Goal: Task Accomplishment & Management: Complete application form

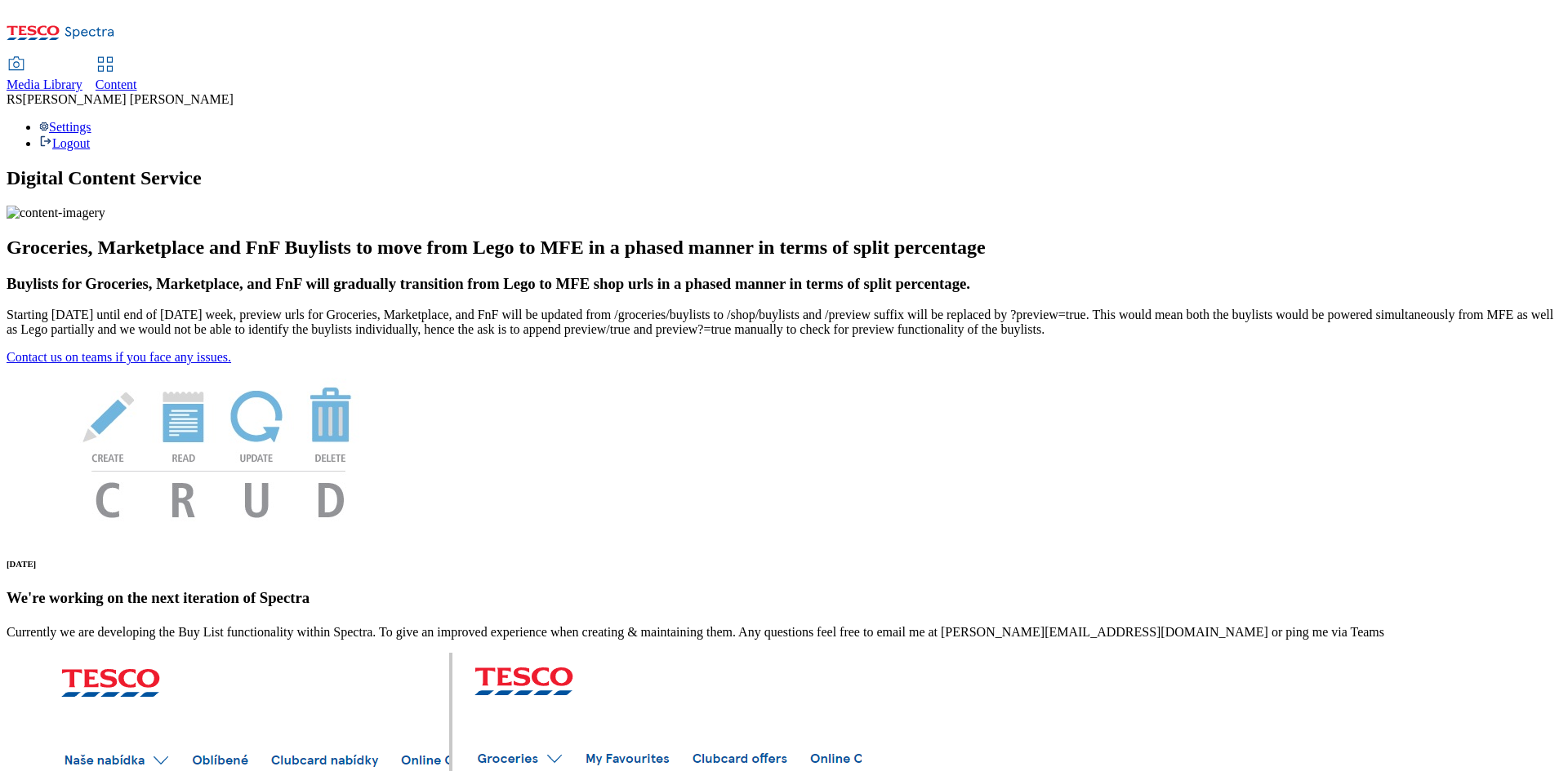
click at [137, 78] on span "Content" at bounding box center [117, 84] width 42 height 14
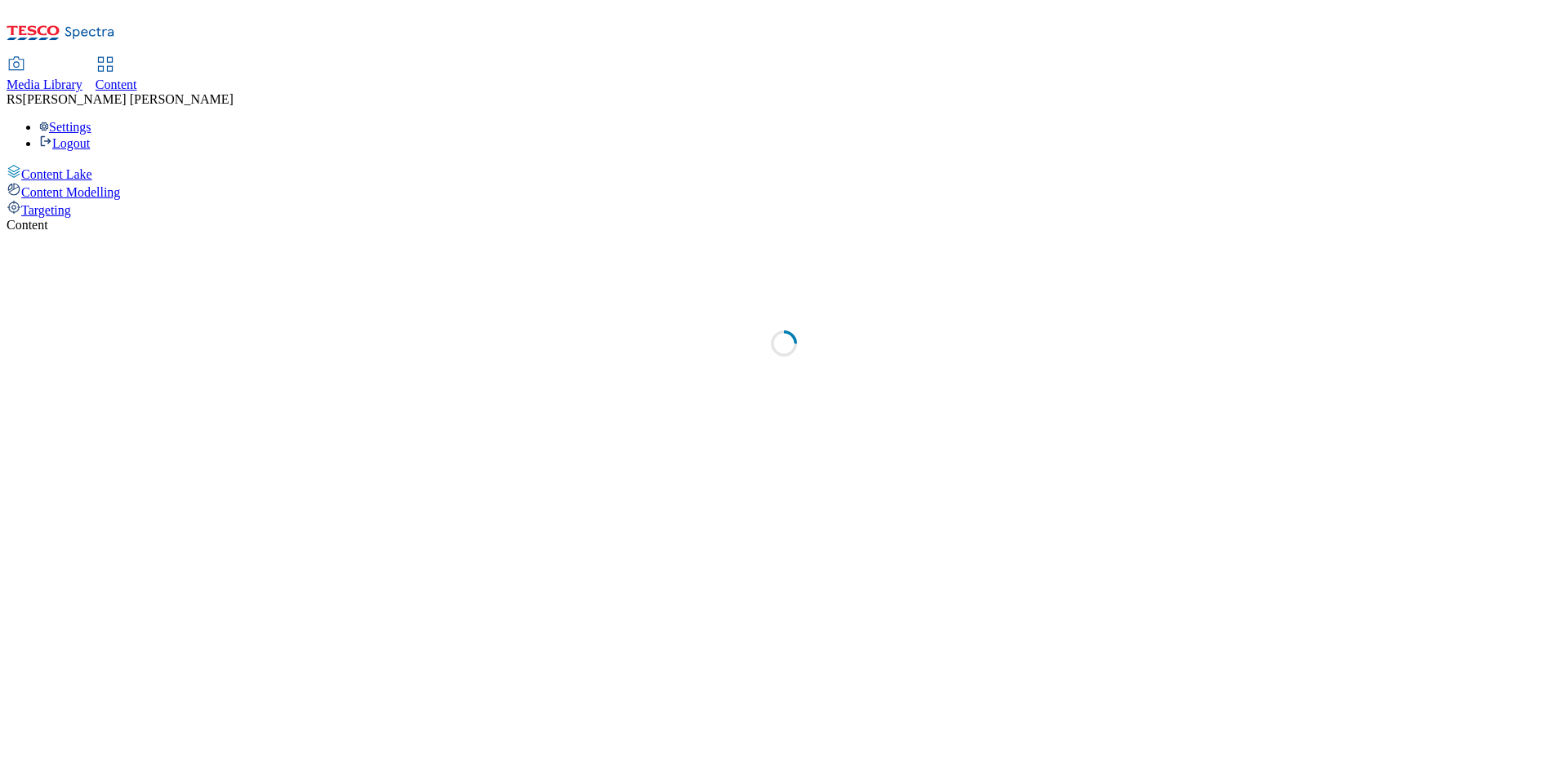
select select "ghs-[GEOGRAPHIC_DATA]"
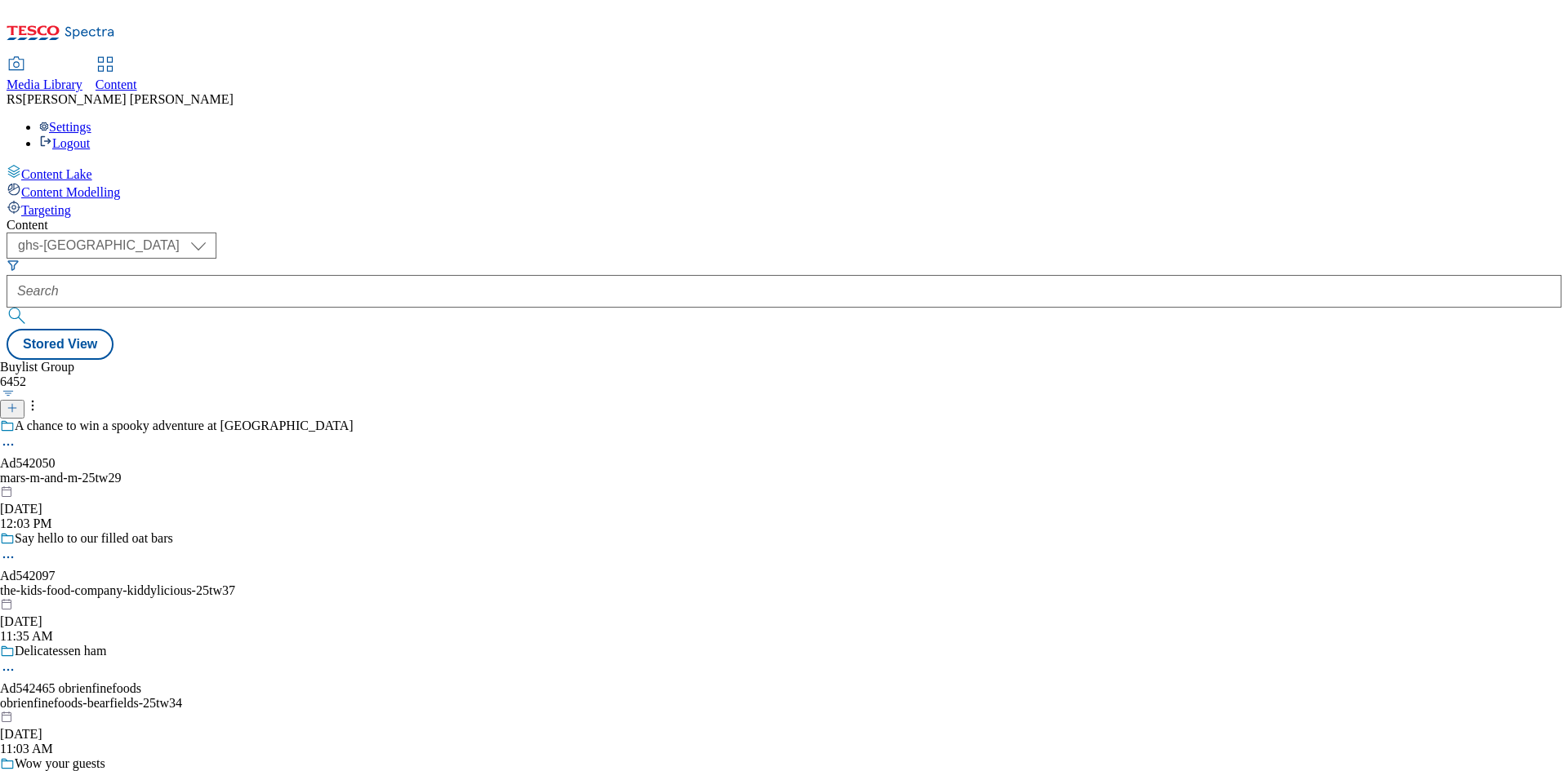
click at [18, 403] on icon at bounding box center [12, 408] width 11 height 11
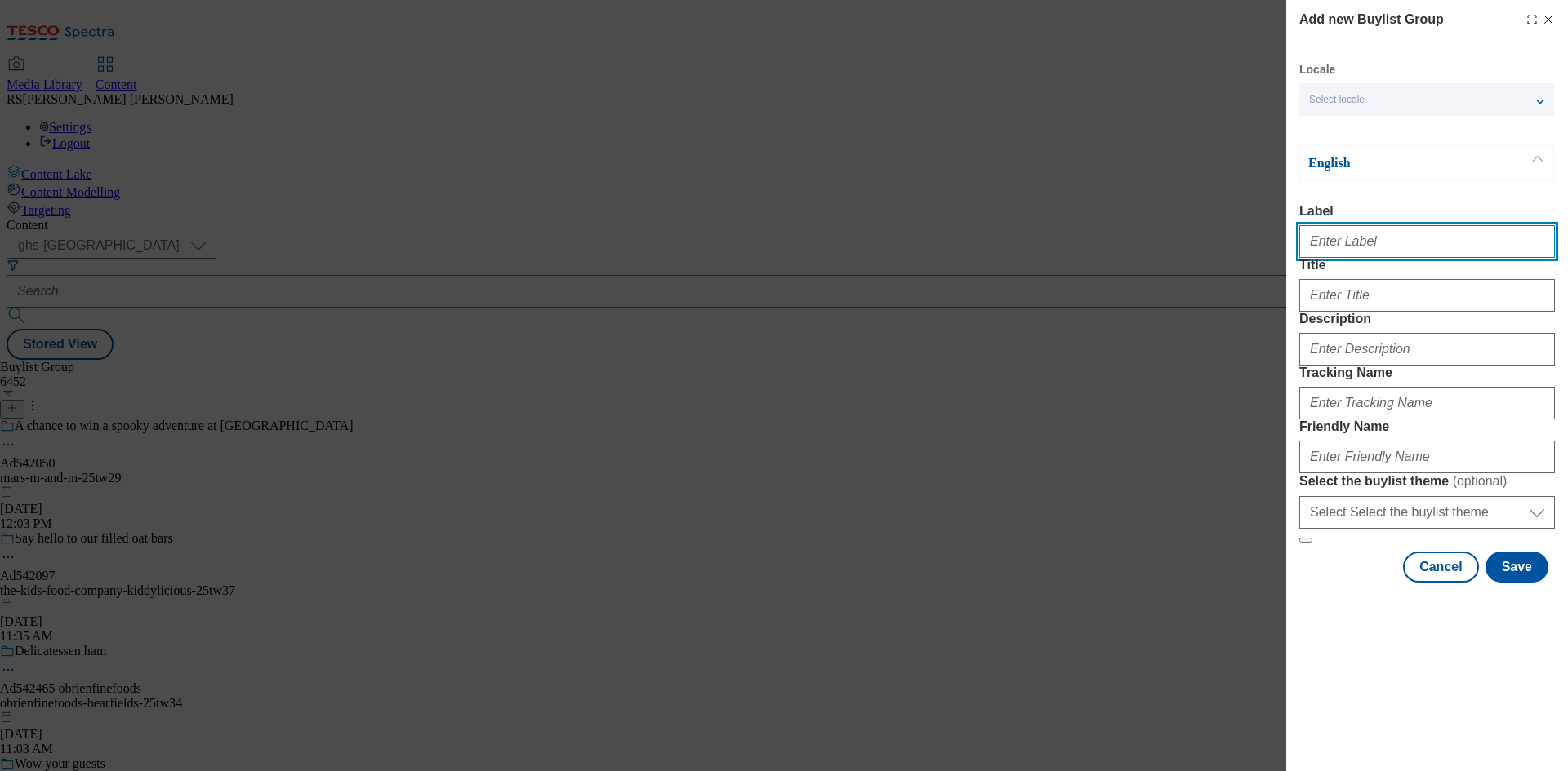
click at [1351, 243] on input "Label" at bounding box center [1427, 242] width 256 height 32
paste input "542485"
type input "Ad542485"
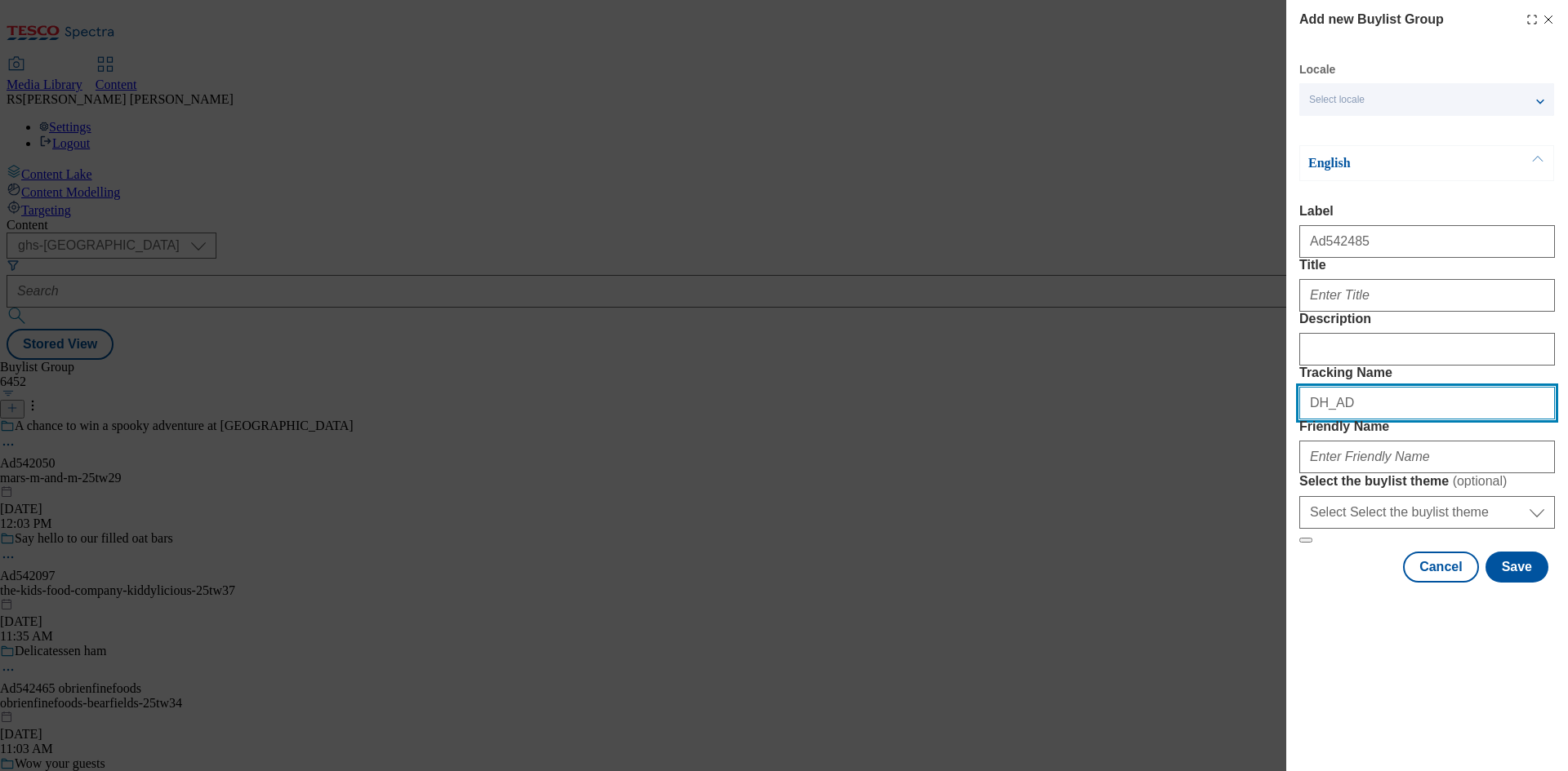
paste input "542485"
type input "DH_AD542485"
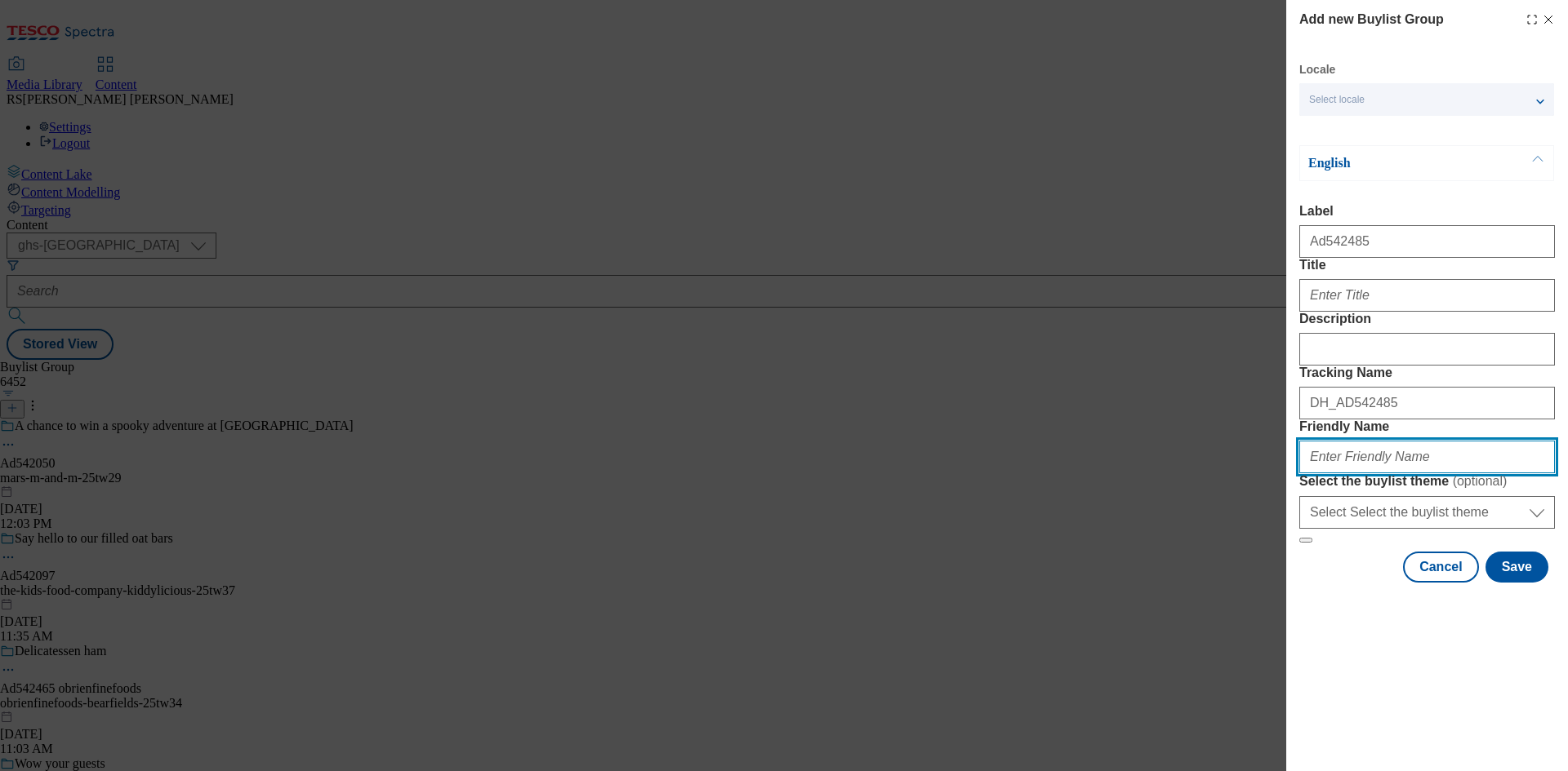
paste input "italpizza-pizza-range-25tw36"
type input "italpizza-pizza-range-25tw36"
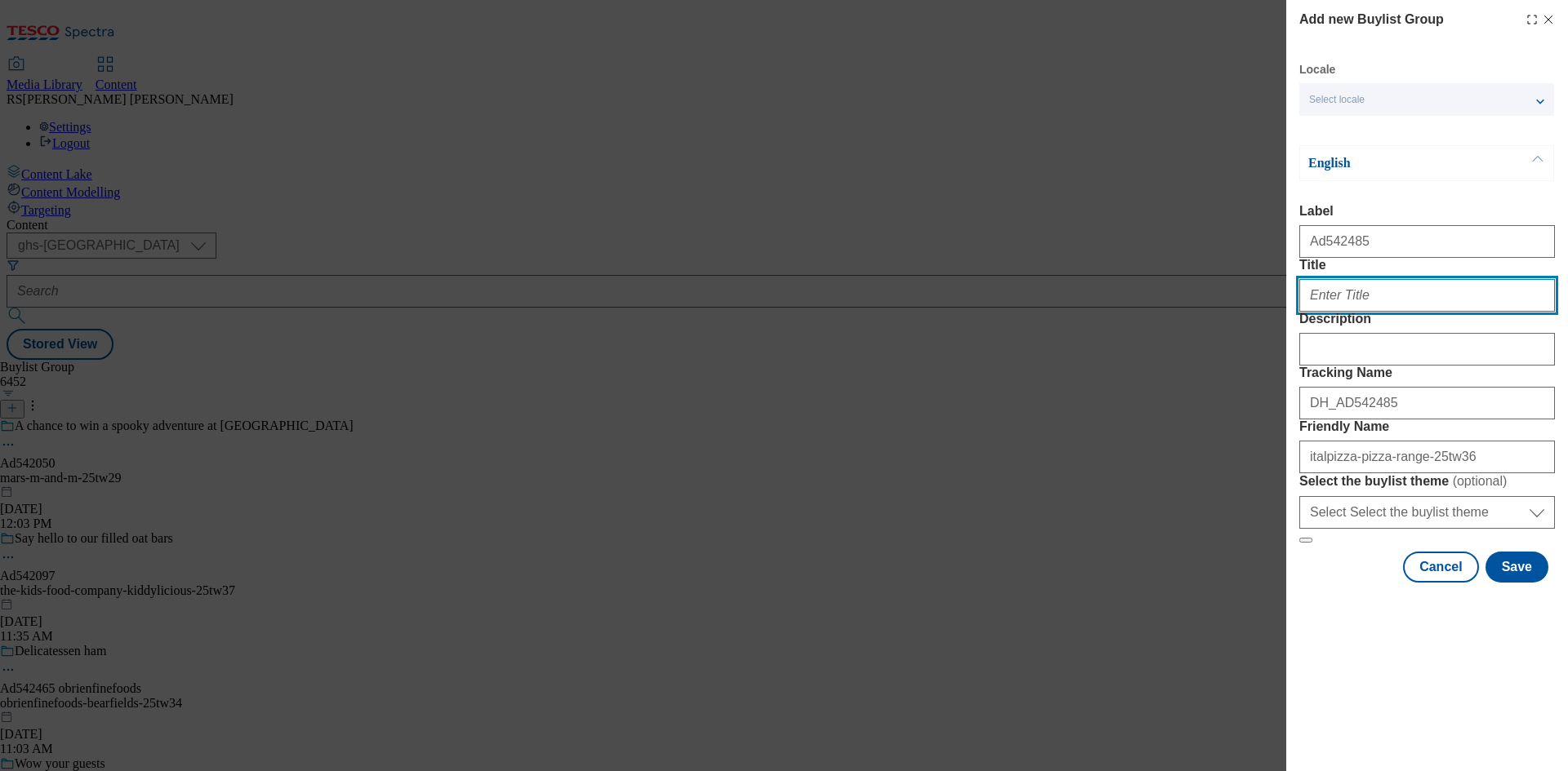
click at [1409, 312] on input "Title" at bounding box center [1427, 296] width 256 height 32
click at [1423, 312] on input "Title" at bounding box center [1427, 296] width 256 height 32
paste input "Made in [GEOGRAPHIC_DATA] with amore"
type input "Made in [GEOGRAPHIC_DATA] with amore"
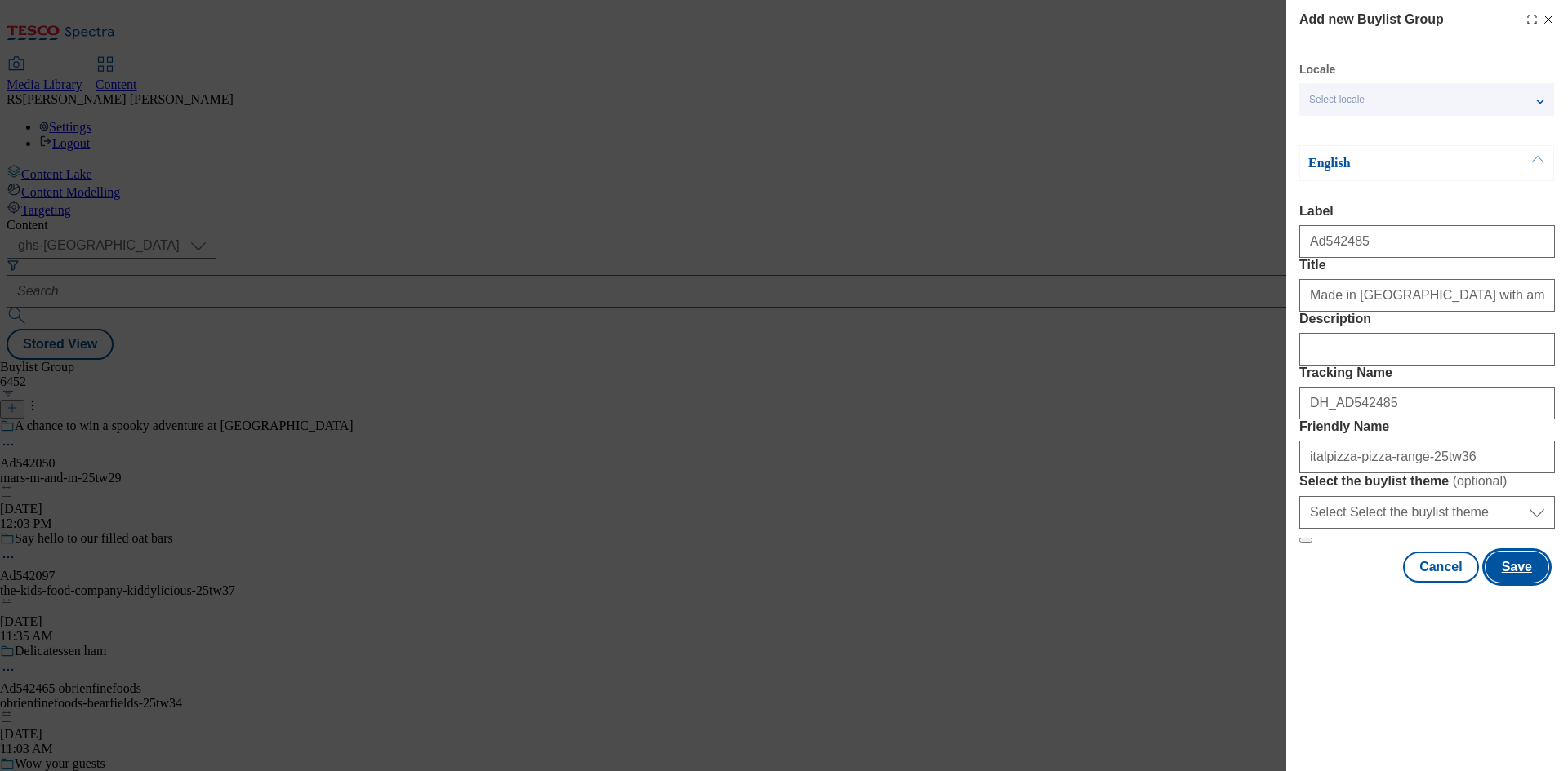
click at [1531, 583] on button "Save" at bounding box center [1517, 567] width 63 height 31
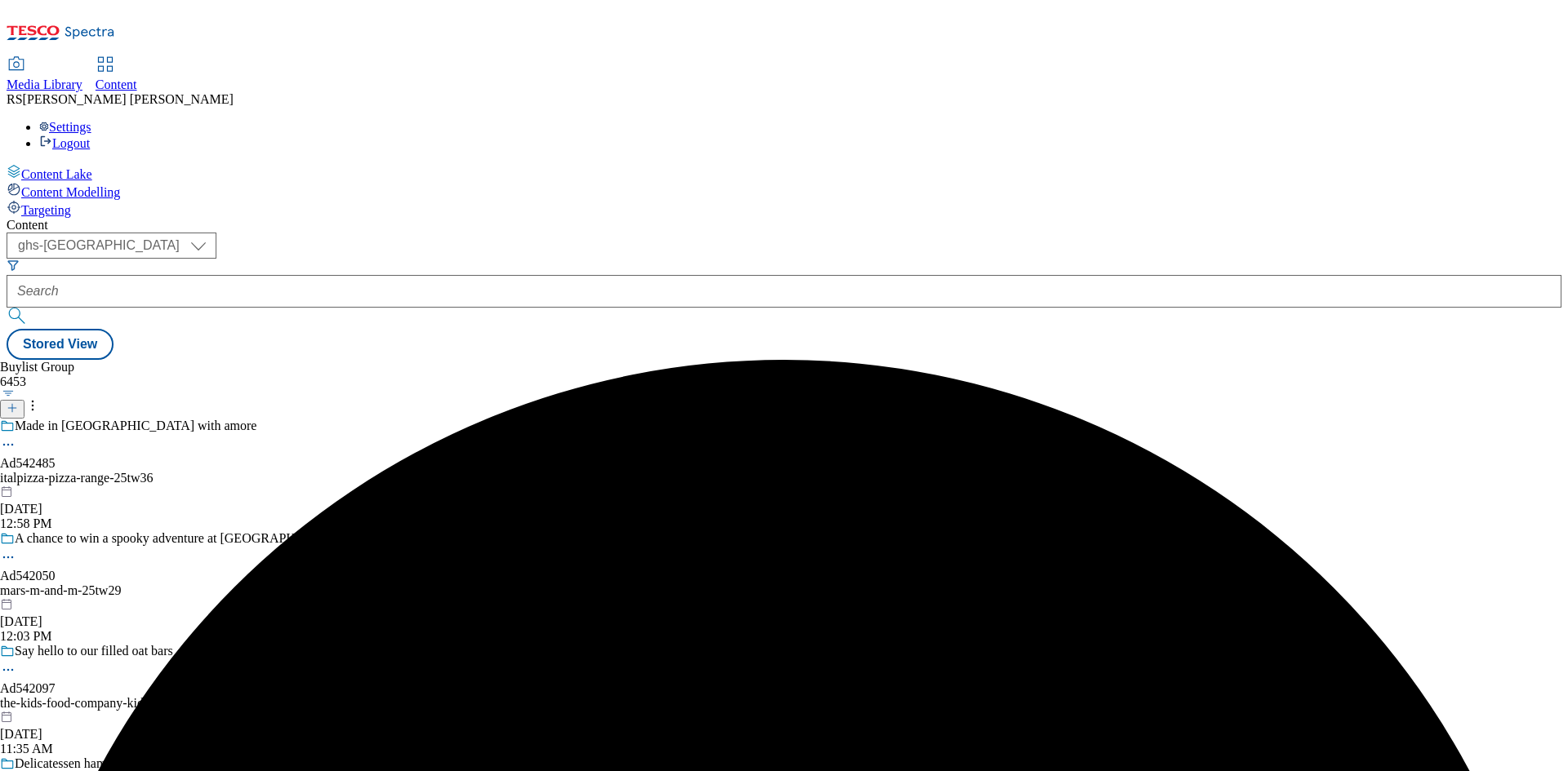
click at [353, 419] on div "Made in Italy with amore Ad542485 italpizza-pizza-range-25tw36 Oct 7, 2025 12:5…" at bounding box center [176, 475] width 353 height 113
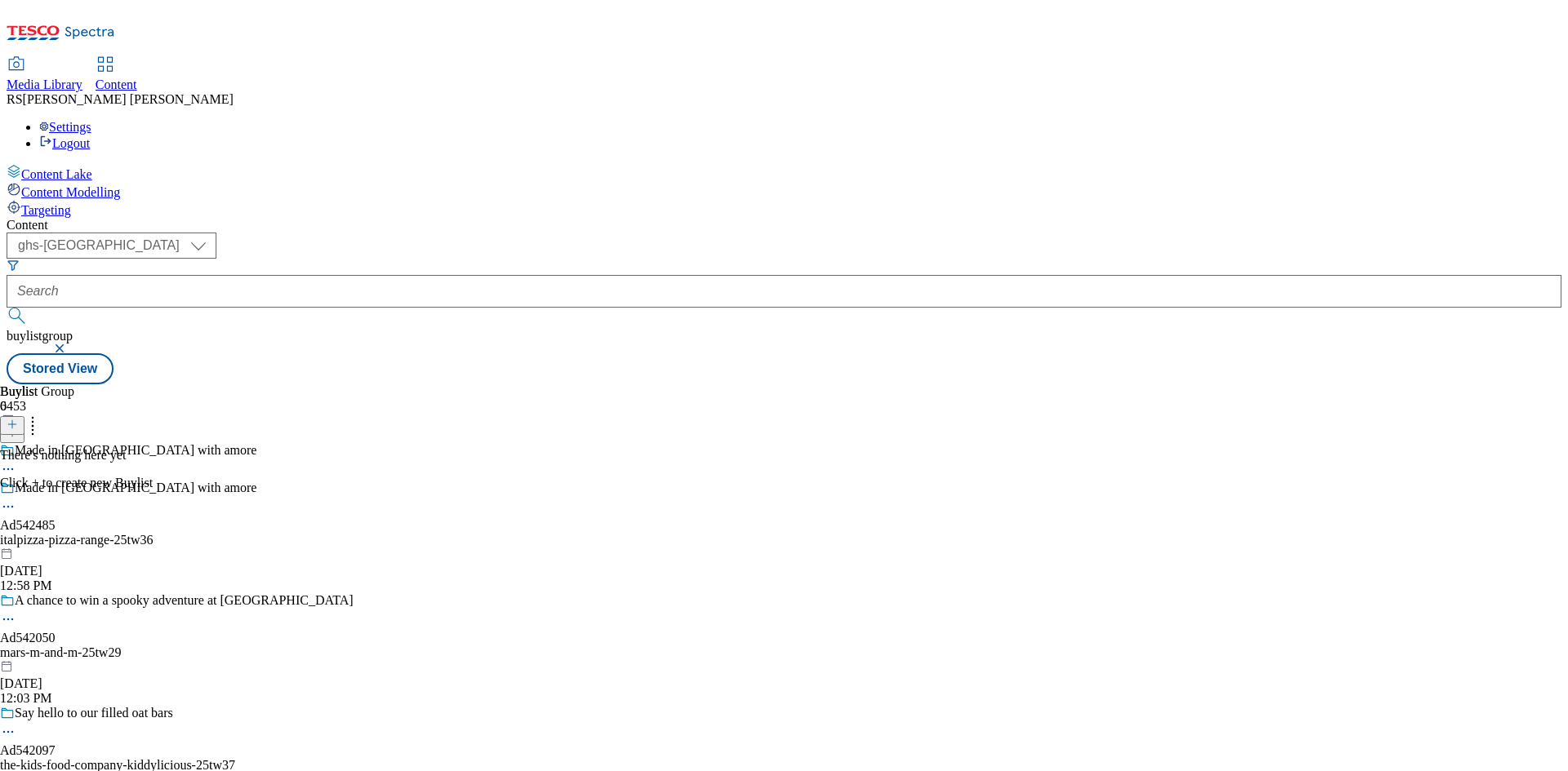
click at [18, 419] on icon at bounding box center [12, 424] width 11 height 11
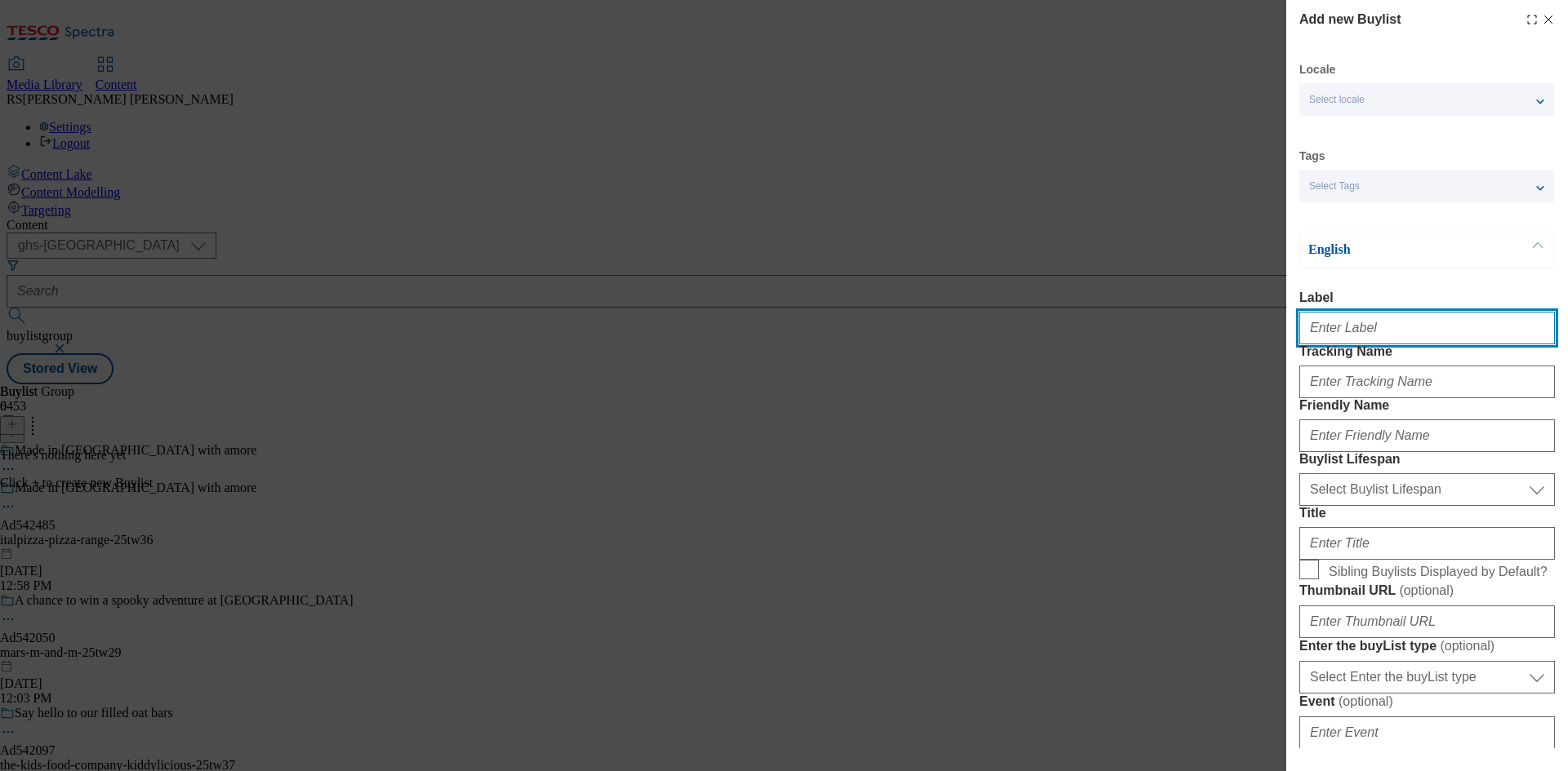
click at [1386, 342] on input "Label" at bounding box center [1427, 328] width 256 height 32
paste input "542485"
type input "Ad542485"
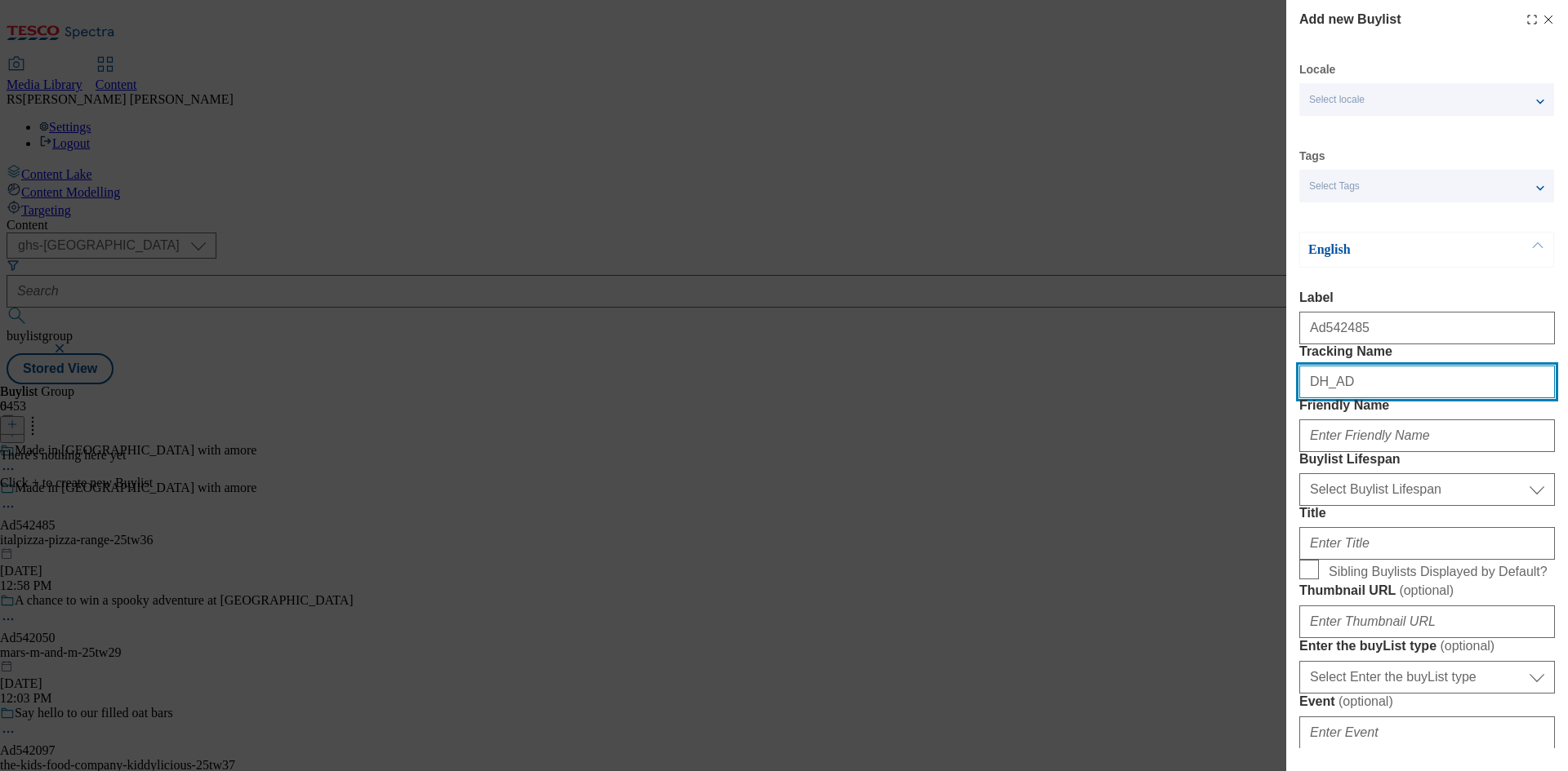
paste input "542485"
type input "DH_AD542485"
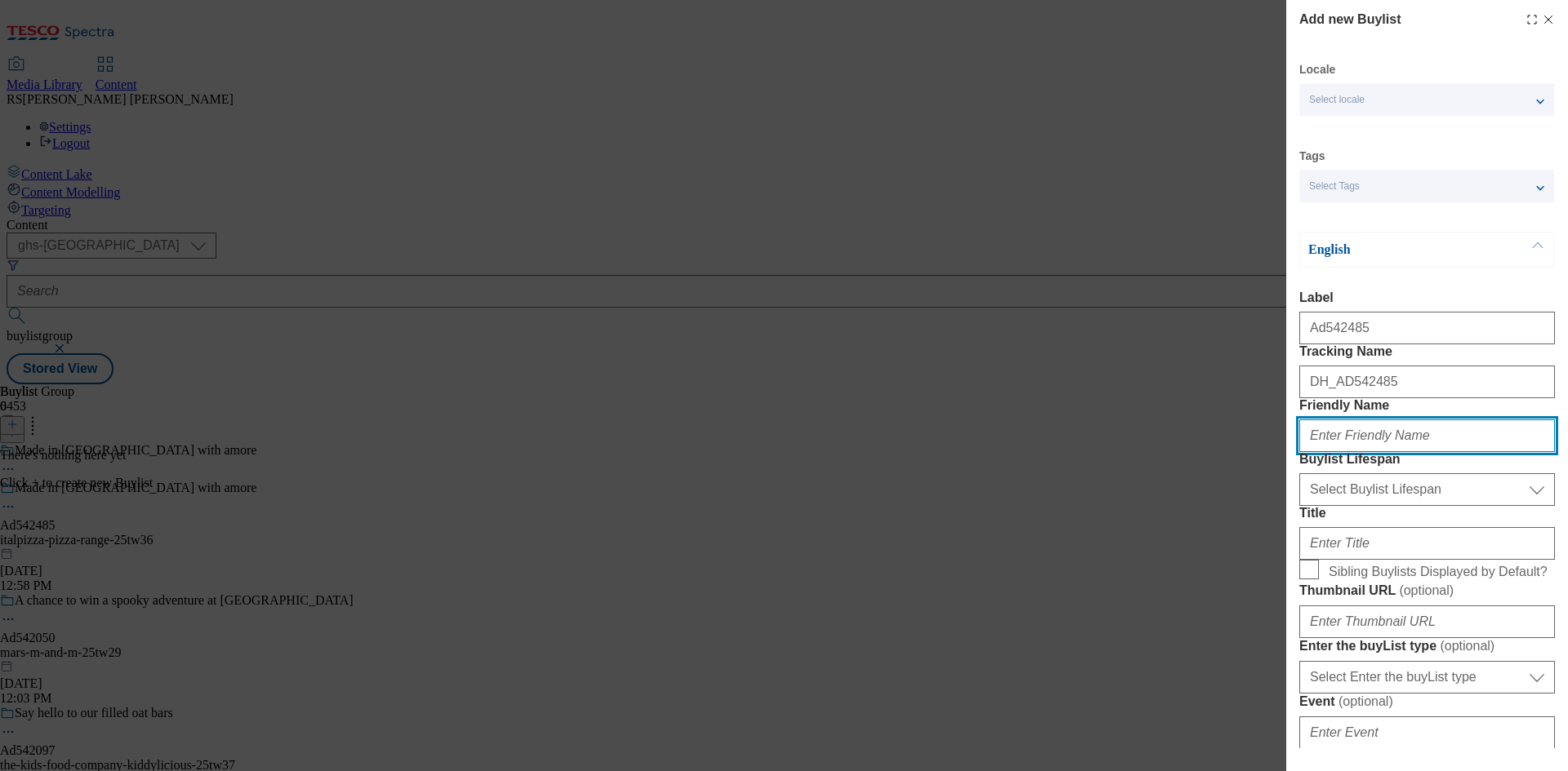
click at [1444, 452] on input "Friendly Name" at bounding box center [1427, 436] width 256 height 32
paste input "italpizza"
type input "italpizza"
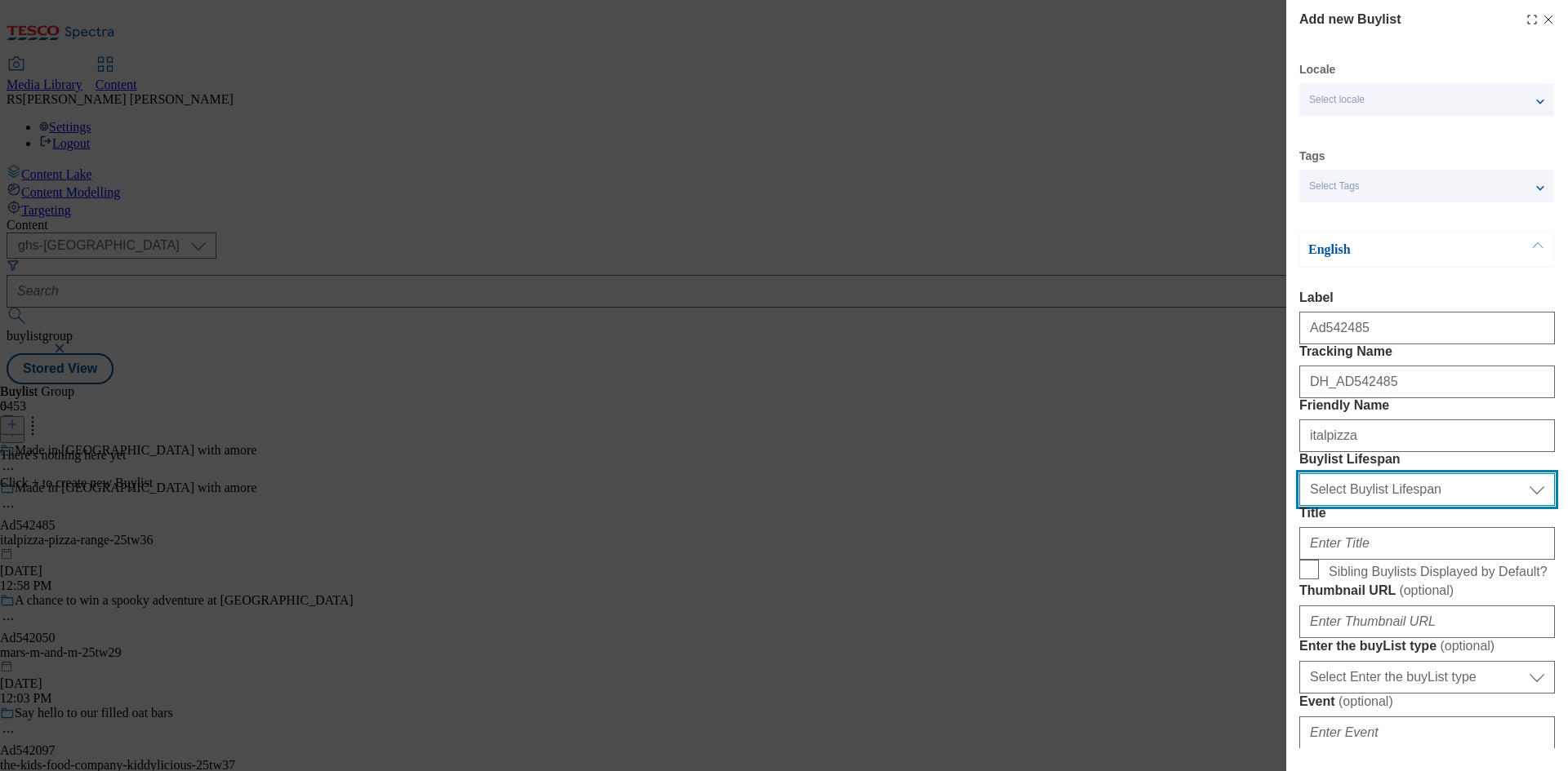
click at [1438, 506] on select "Select Buylist Lifespan evergreen seasonal tactical" at bounding box center [1427, 490] width 256 height 32
select select "tactical"
click at [1299, 506] on select "Select Buylist Lifespan evergreen seasonal tactical" at bounding box center [1427, 490] width 256 height 32
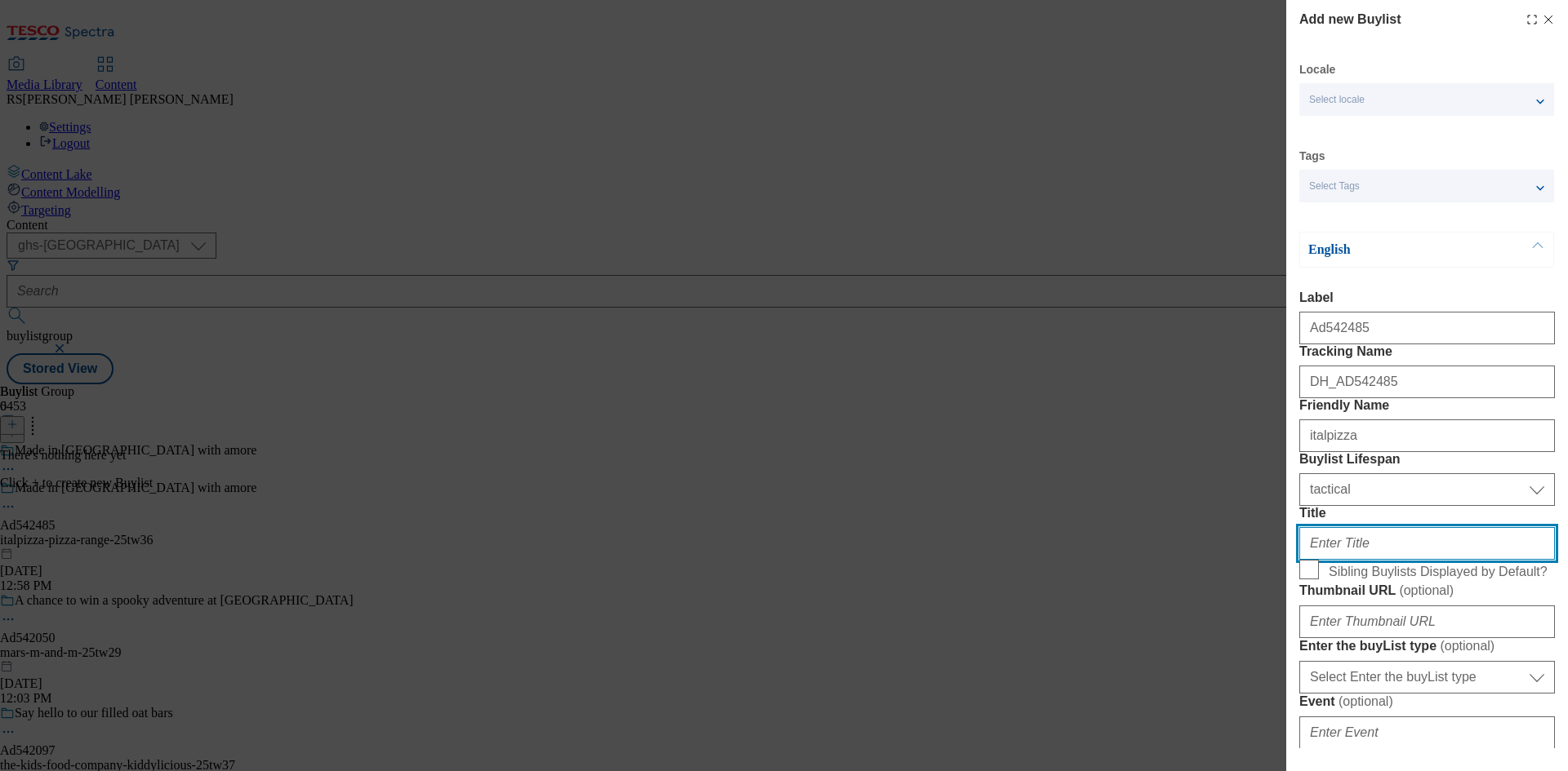
click at [1362, 560] on input "Title" at bounding box center [1427, 544] width 256 height 32
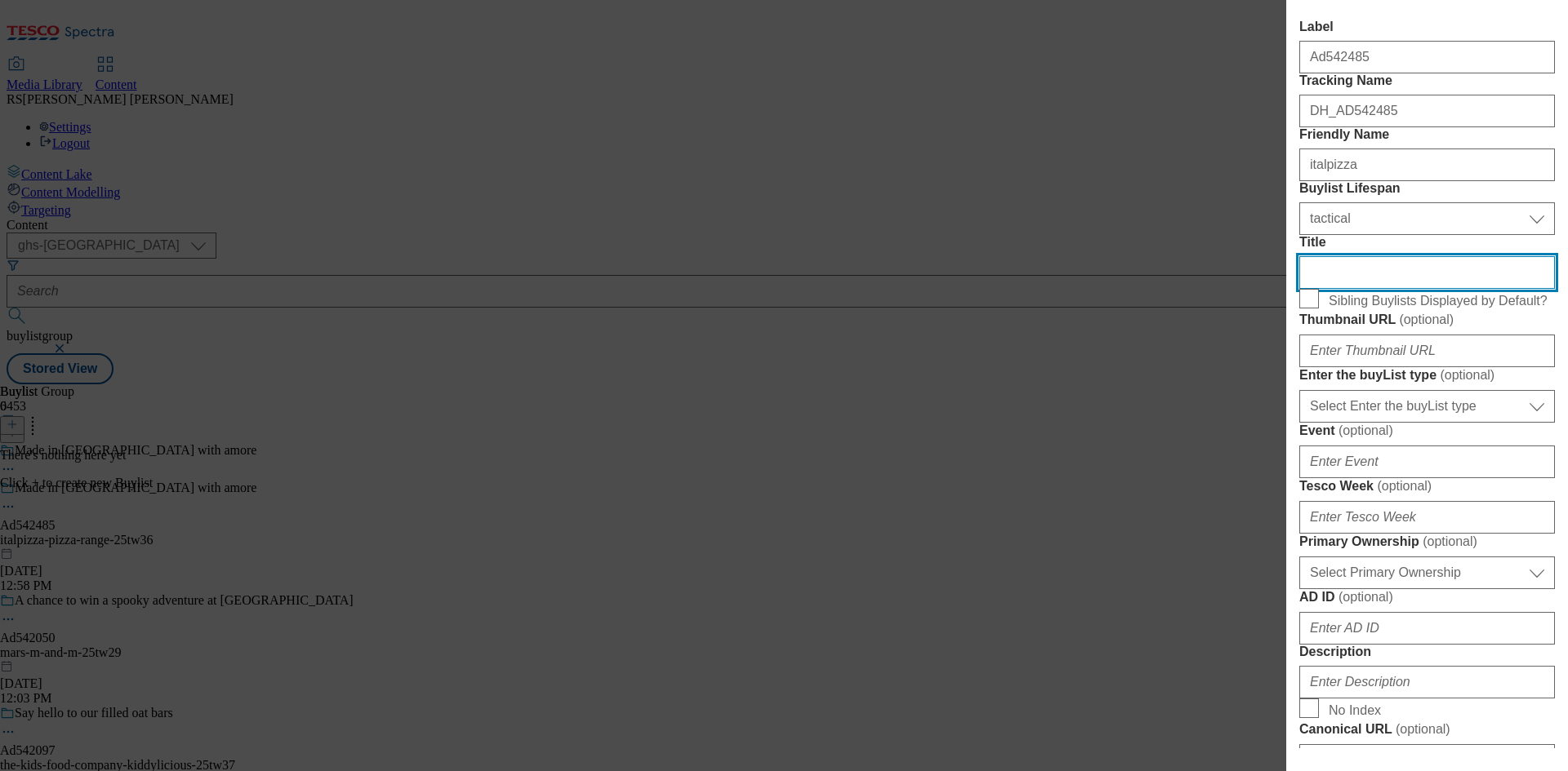
scroll to position [408, 0]
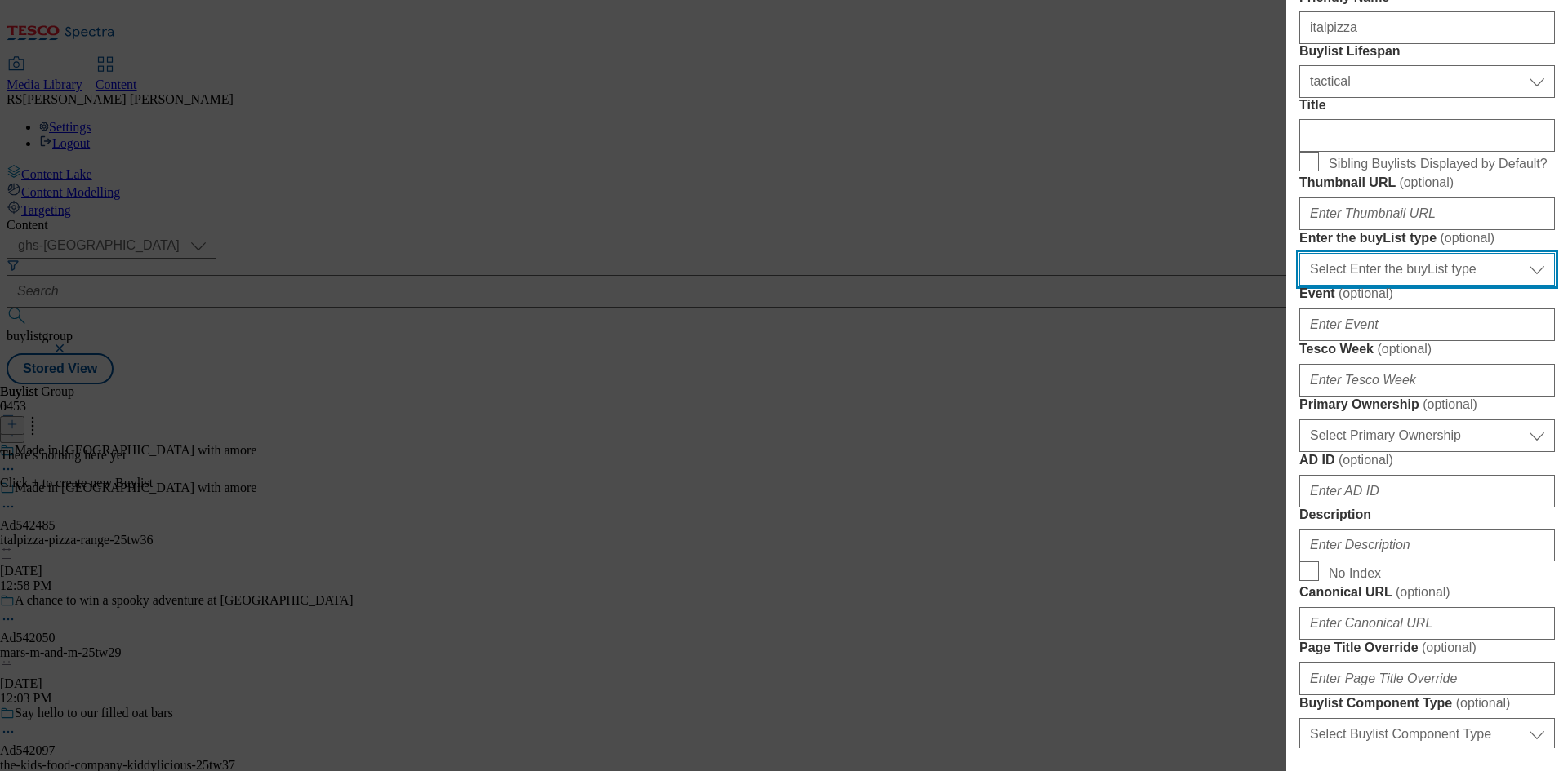
drag, startPoint x: 1416, startPoint y: 445, endPoint x: 1426, endPoint y: 461, distance: 18.9
click at [1416, 286] on select "Select Enter the buyList type event supplier funded long term >4 weeks supplier…" at bounding box center [1427, 269] width 256 height 32
select select "supplier funded short term 1-3 weeks"
click at [1299, 286] on select "Select Enter the buyList type event supplier funded long term >4 weeks supplier…" at bounding box center [1427, 269] width 256 height 32
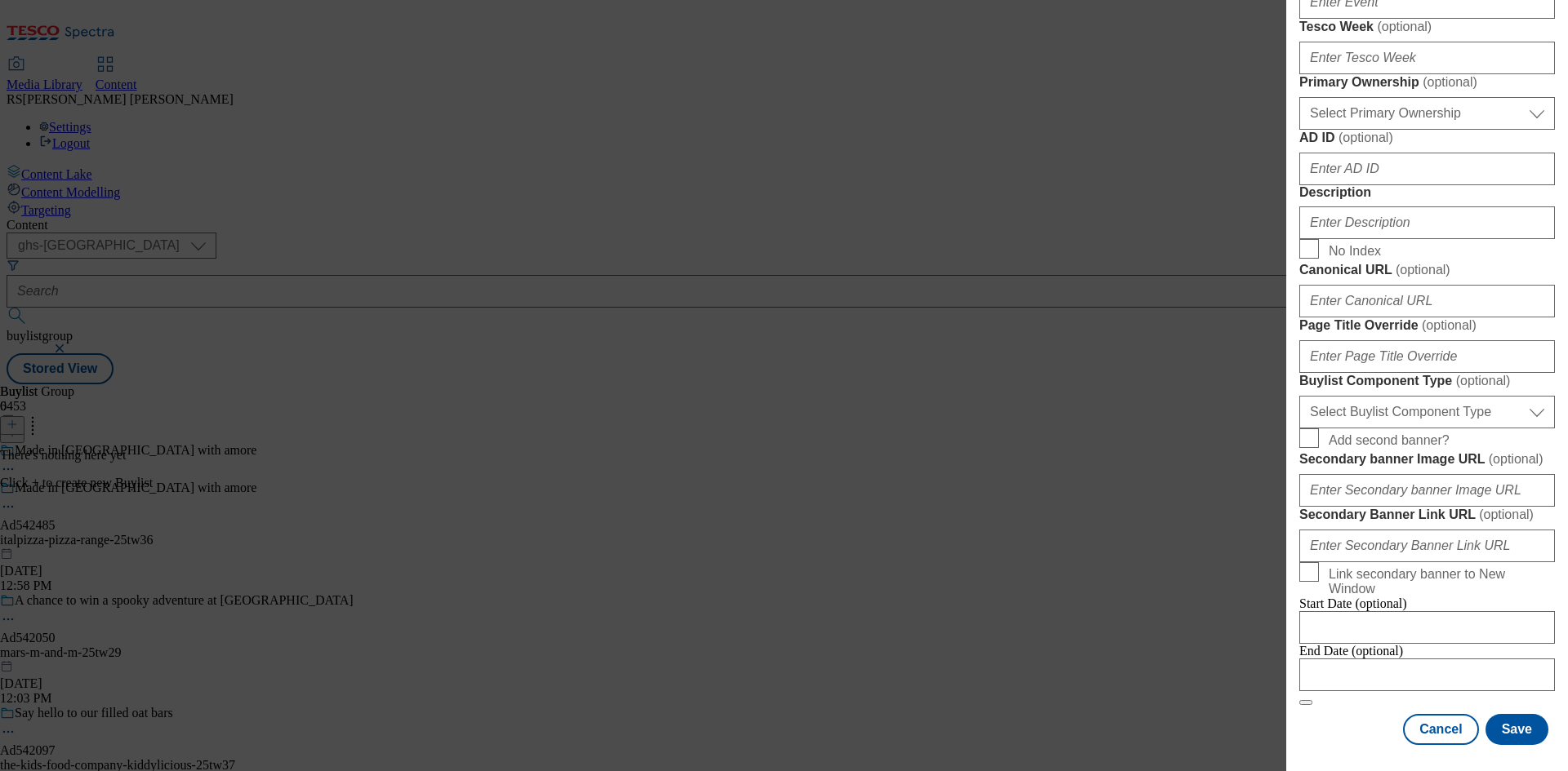
scroll to position [898, 0]
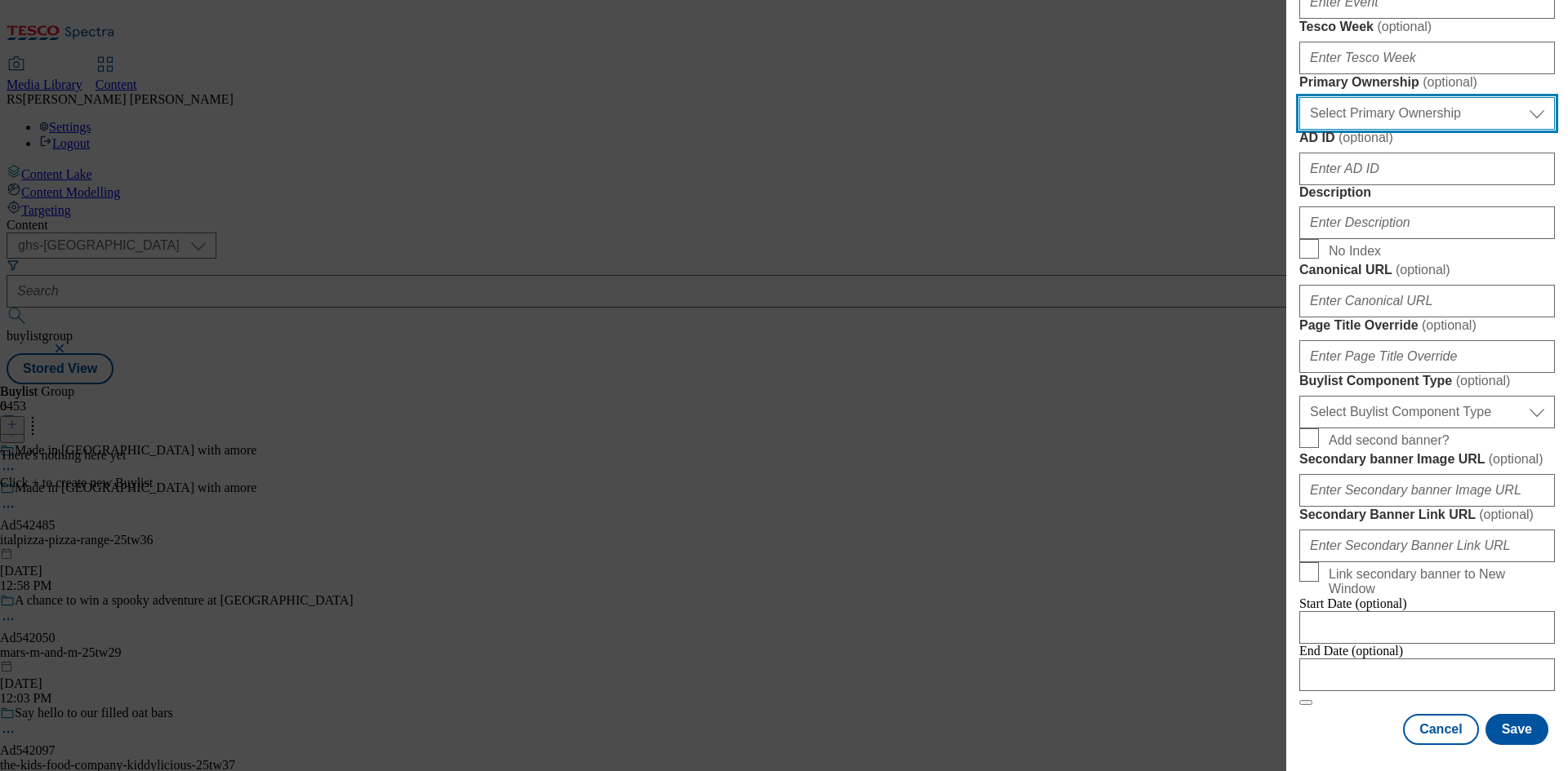
click at [1433, 130] on select "Select Primary Ownership tesco dunnhumby" at bounding box center [1427, 114] width 256 height 32
select select "dunnhumby"
click at [1299, 130] on select "Select Primary Ownership tesco dunnhumby" at bounding box center [1427, 114] width 256 height 32
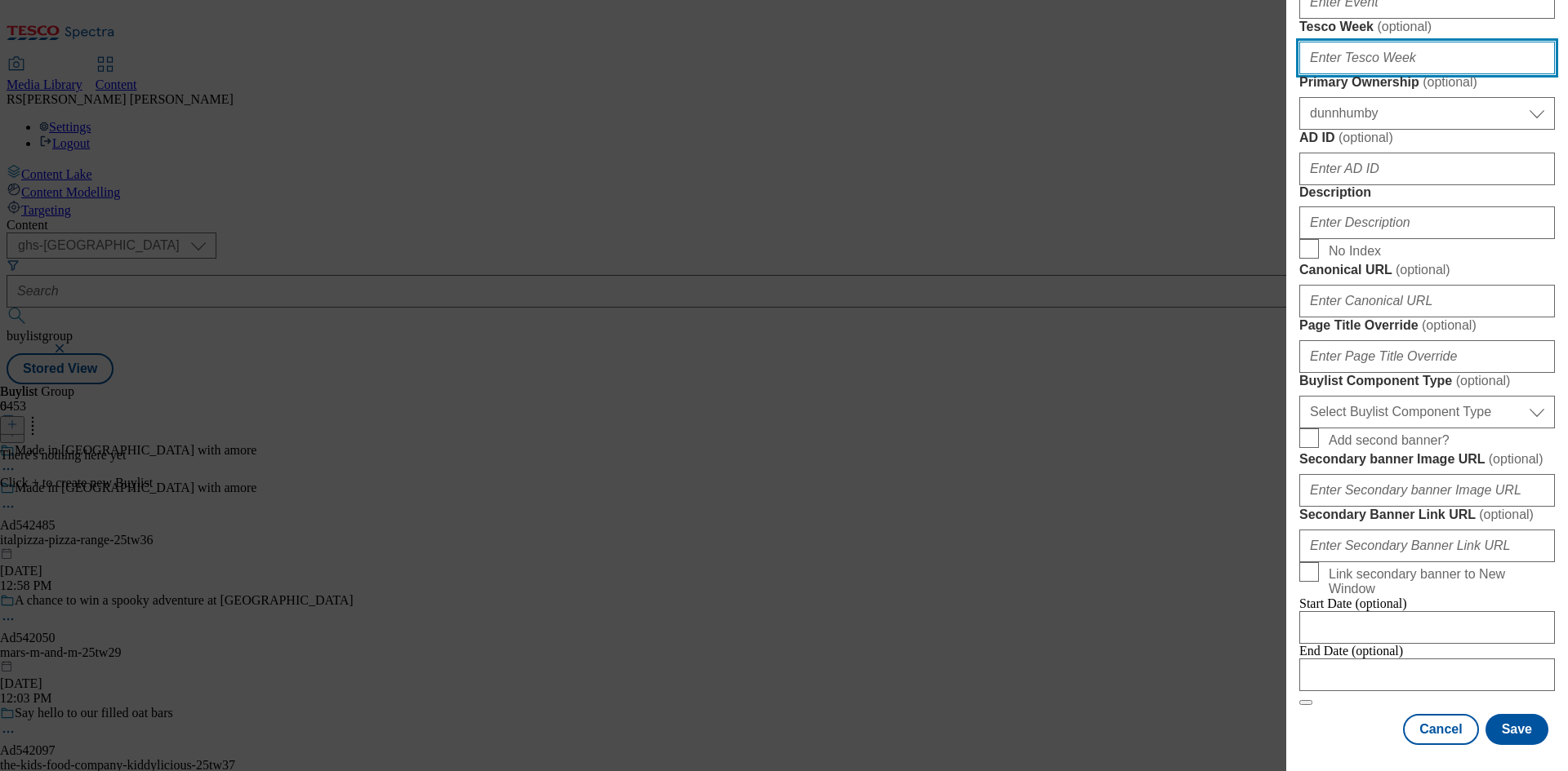
click at [1396, 74] on input "Tesco Week ( optional )" at bounding box center [1427, 58] width 256 height 32
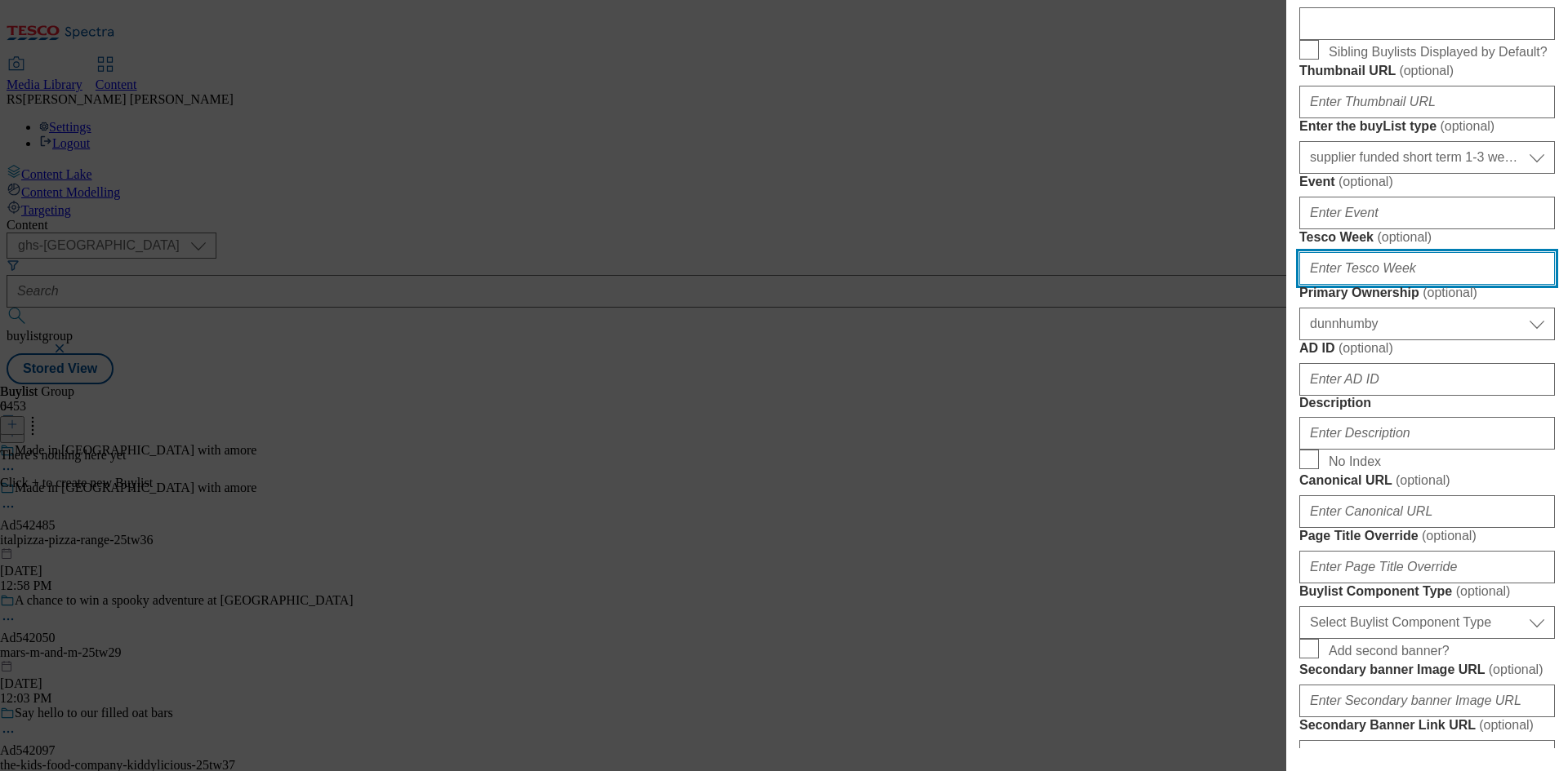
scroll to position [490, 0]
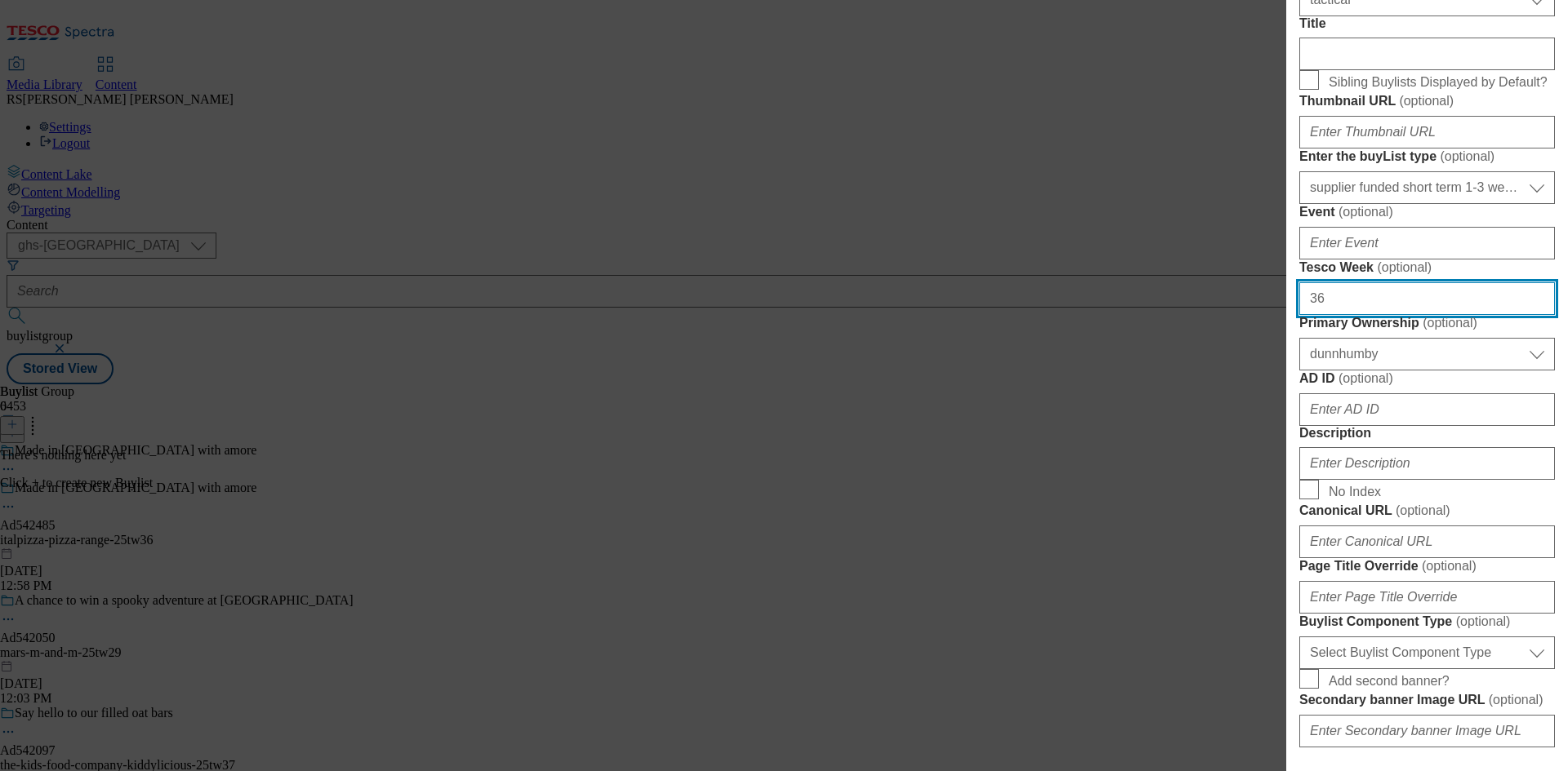
type input "36"
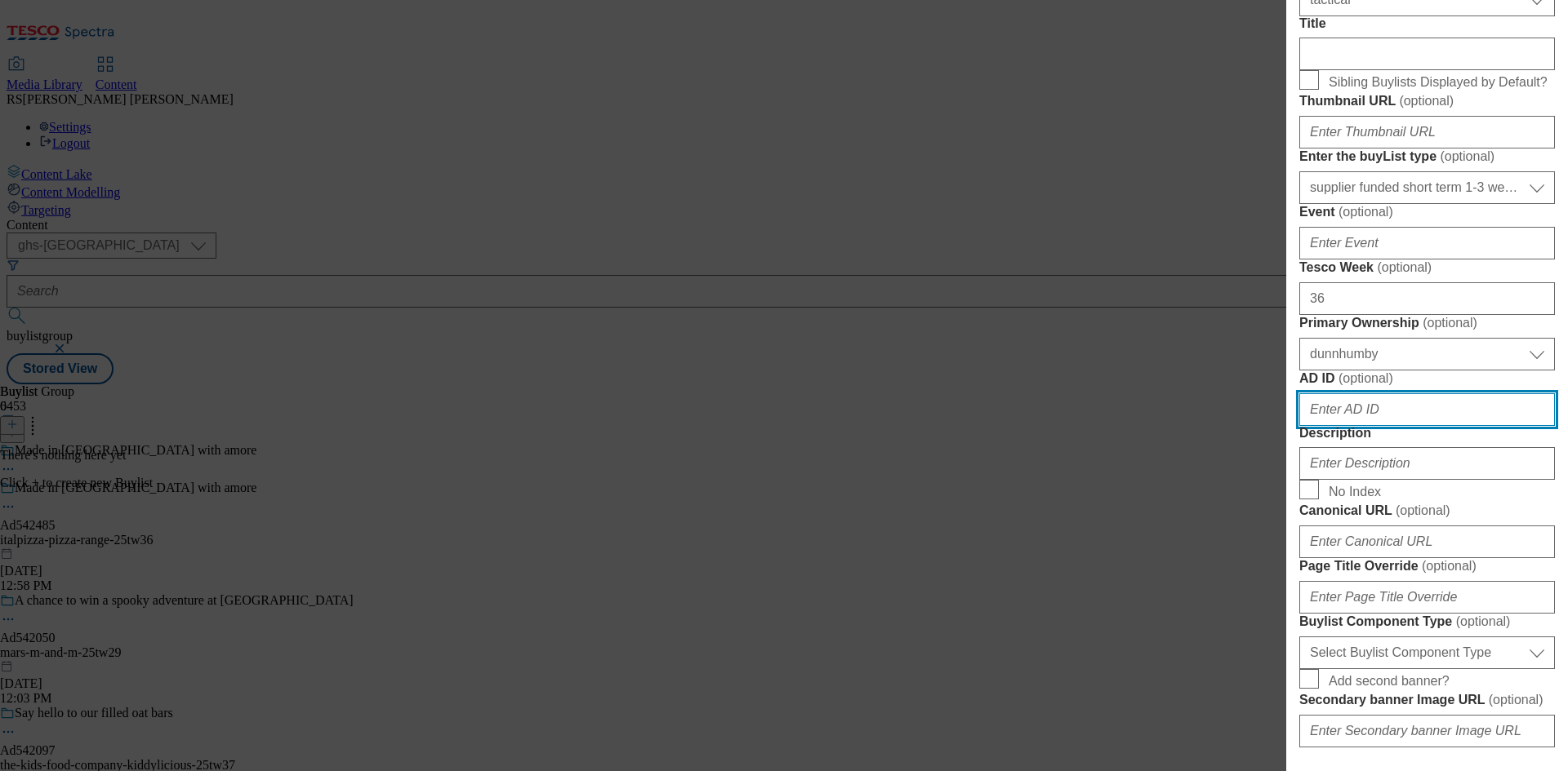
paste input "italpizza"
paste input "542485"
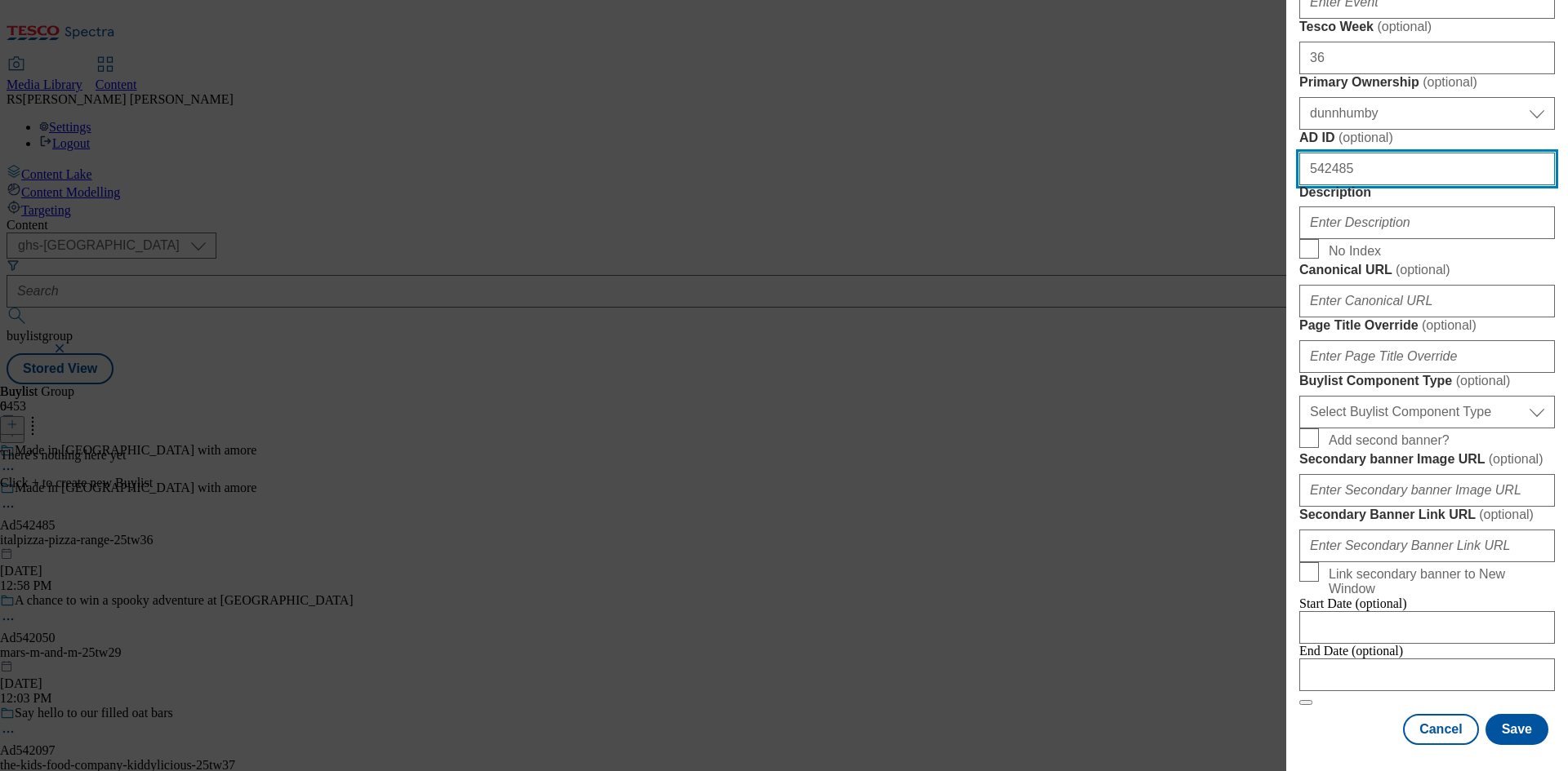
scroll to position [898, 0]
type input "542485"
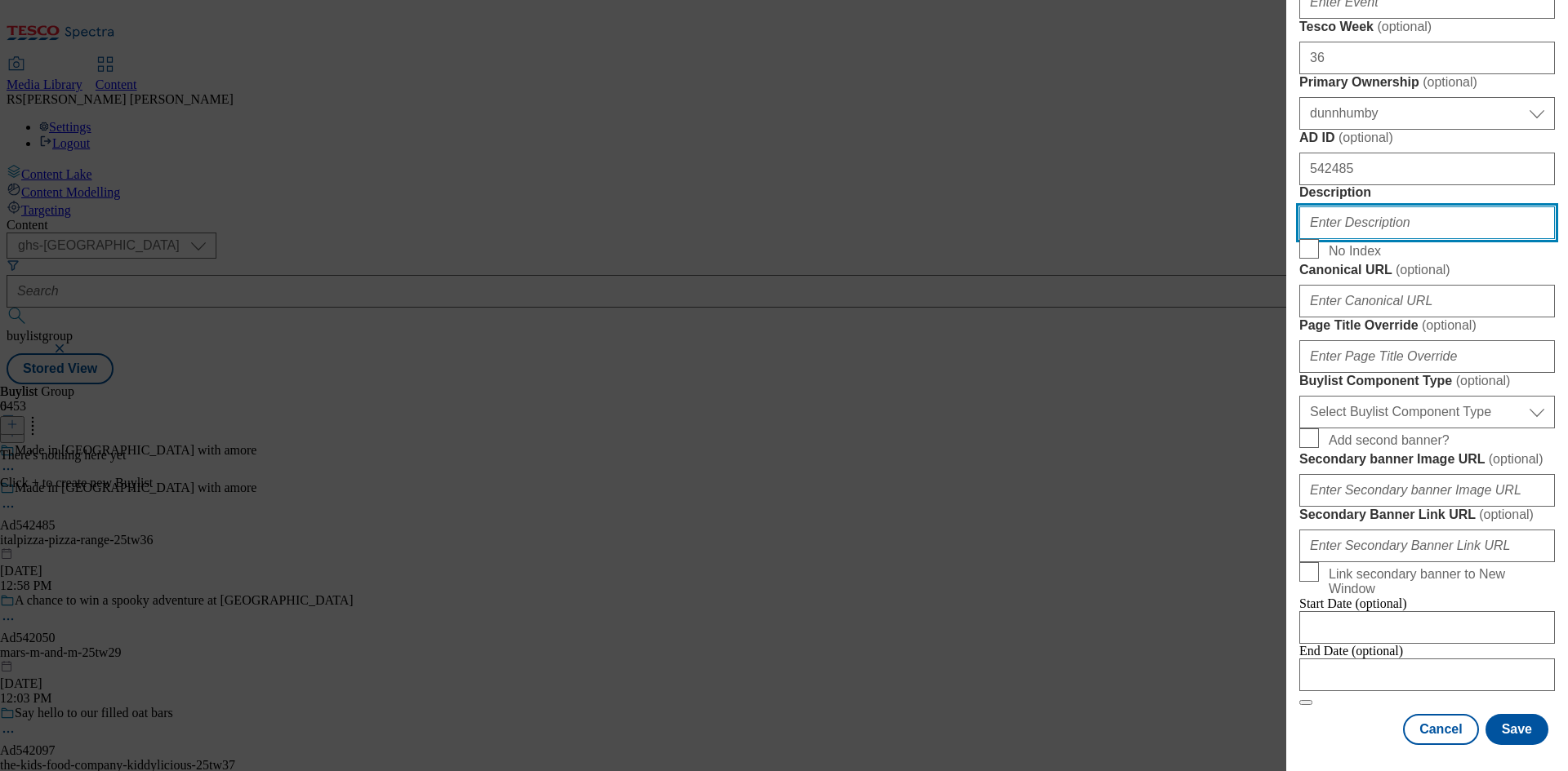
click at [1419, 240] on input "Description" at bounding box center [1427, 223] width 256 height 32
click at [1550, 387] on div "Add new Buylist Locale Select locale English Welsh Tags Select Tags fnf marketp…" at bounding box center [1426, 374] width 281 height 748
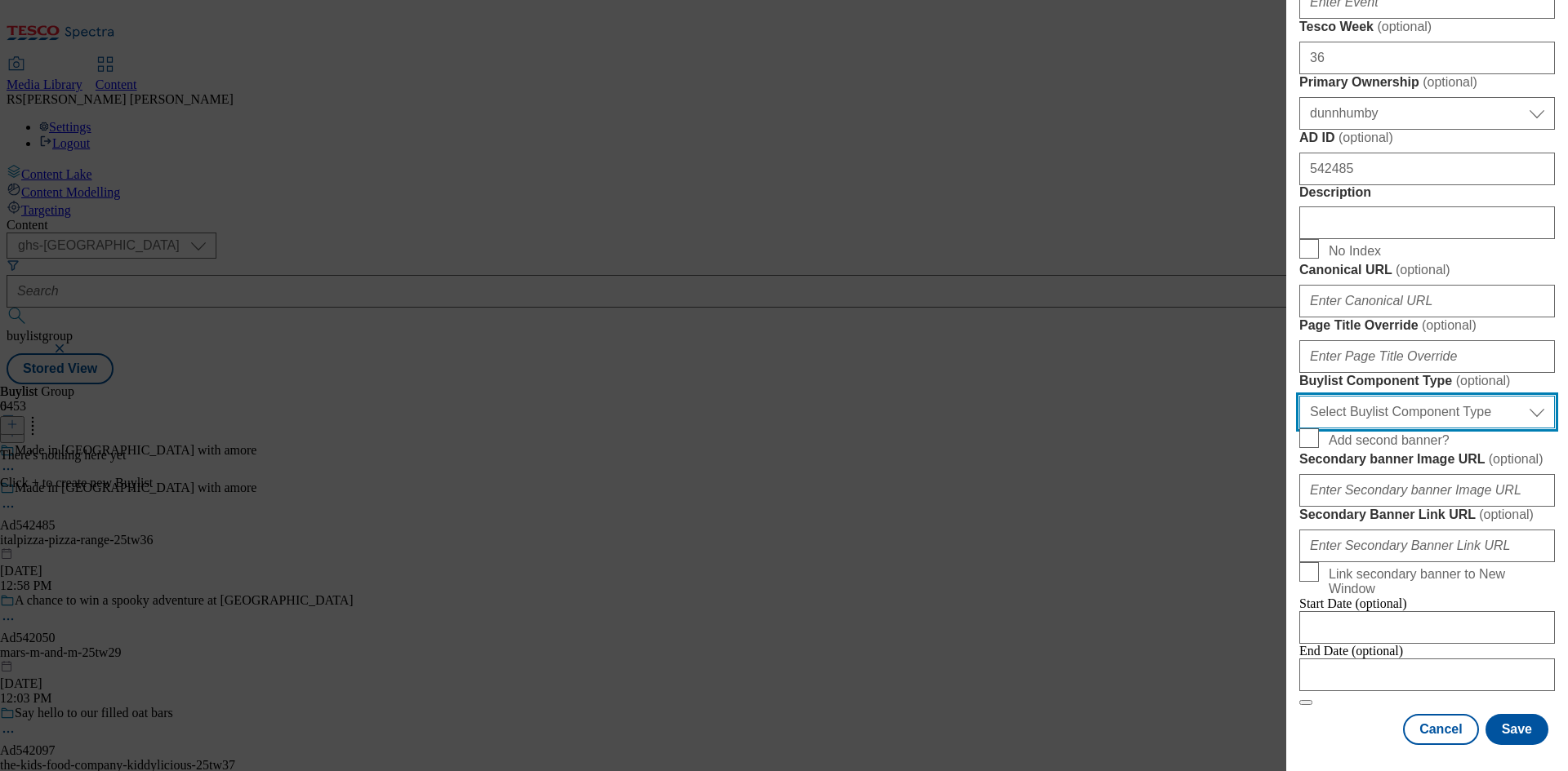
click at [1433, 428] on select "Select Buylist Component Type Banner Competition Header Meal" at bounding box center [1427, 412] width 256 height 32
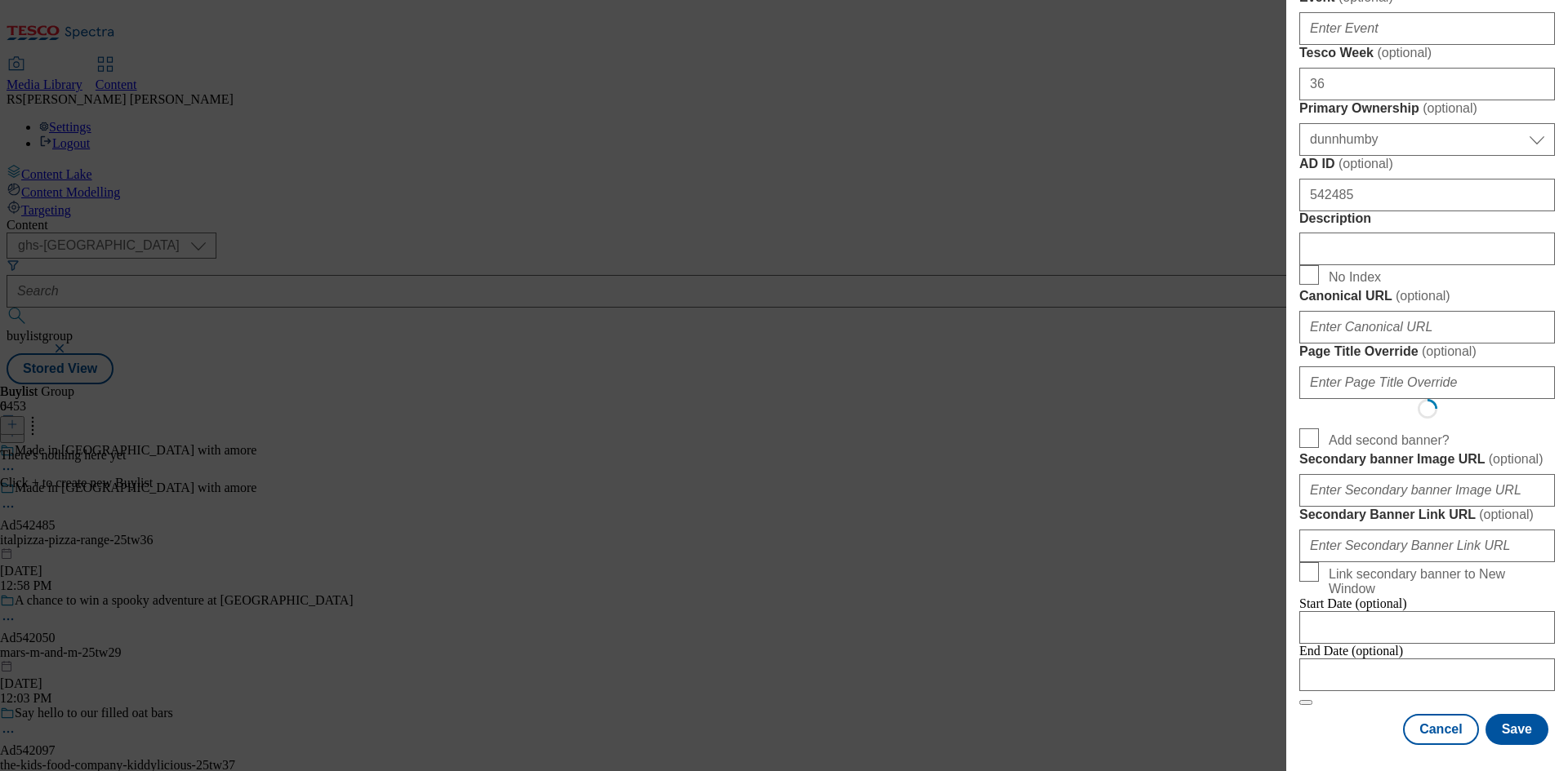
scroll to position [0, 0]
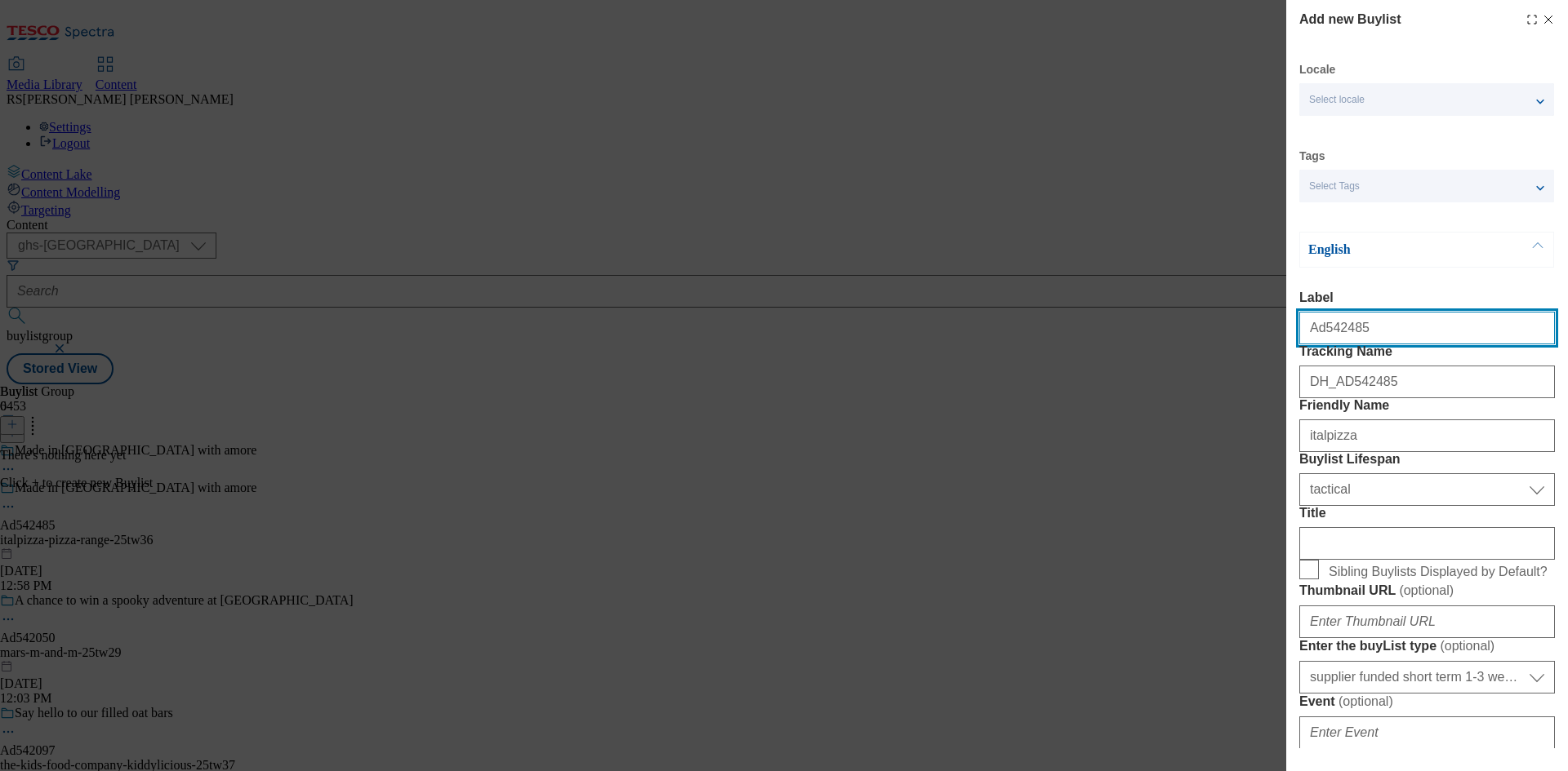
select select "Banner"
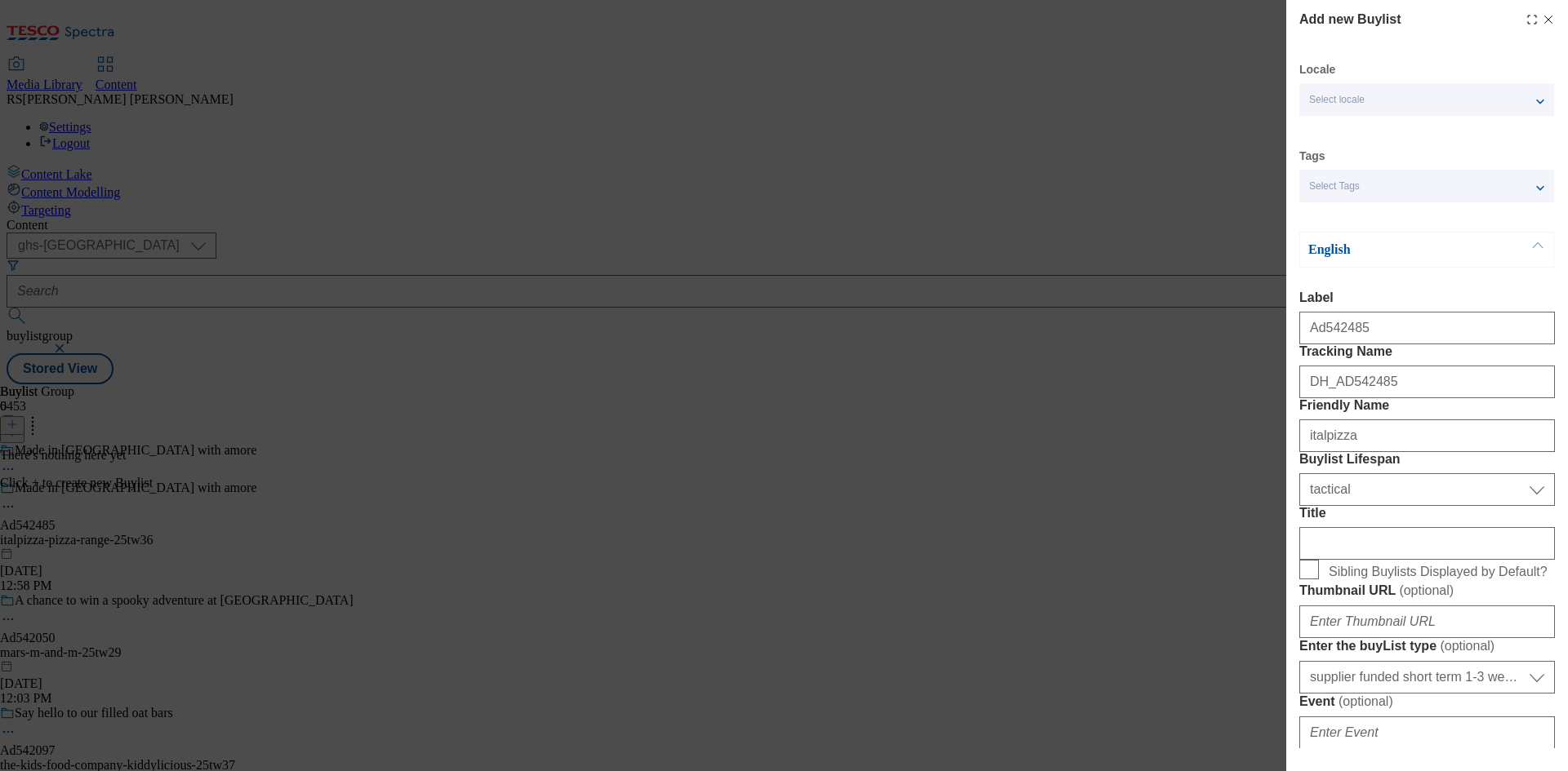
click at [1548, 493] on div "Add new Buylist Locale Select locale English Welsh Tags Select Tags fnf marketp…" at bounding box center [1426, 374] width 281 height 748
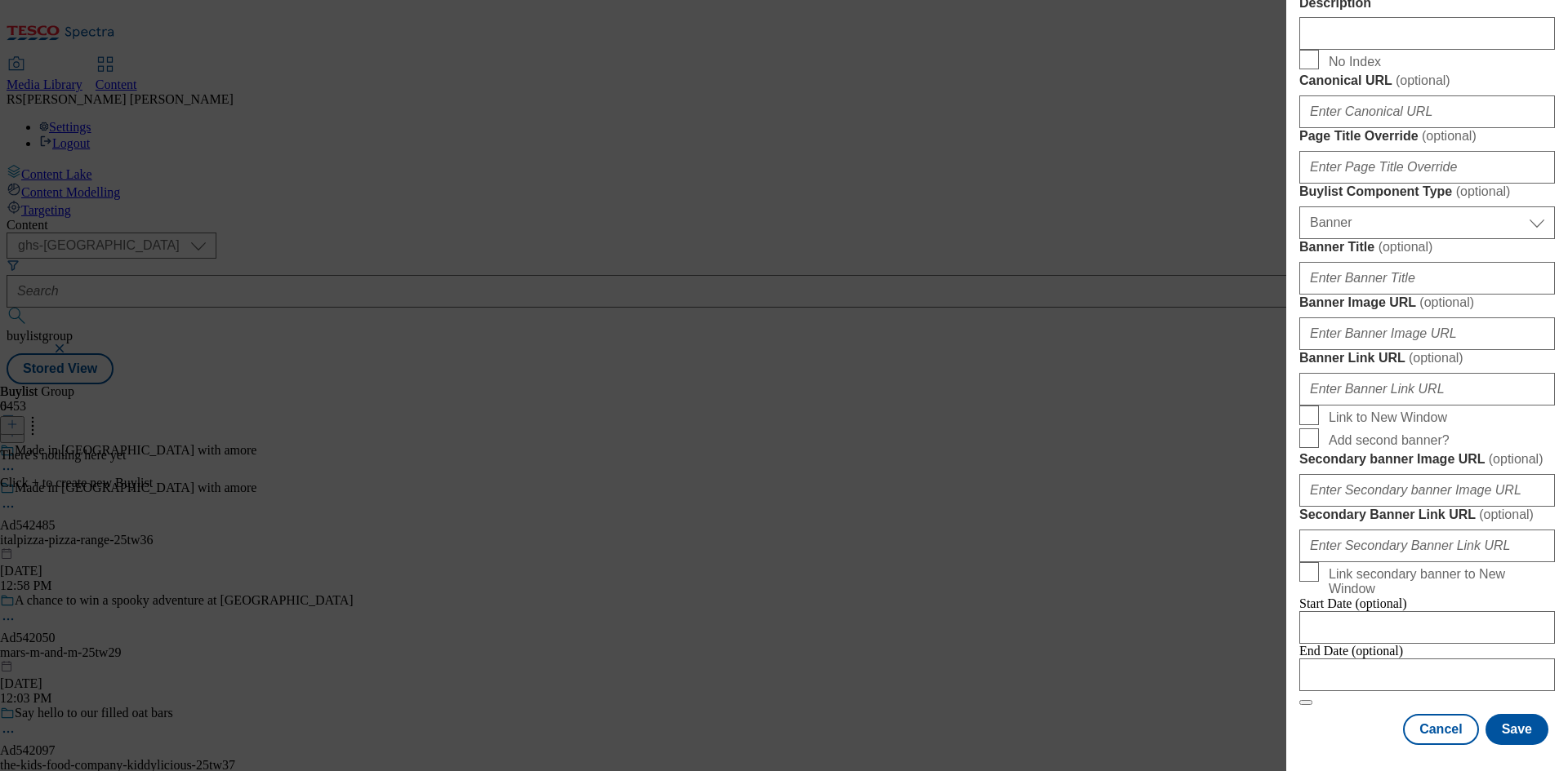
scroll to position [1618, 0]
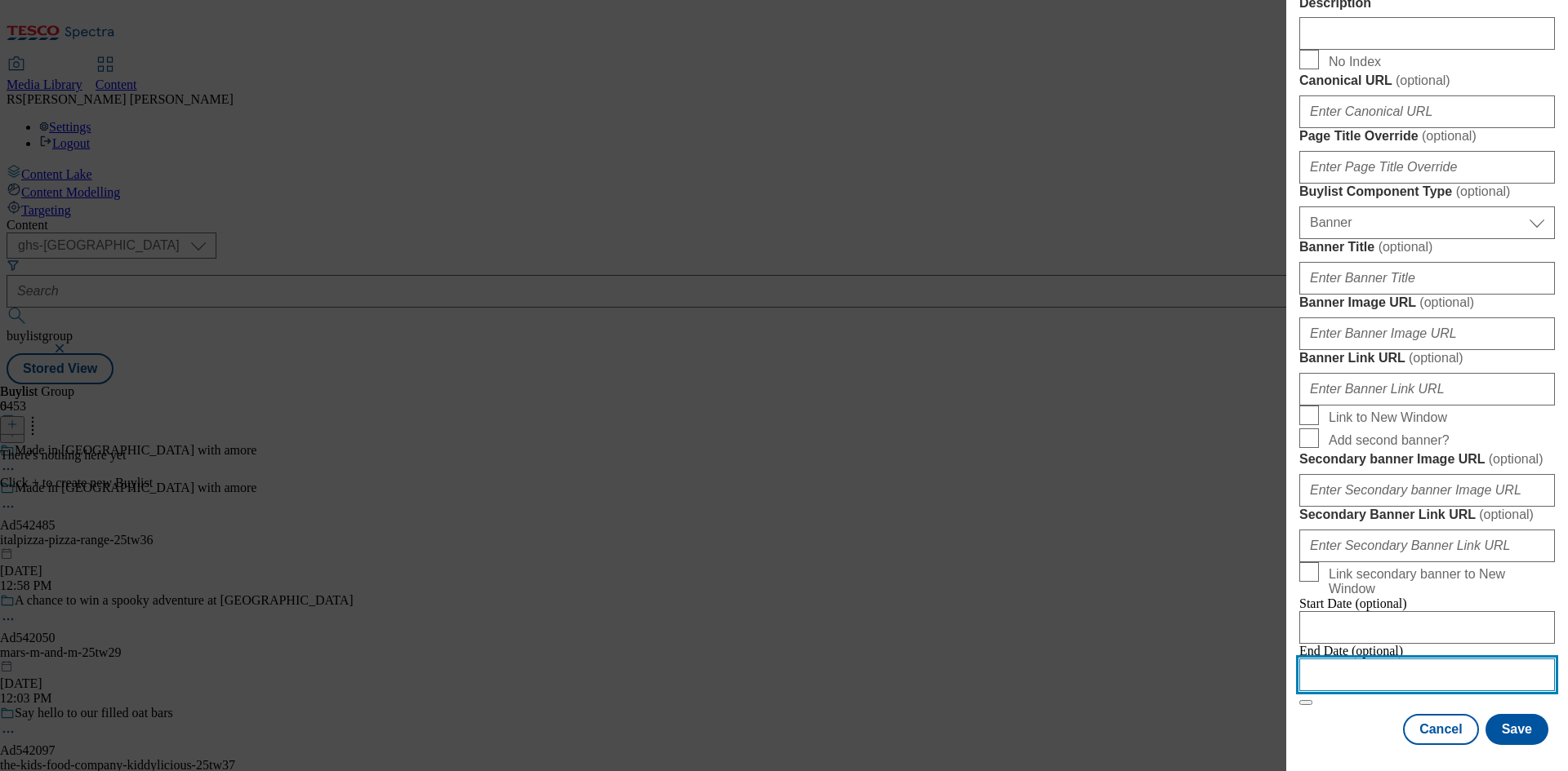
click at [1444, 659] on input "Modal" at bounding box center [1427, 675] width 256 height 32
select select "2025"
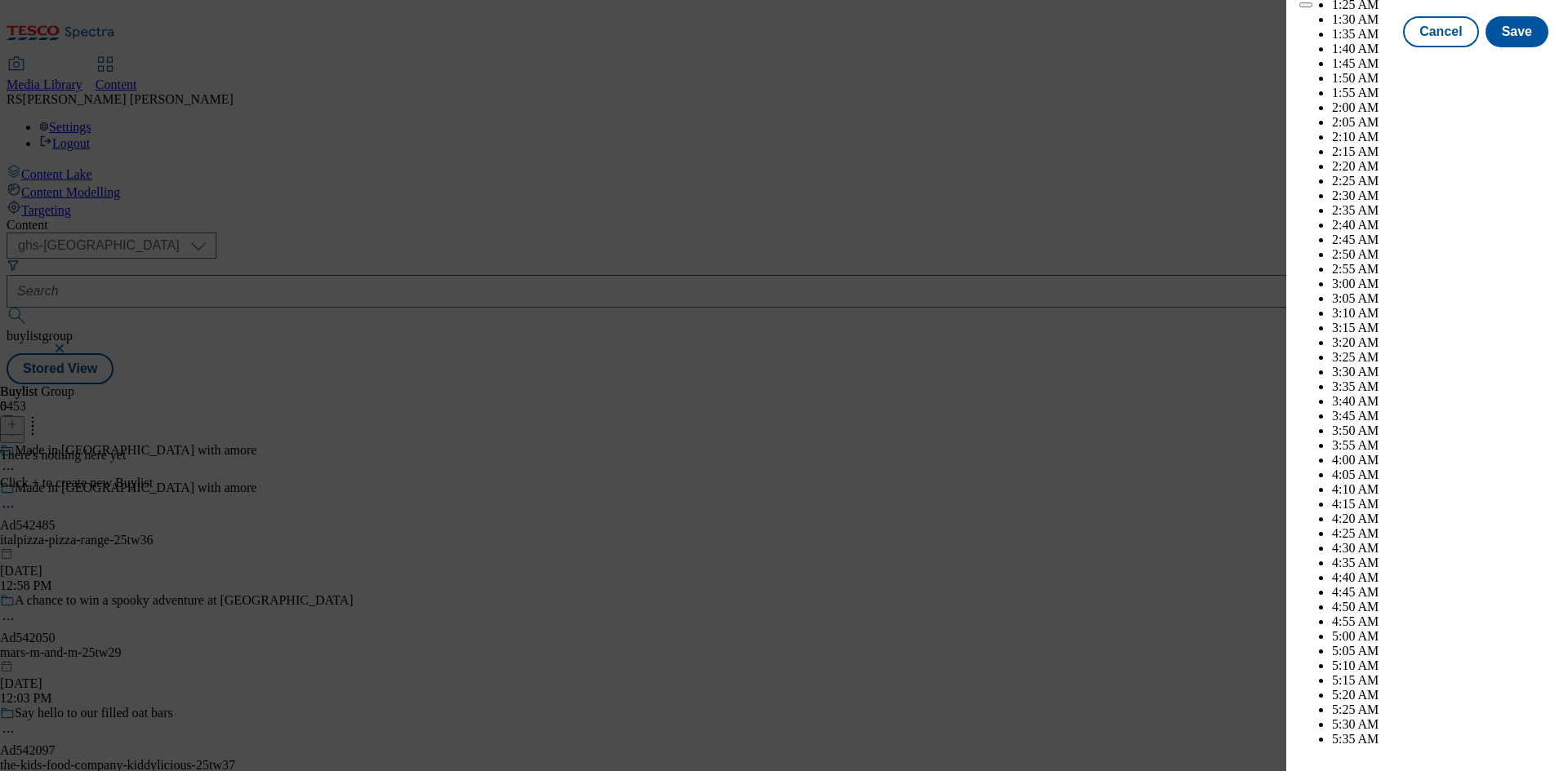
scroll to position [4668, 0]
select select "December"
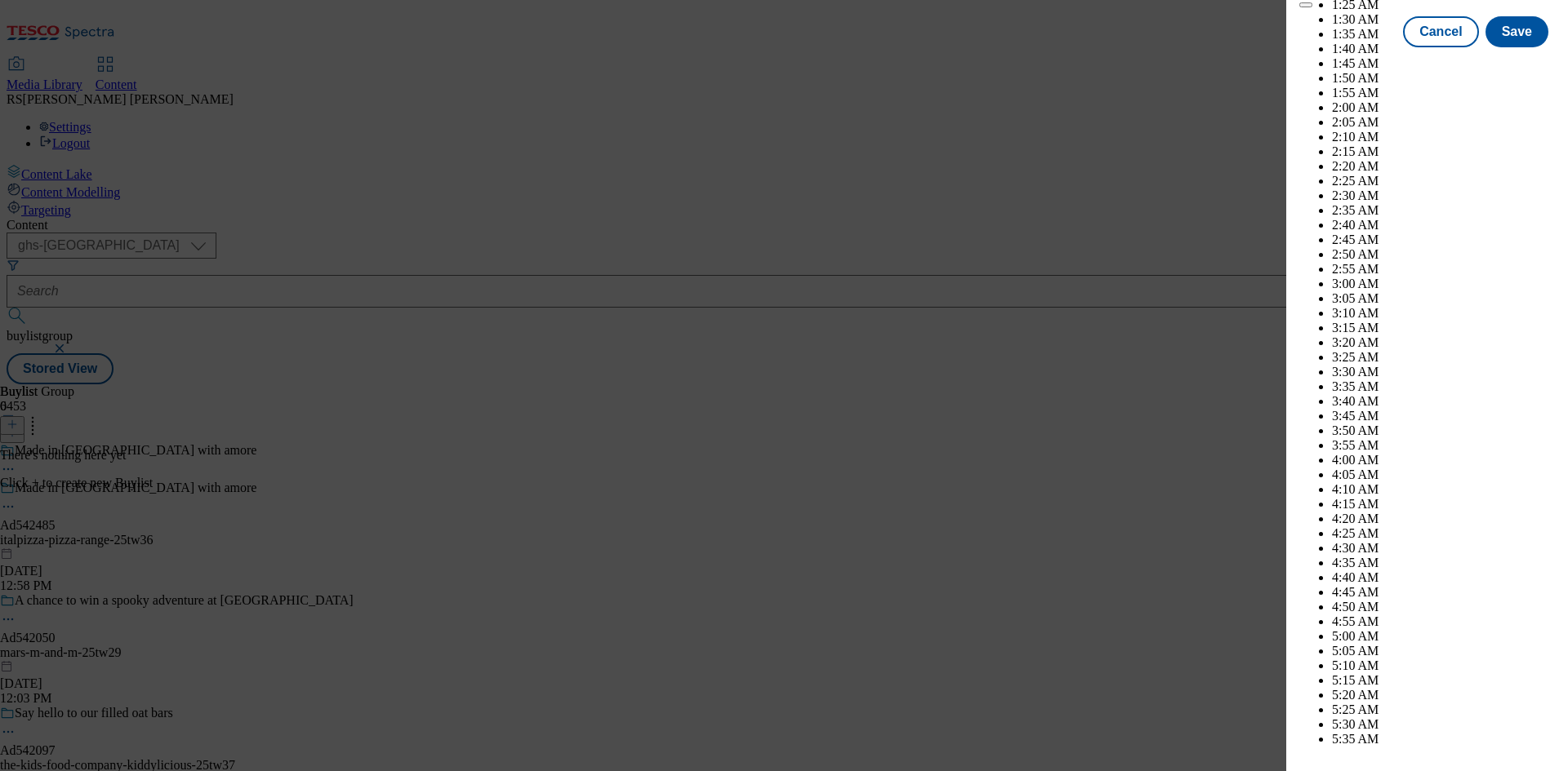
select select "2026"
select select "January"
click at [1503, 63] on button "Save" at bounding box center [1517, 46] width 63 height 31
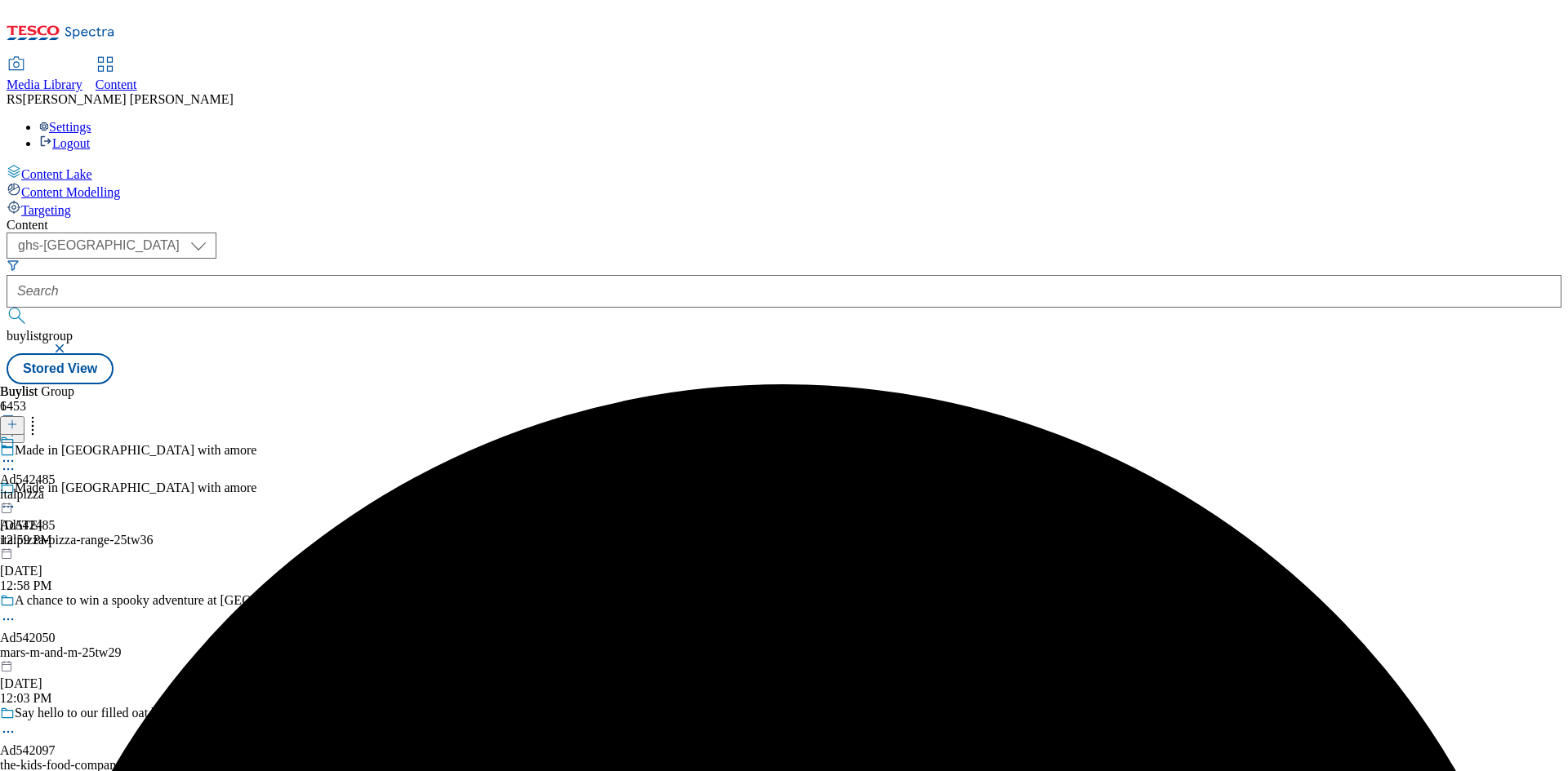
click at [56, 435] on div "Ad542485 italpizza Oct 7, 2025 12:59 PM" at bounding box center [27, 491] width 56 height 113
click at [18, 419] on icon at bounding box center [12, 424] width 11 height 11
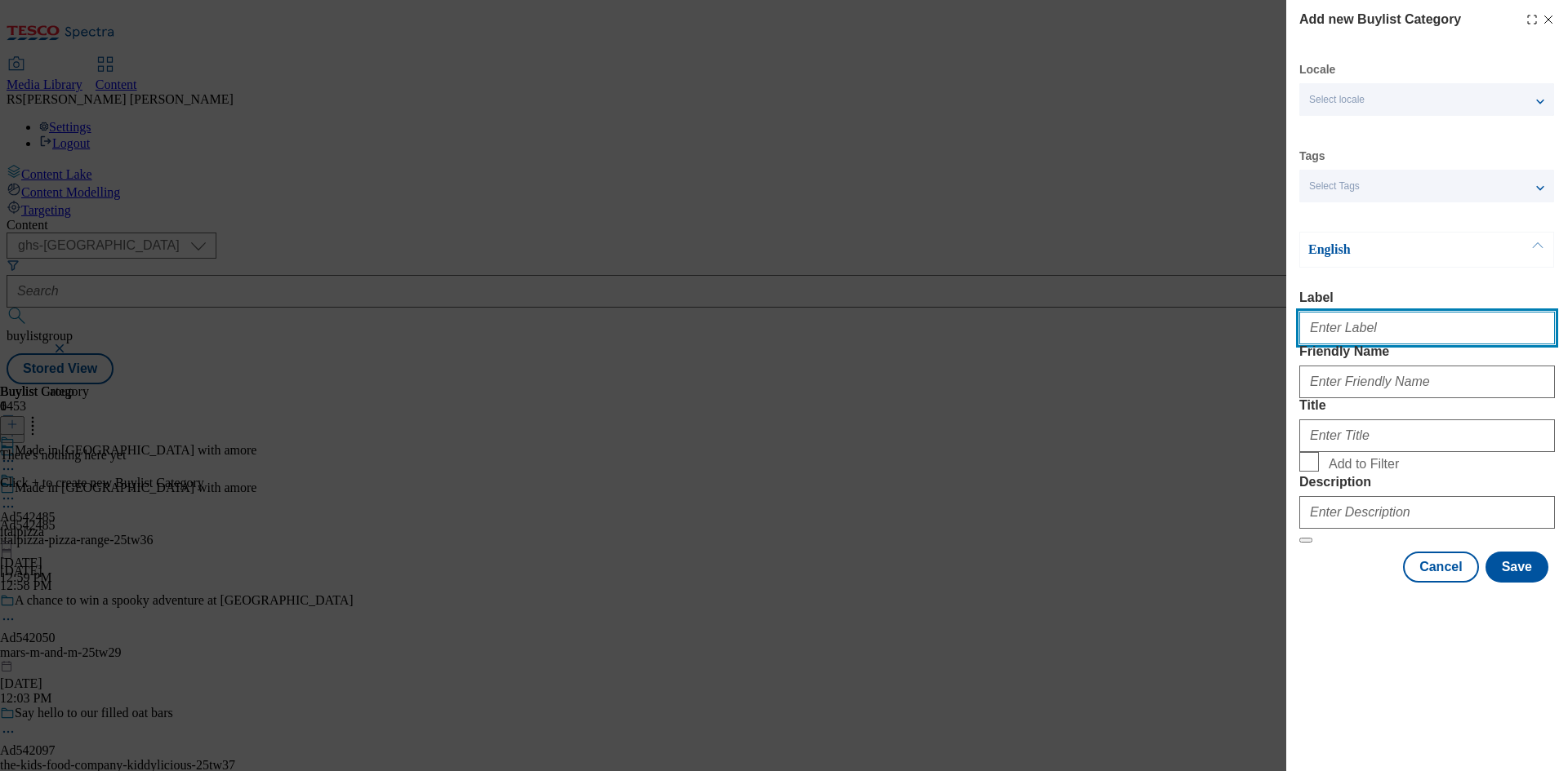
click at [1394, 332] on input "Label" at bounding box center [1427, 328] width 256 height 32
paste input "542485"
type input "Ad542485"
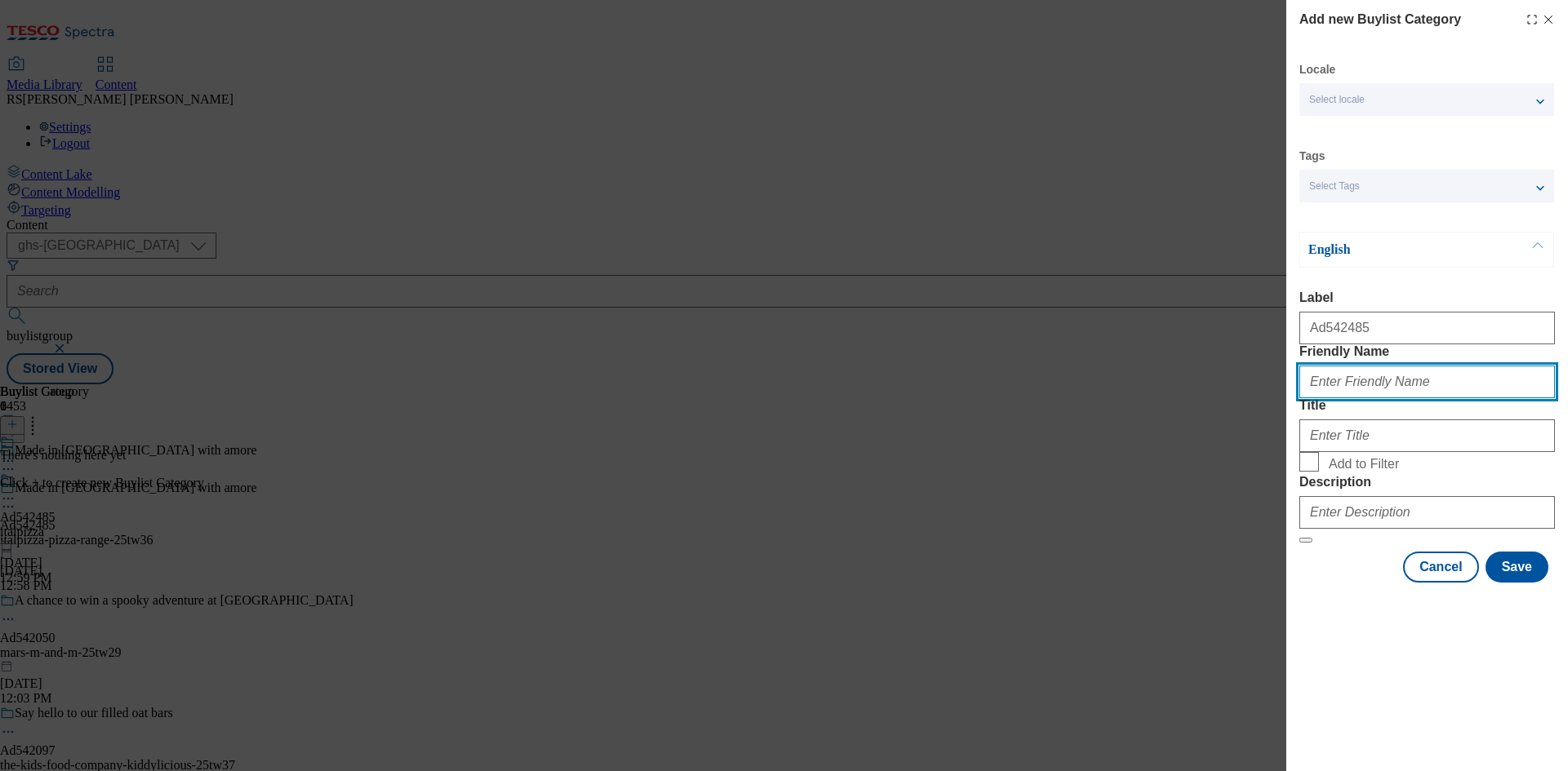
click at [1411, 399] on input "Friendly Name" at bounding box center [1427, 382] width 256 height 32
paste input "italpizza-pizza-range"
type input "italpizza-pizza-range"
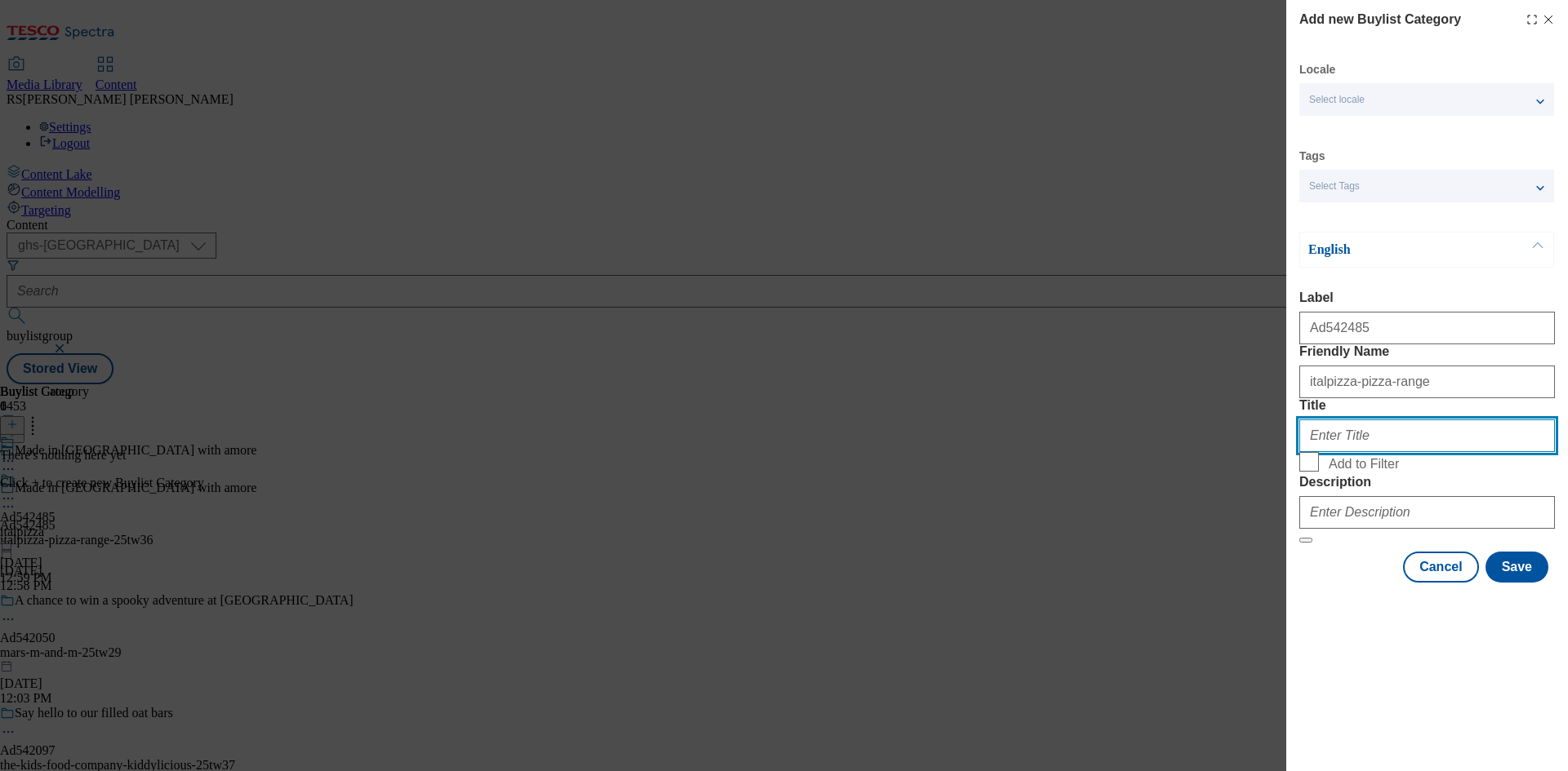
paste input "ITALPIZZA"
type input "ITALPIZZA"
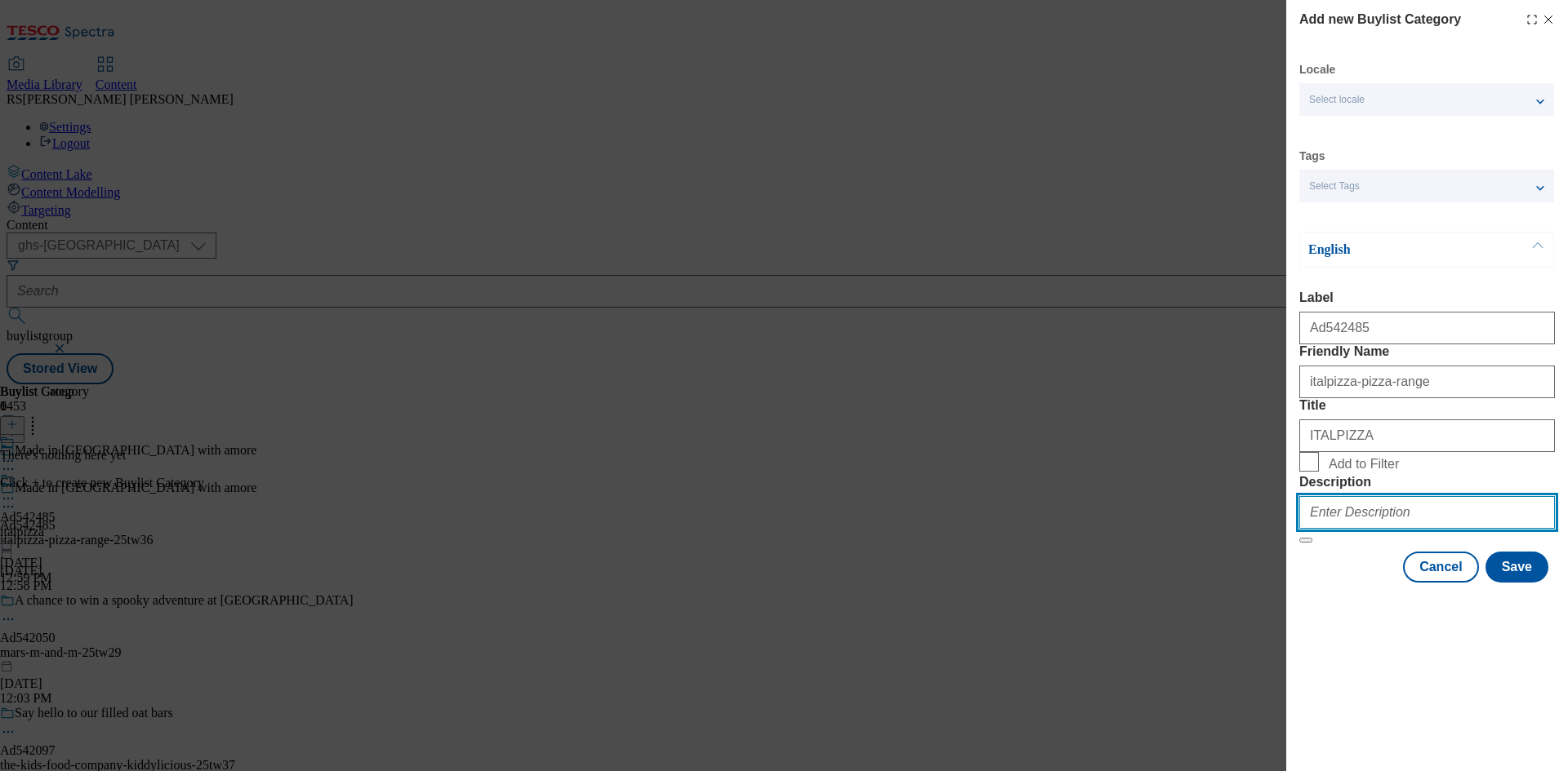
click at [1398, 529] on input "Description" at bounding box center [1427, 512] width 256 height 32
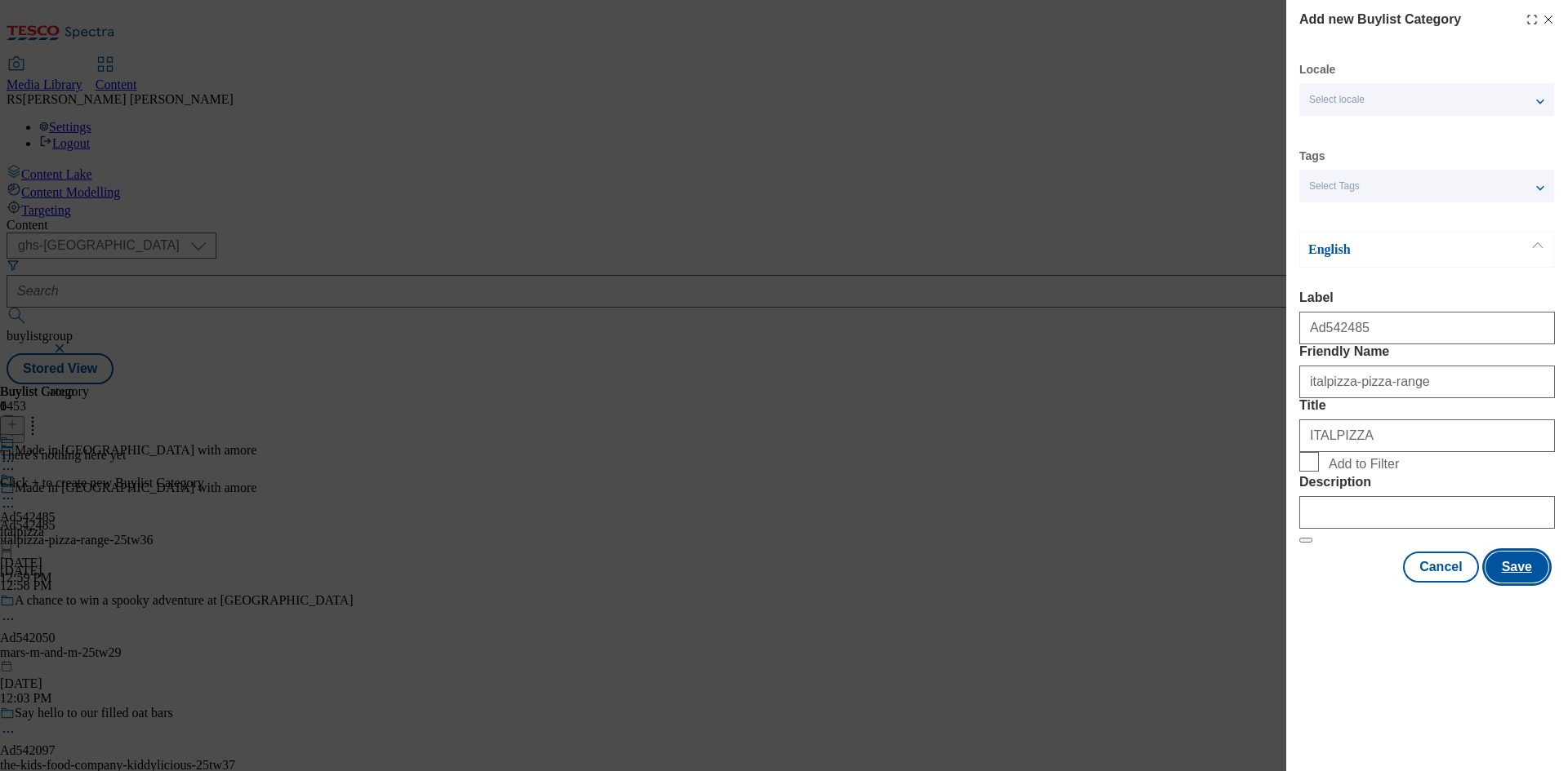
click at [1532, 583] on button "Save" at bounding box center [1517, 567] width 63 height 31
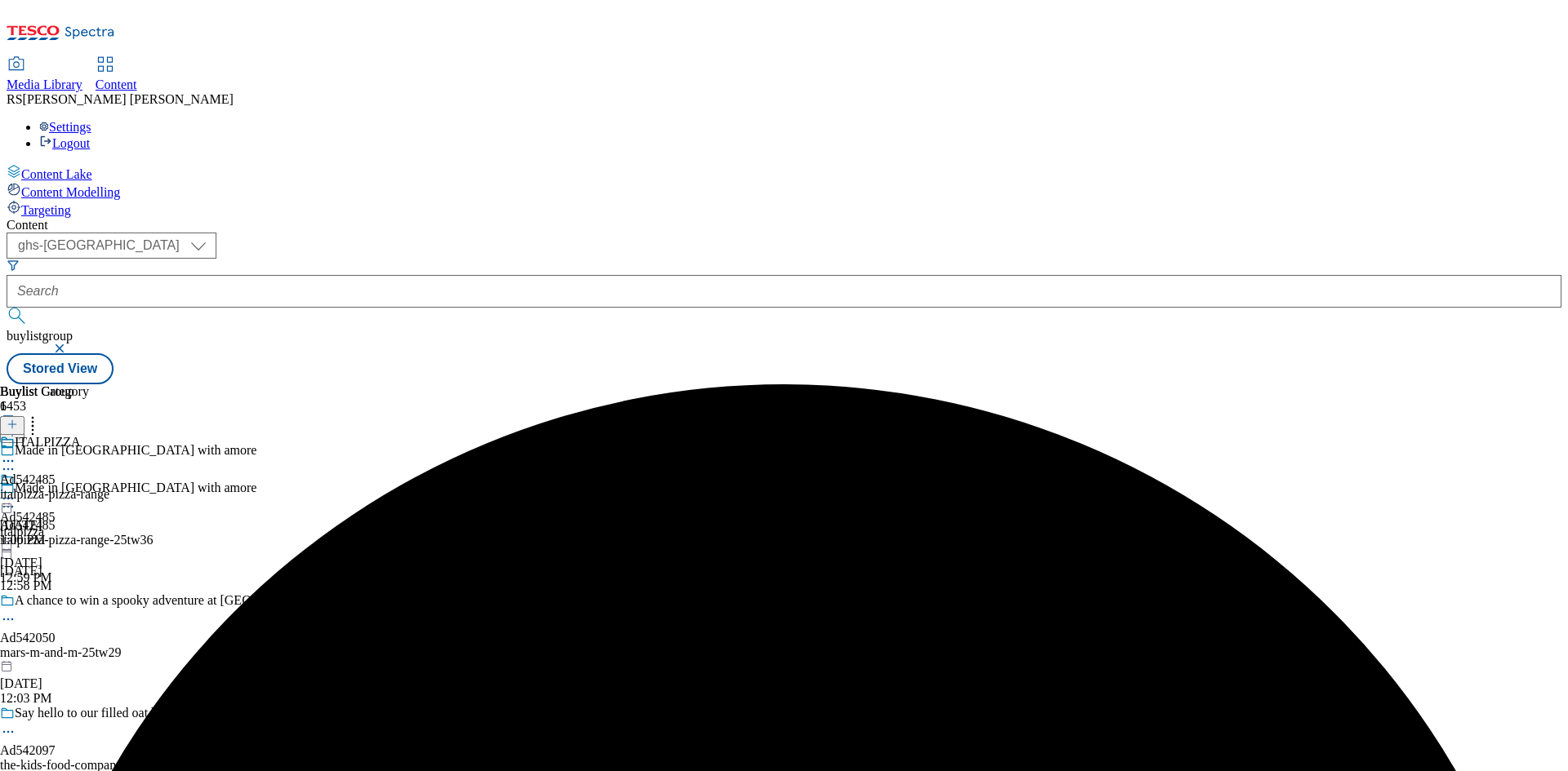
click at [109, 435] on div "ITALPIZZA Ad542485 italpizza-pizza-range Oct 7, 2025 1:00 PM" at bounding box center [54, 491] width 109 height 113
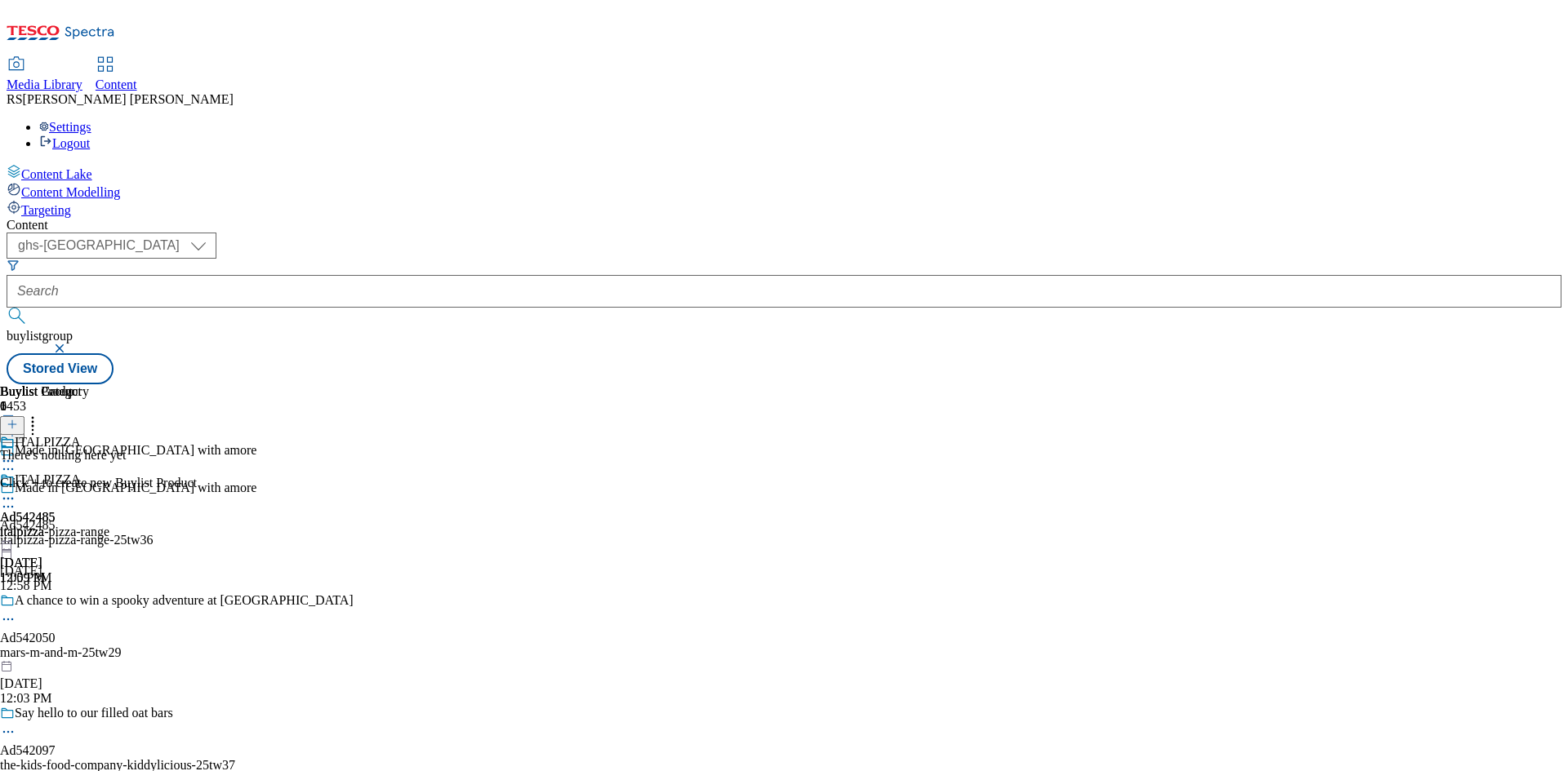
click at [16, 424] on line at bounding box center [12, 424] width 9 height 0
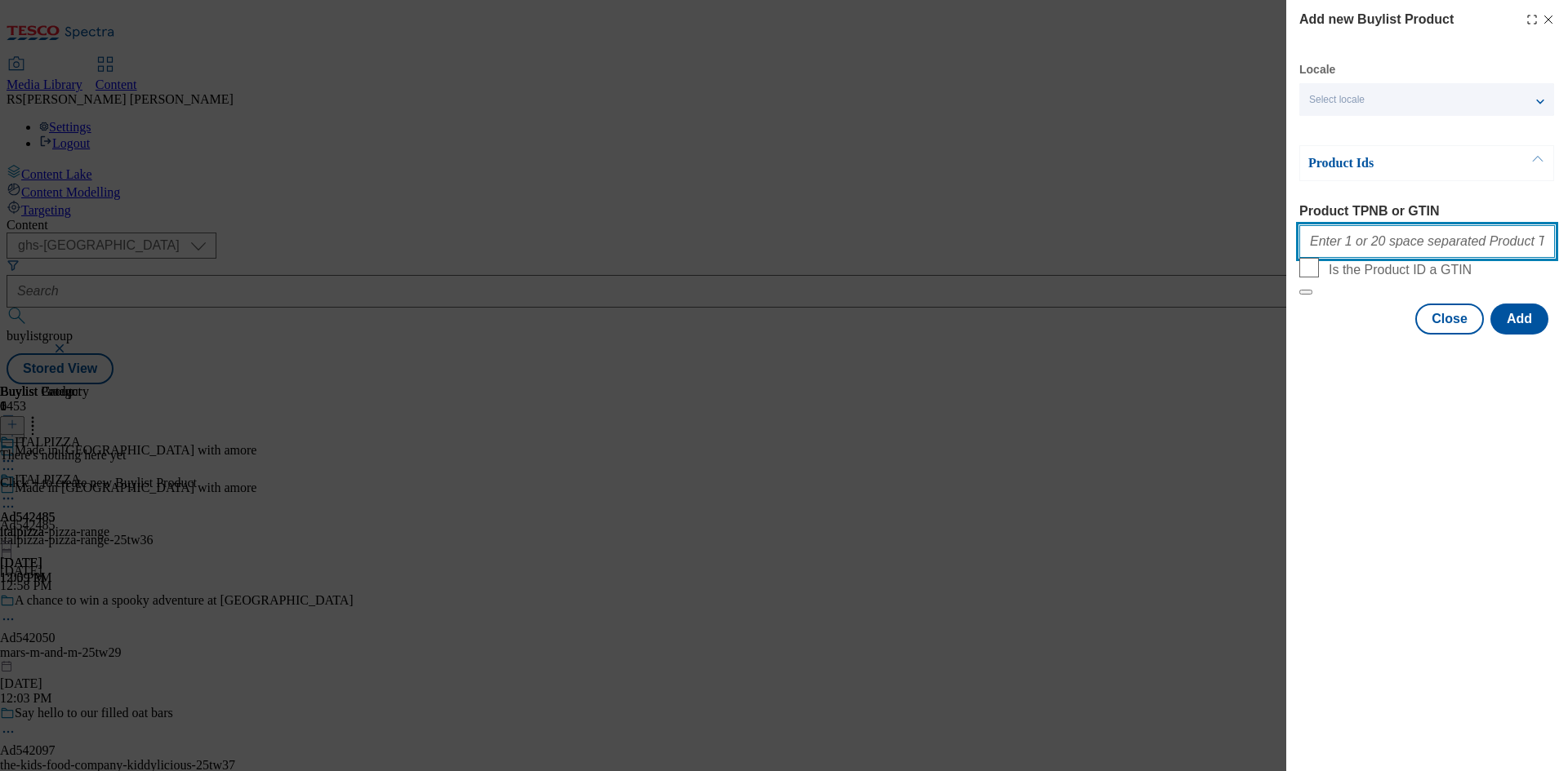
click at [1452, 235] on input "Product TPNB or GTIN" at bounding box center [1427, 242] width 256 height 32
paste input "93724816 93942546 94037637 96930786 96484081 96542358 93483023 93992492"
type input "93724816 93942546 94037637 96930786 96484081 96542358 93483023 93992492"
click at [1517, 334] on button "Add" at bounding box center [1519, 319] width 58 height 31
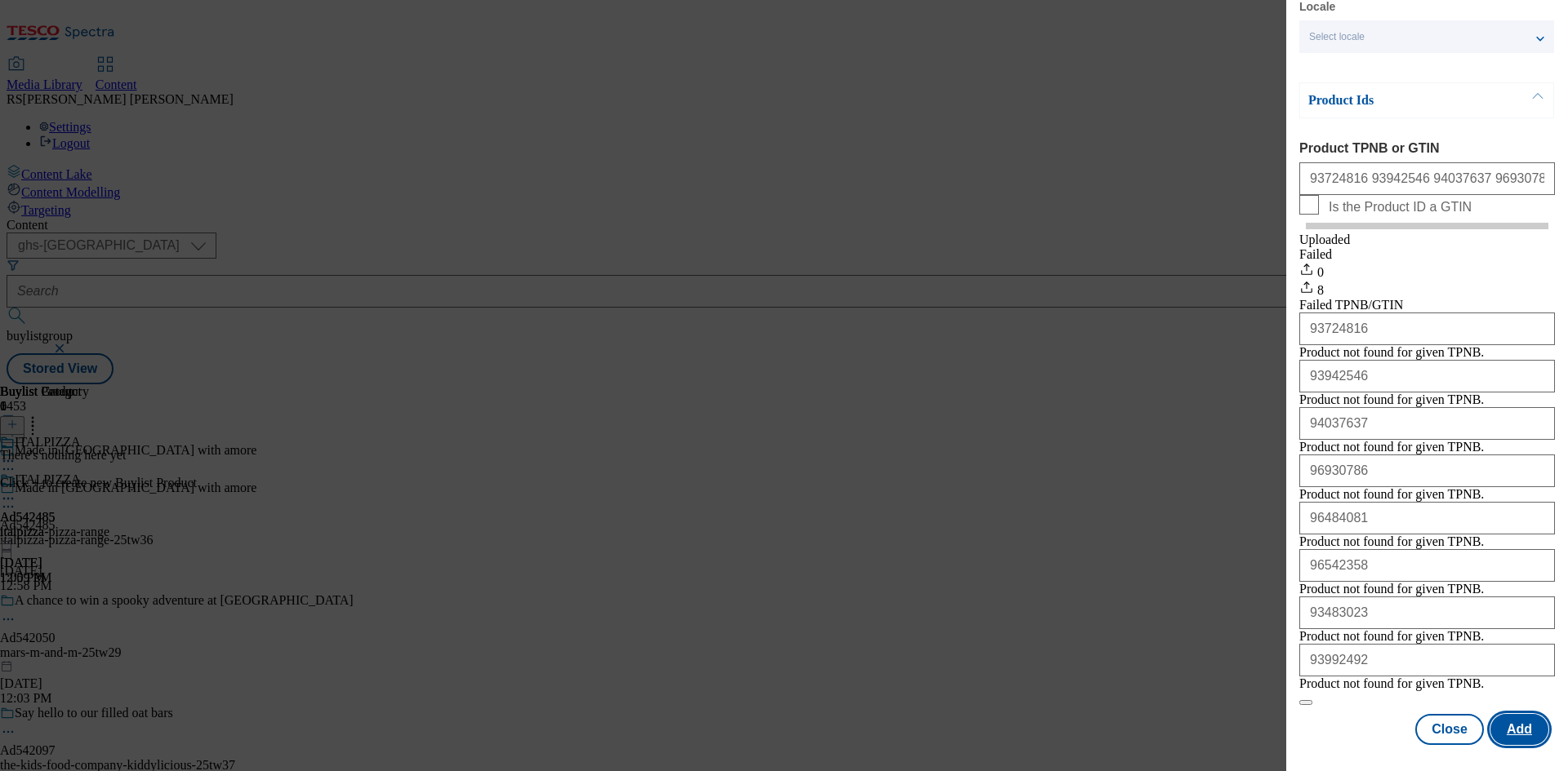
scroll to position [220, 0]
click at [1440, 730] on button "Close" at bounding box center [1450, 729] width 68 height 31
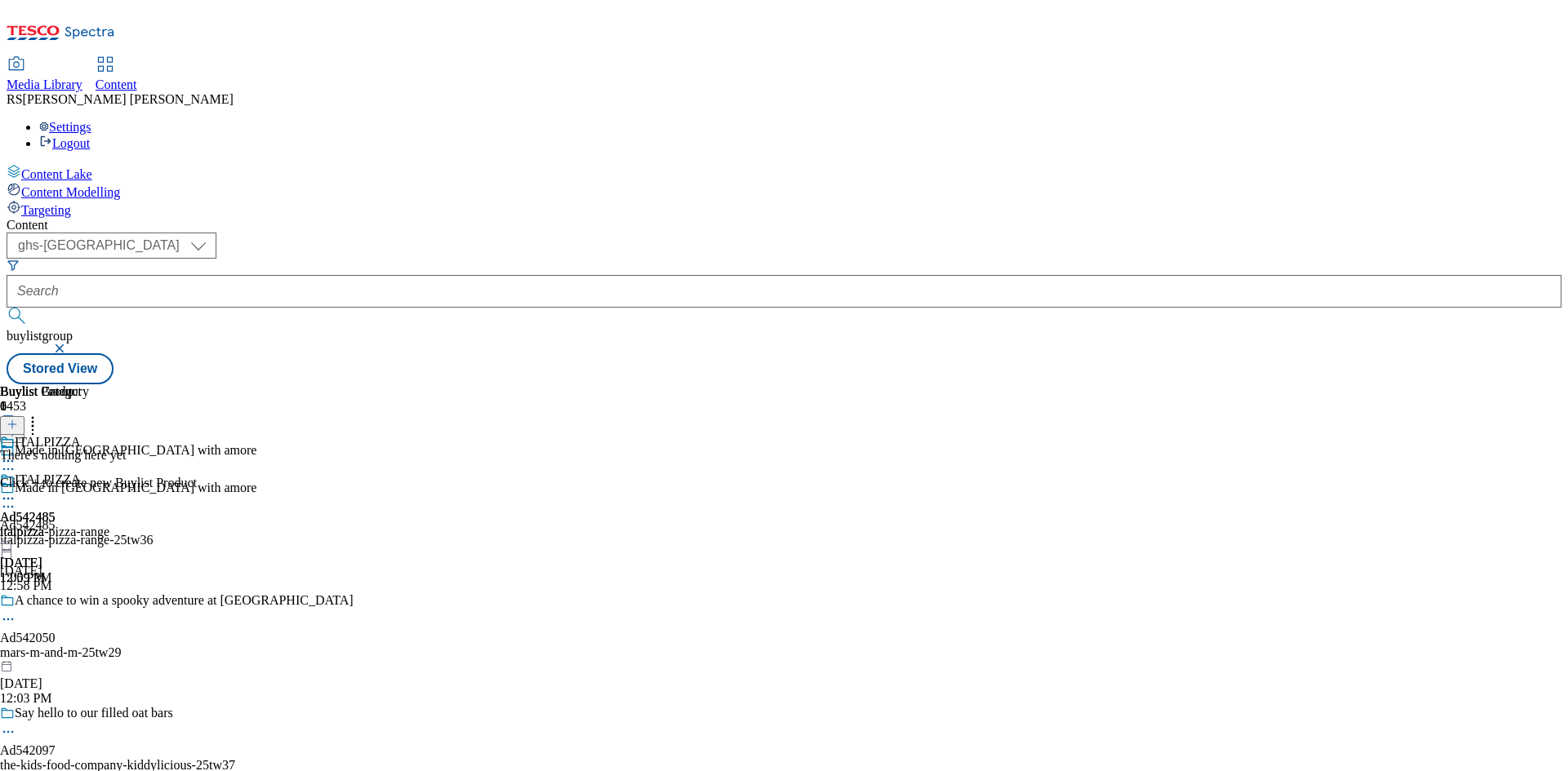
click at [18, 419] on icon at bounding box center [12, 424] width 11 height 11
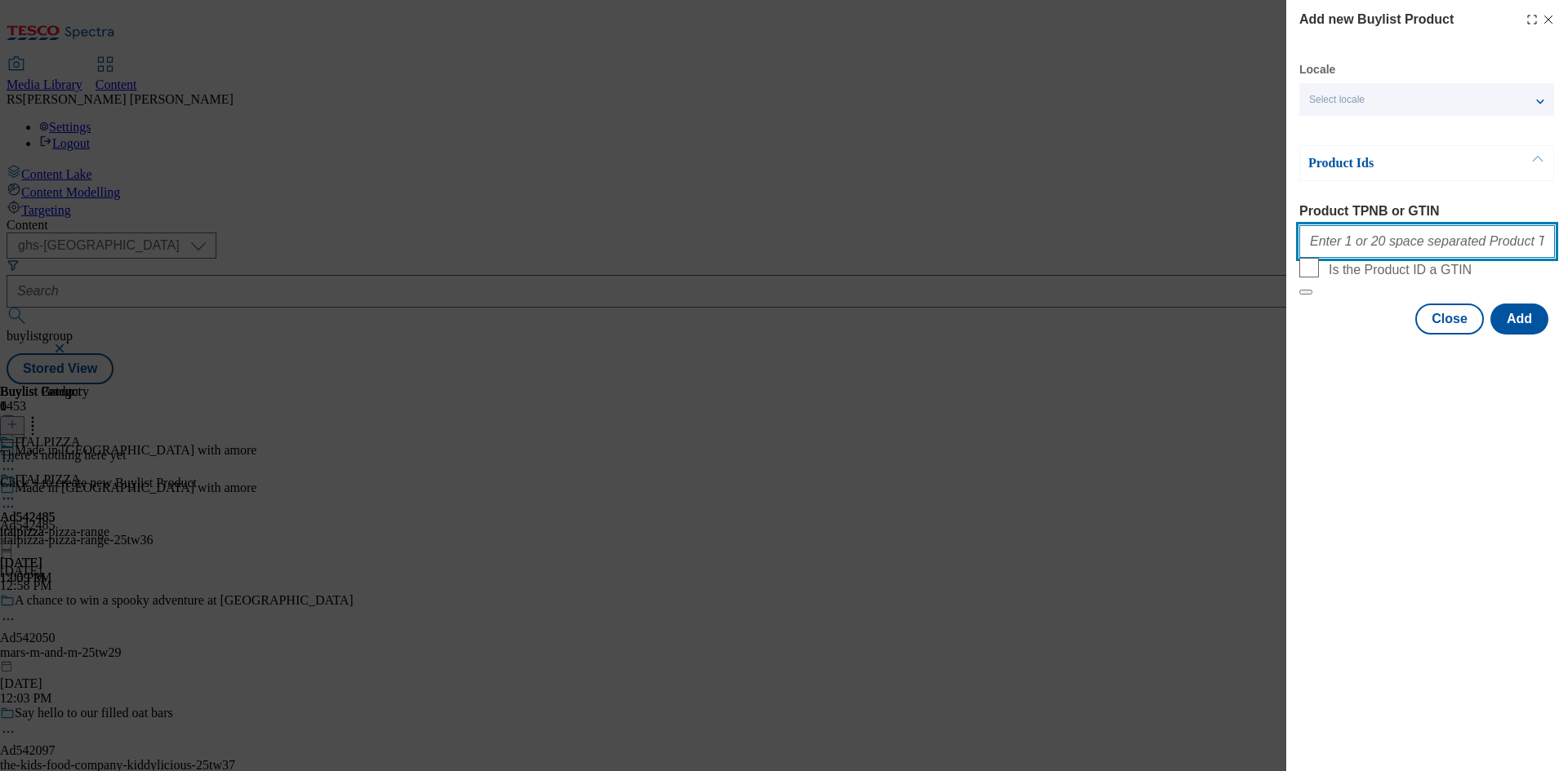
click at [1441, 235] on input "Product TPNB or GTIN" at bounding box center [1427, 242] width 256 height 32
paste input "93724816 93942546 94037637 96930786 96484081 96542358 93483023 93992492"
type input "93724816 93942546 94037637 96930786 96484081 96542358 93483023 93992492"
click at [1527, 334] on button "Add" at bounding box center [1519, 319] width 58 height 31
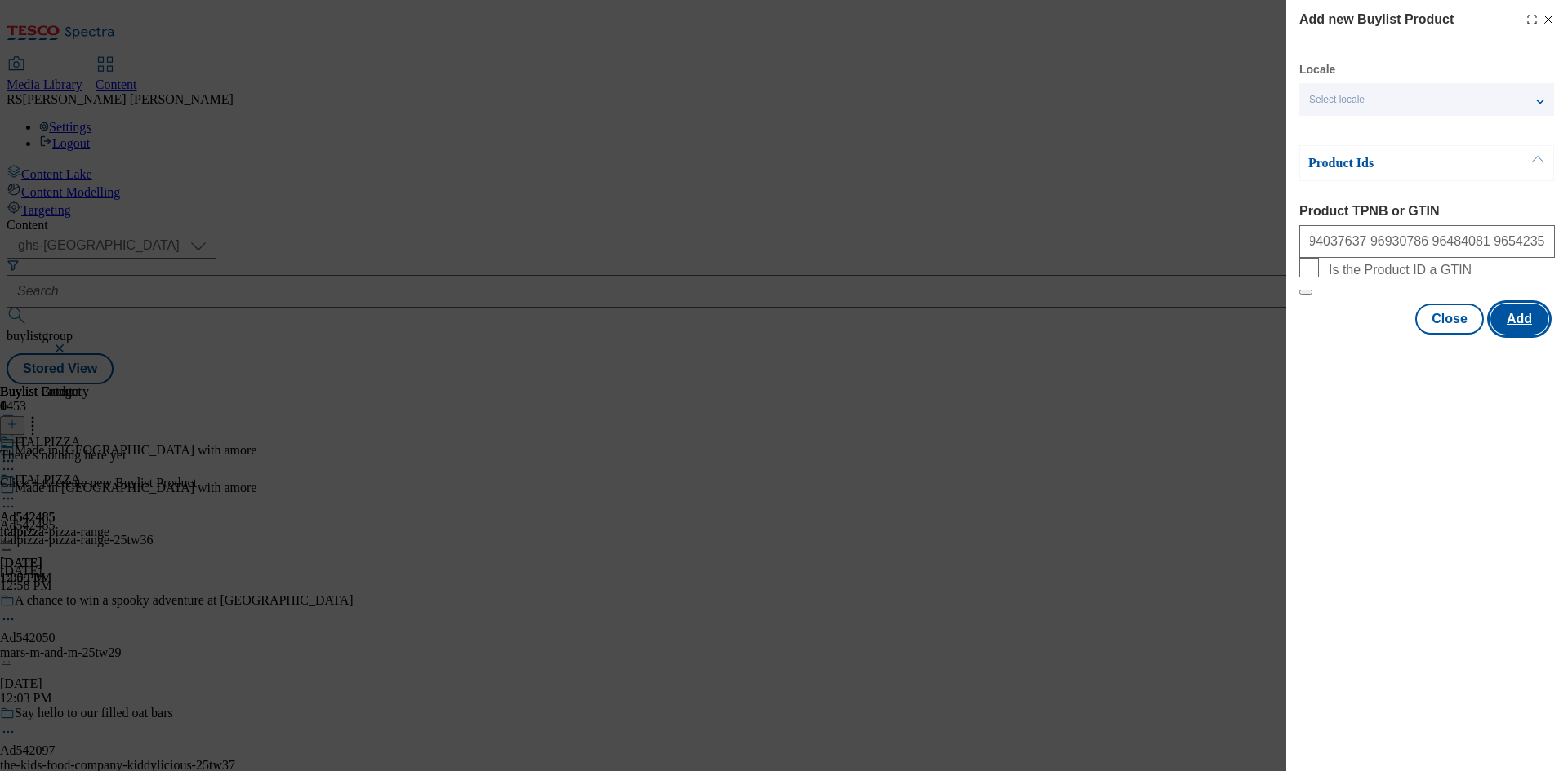
scroll to position [0, 0]
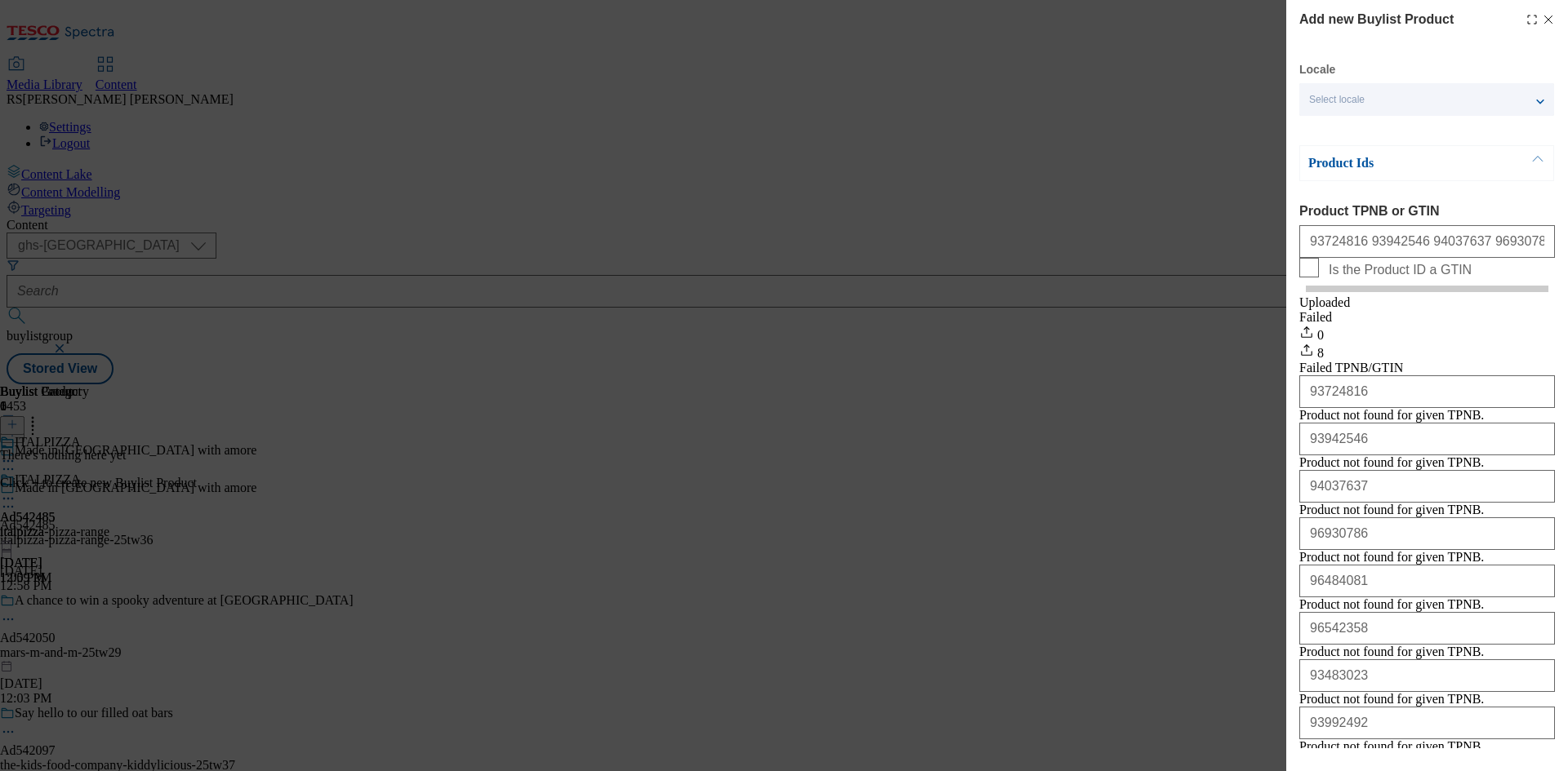
click at [1541, 21] on icon "Modal" at bounding box center [1548, 20] width 13 height 13
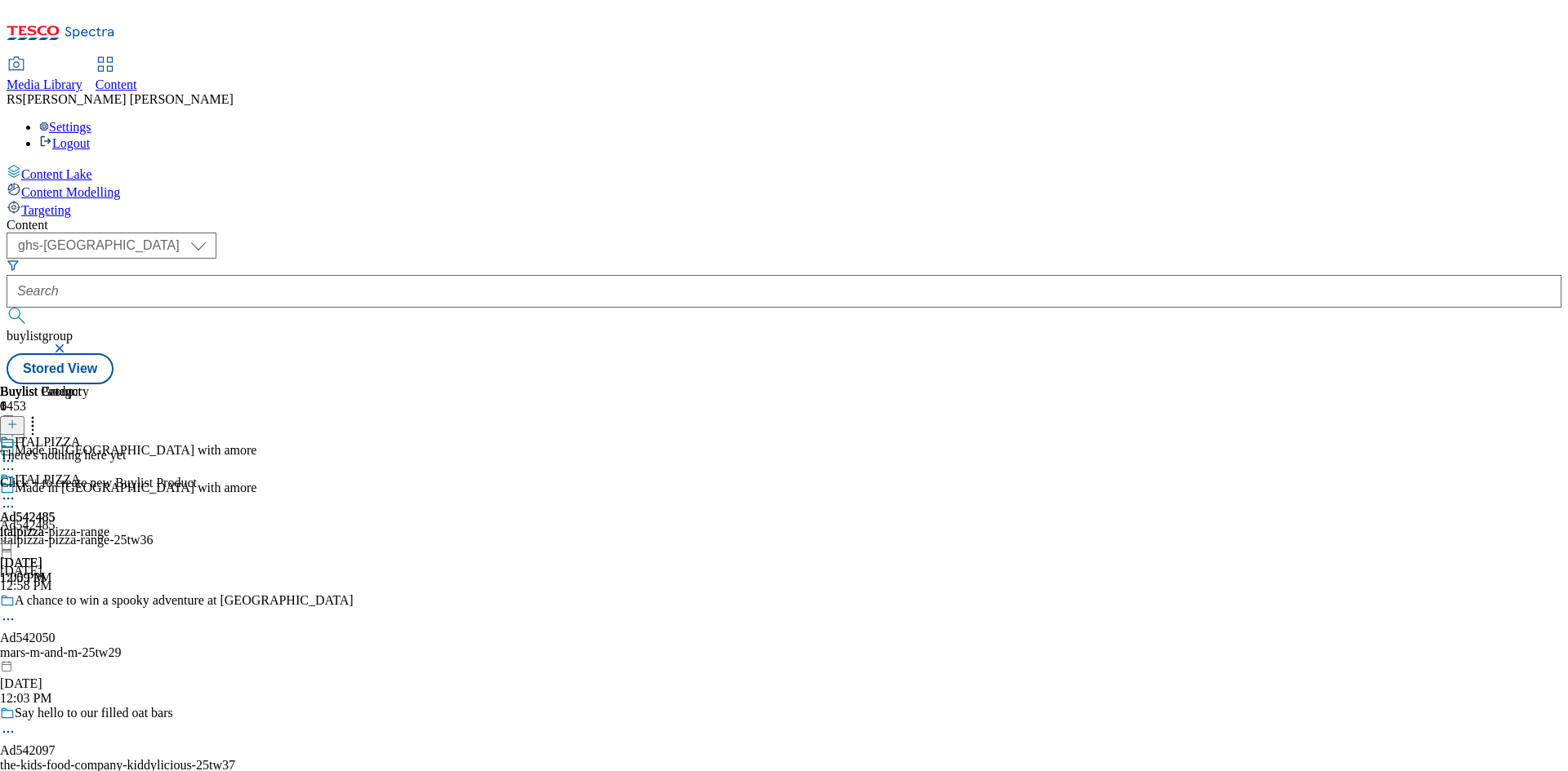
click at [16, 491] on icon at bounding box center [8, 498] width 16 height 16
click at [89, 602] on span "Preview" at bounding box center [69, 608] width 39 height 12
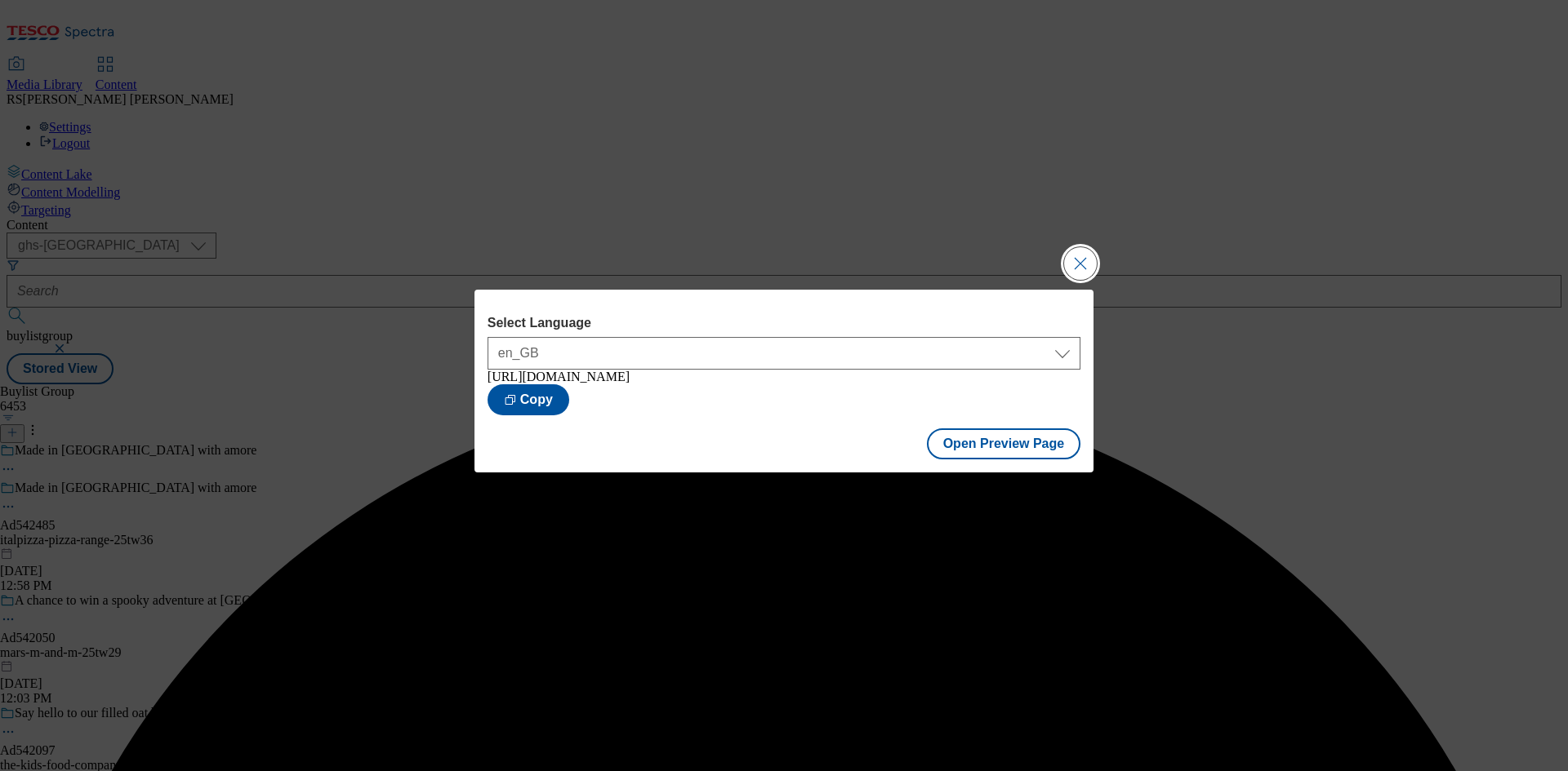
click at [1072, 260] on button "Close Modal" at bounding box center [1080, 263] width 32 height 32
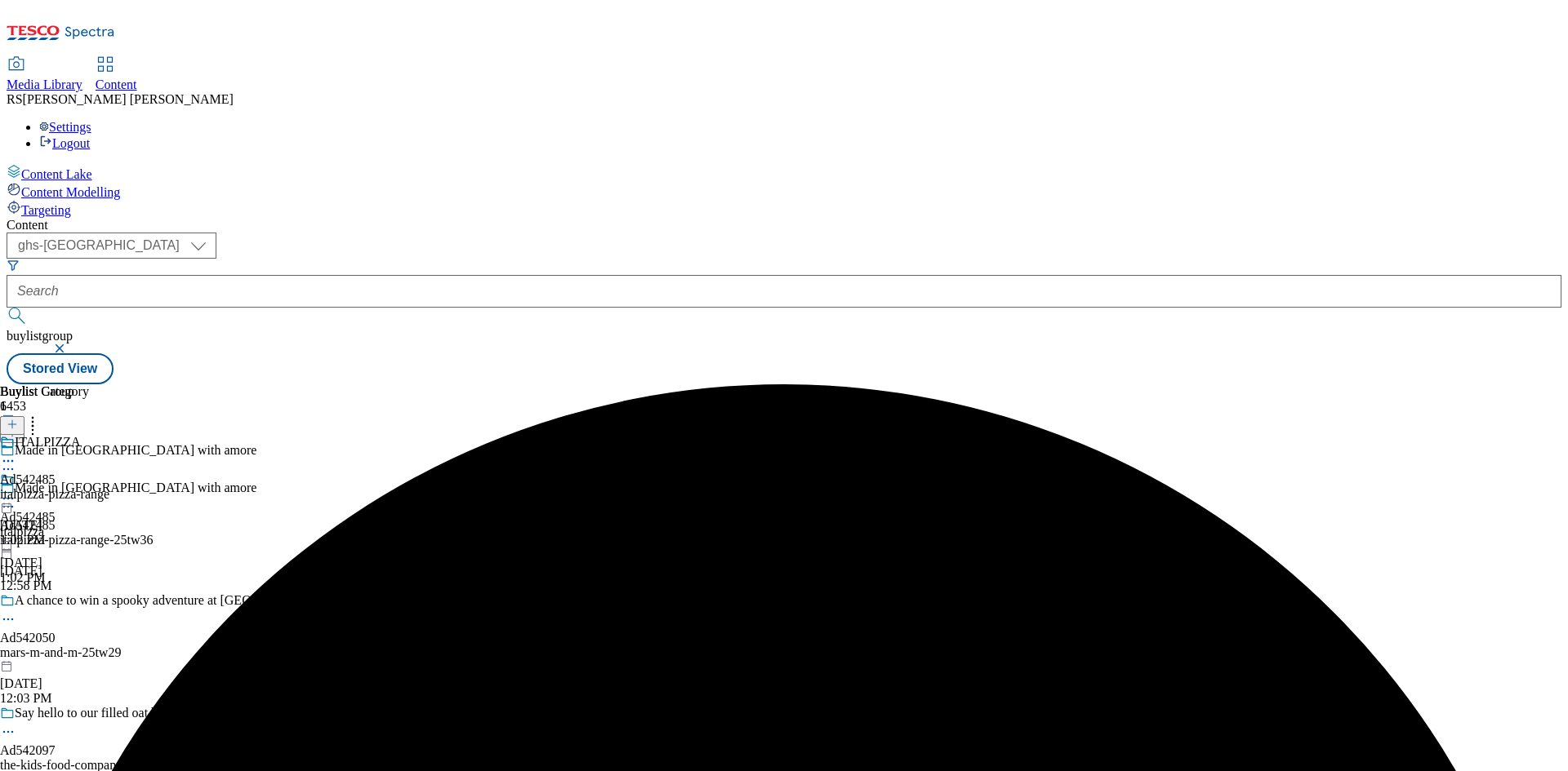
click at [109, 435] on div "ITALPIZZA Ad542485 italpizza-pizza-range Oct 7, 2025 1:02 PM" at bounding box center [54, 491] width 109 height 113
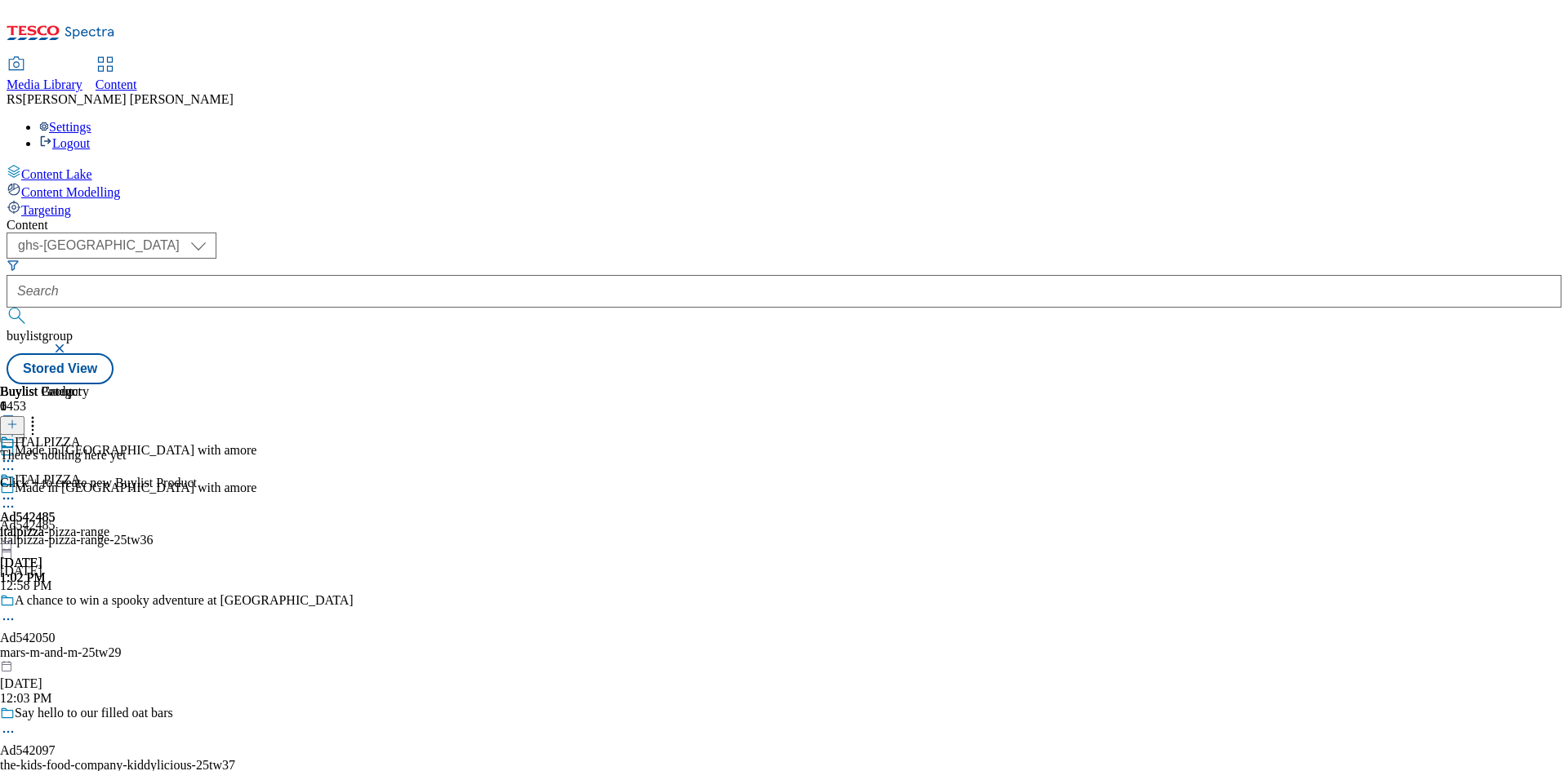
click at [817, 233] on div "( optional ) ghs-roi ghs-uk ghs-uk buylistgroup Stored View" at bounding box center [784, 309] width 1555 height 152
click at [16, 491] on icon at bounding box center [8, 498] width 16 height 16
click at [82, 696] on span "Delete" at bounding box center [66, 702] width 32 height 12
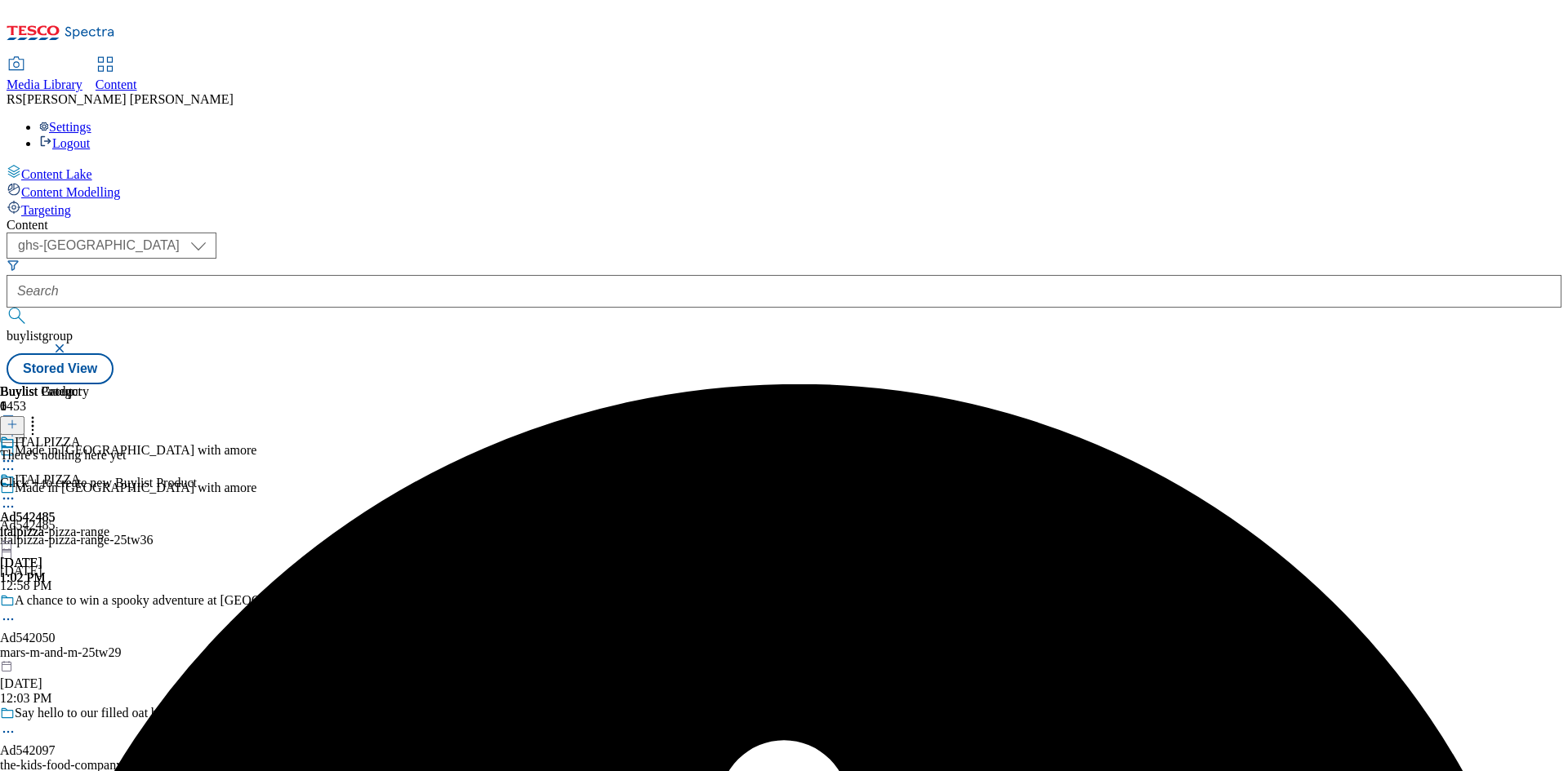
click at [16, 491] on icon at bounding box center [8, 498] width 16 height 16
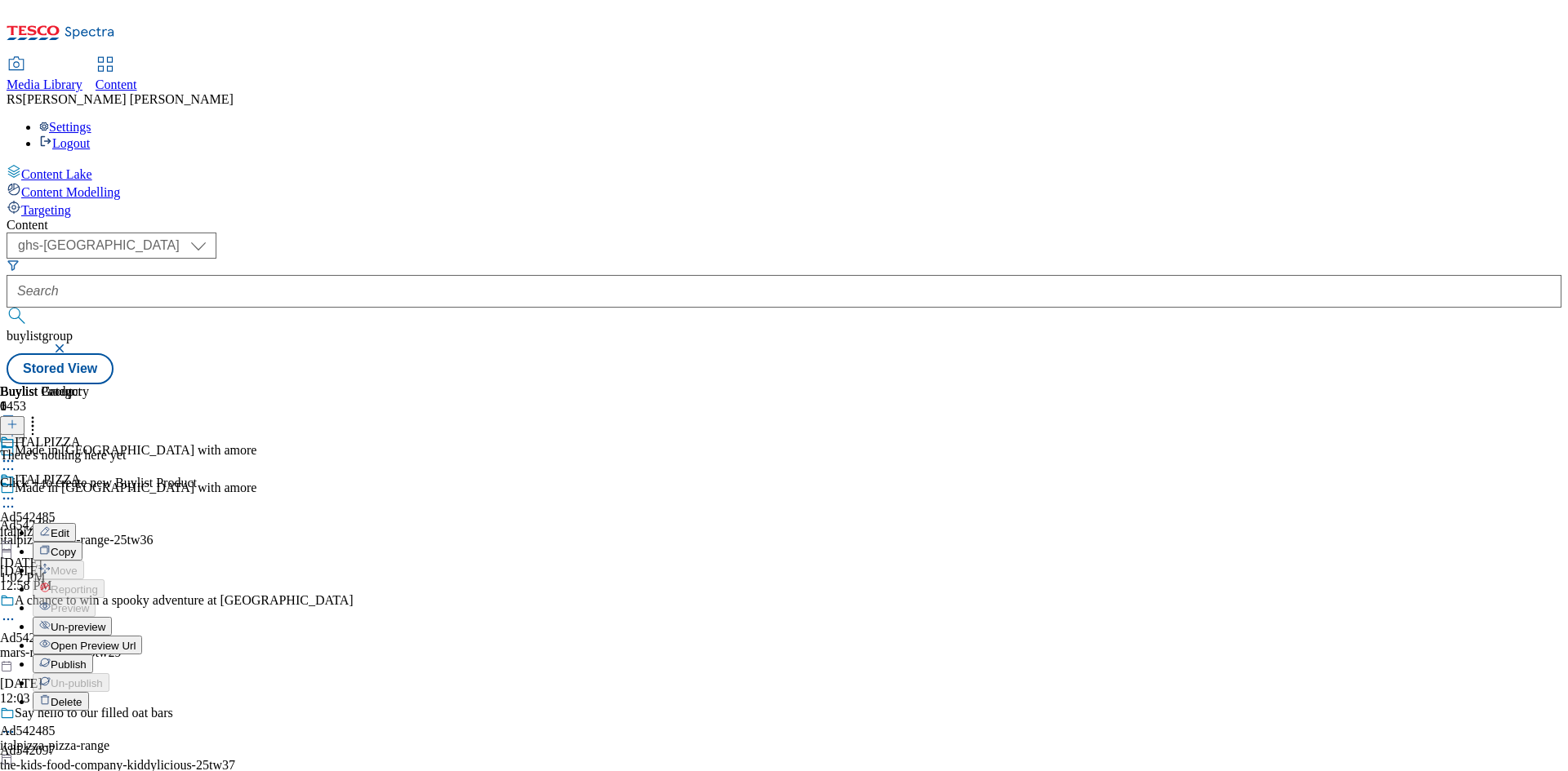
click at [105, 621] on span "Un-preview" at bounding box center [78, 627] width 55 height 12
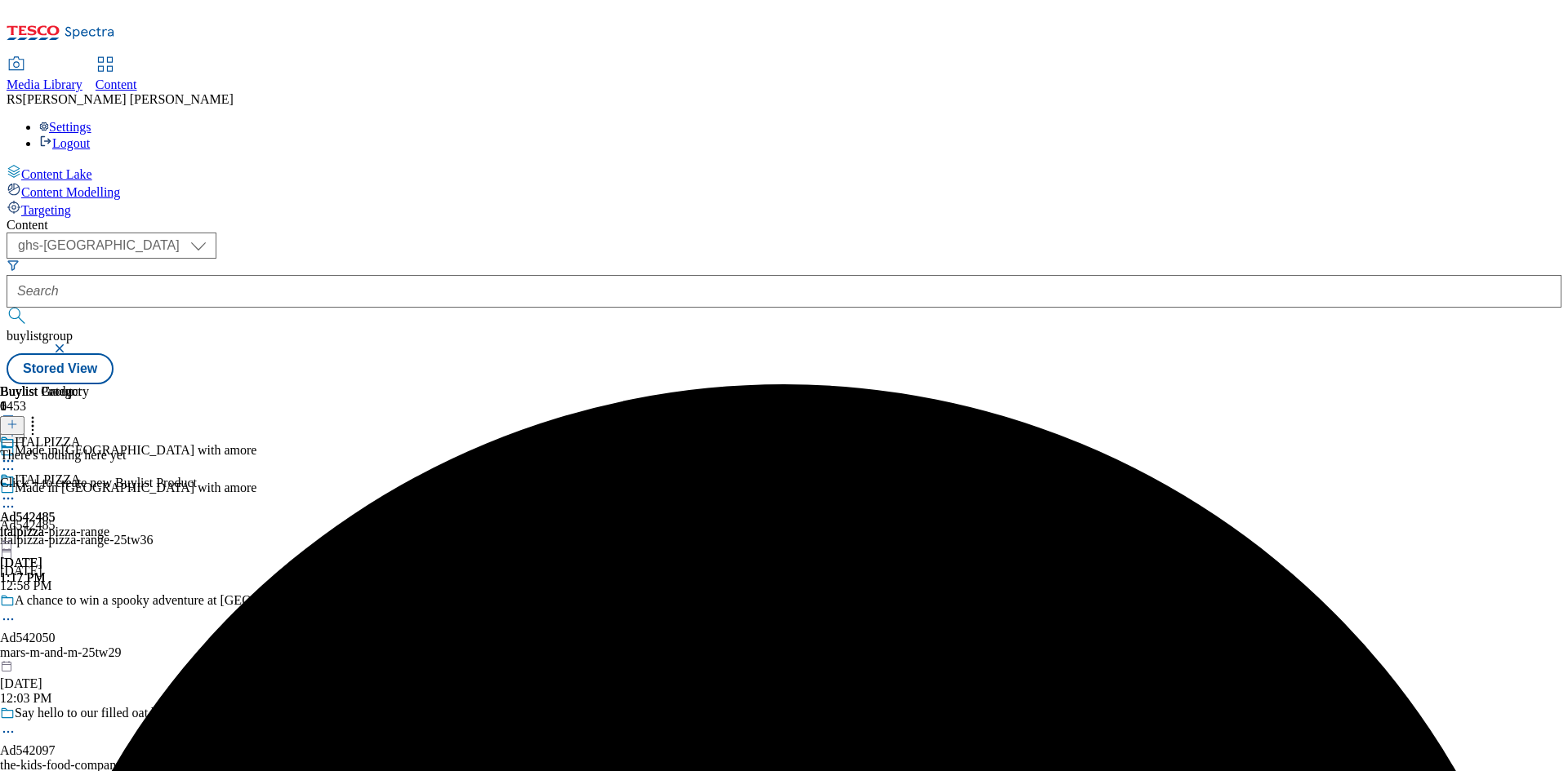
click at [16, 491] on icon at bounding box center [8, 498] width 16 height 16
click at [82, 677] on span "Delete" at bounding box center [66, 683] width 32 height 12
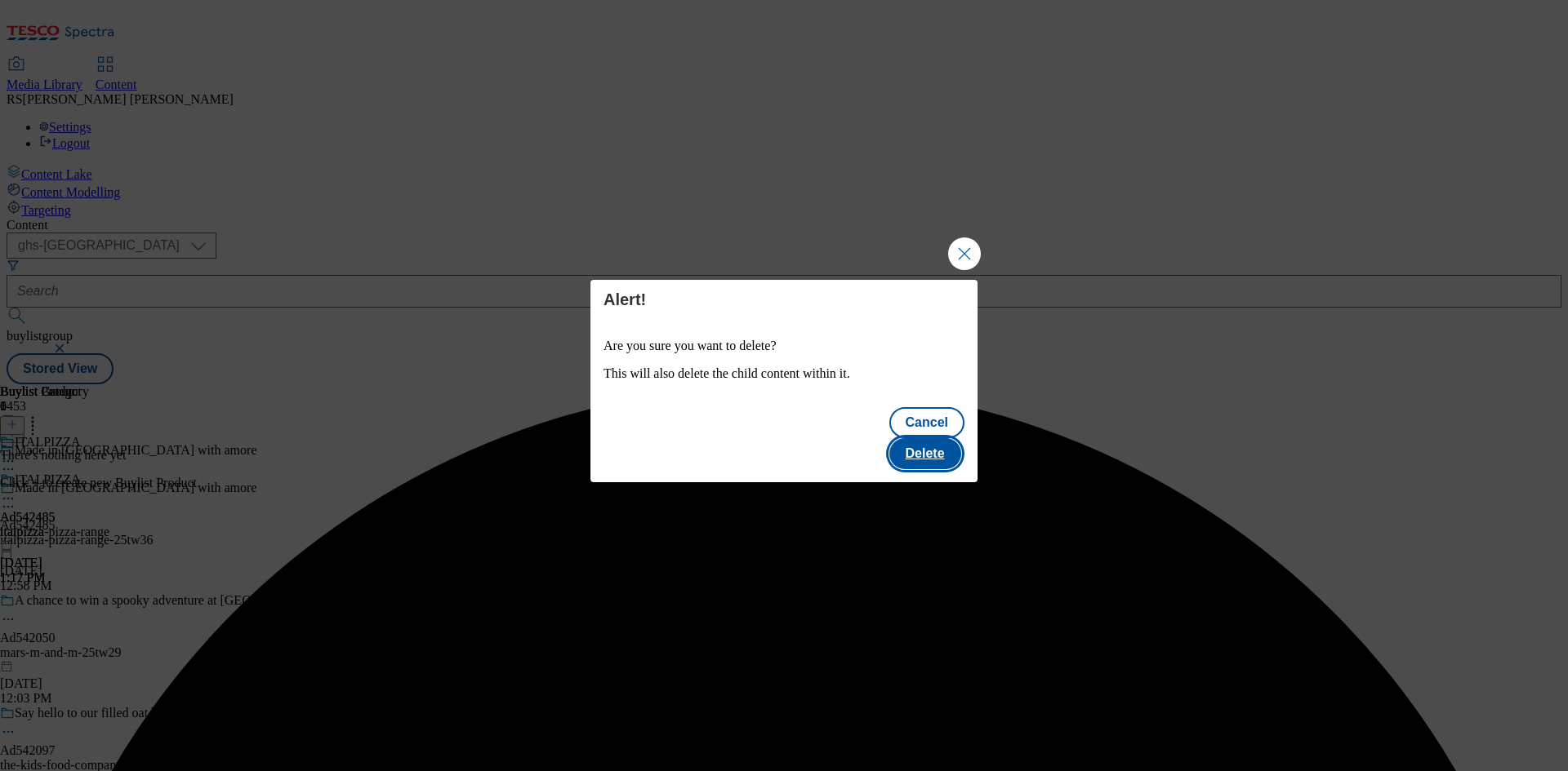
click at [931, 442] on button "Delete" at bounding box center [926, 454] width 72 height 31
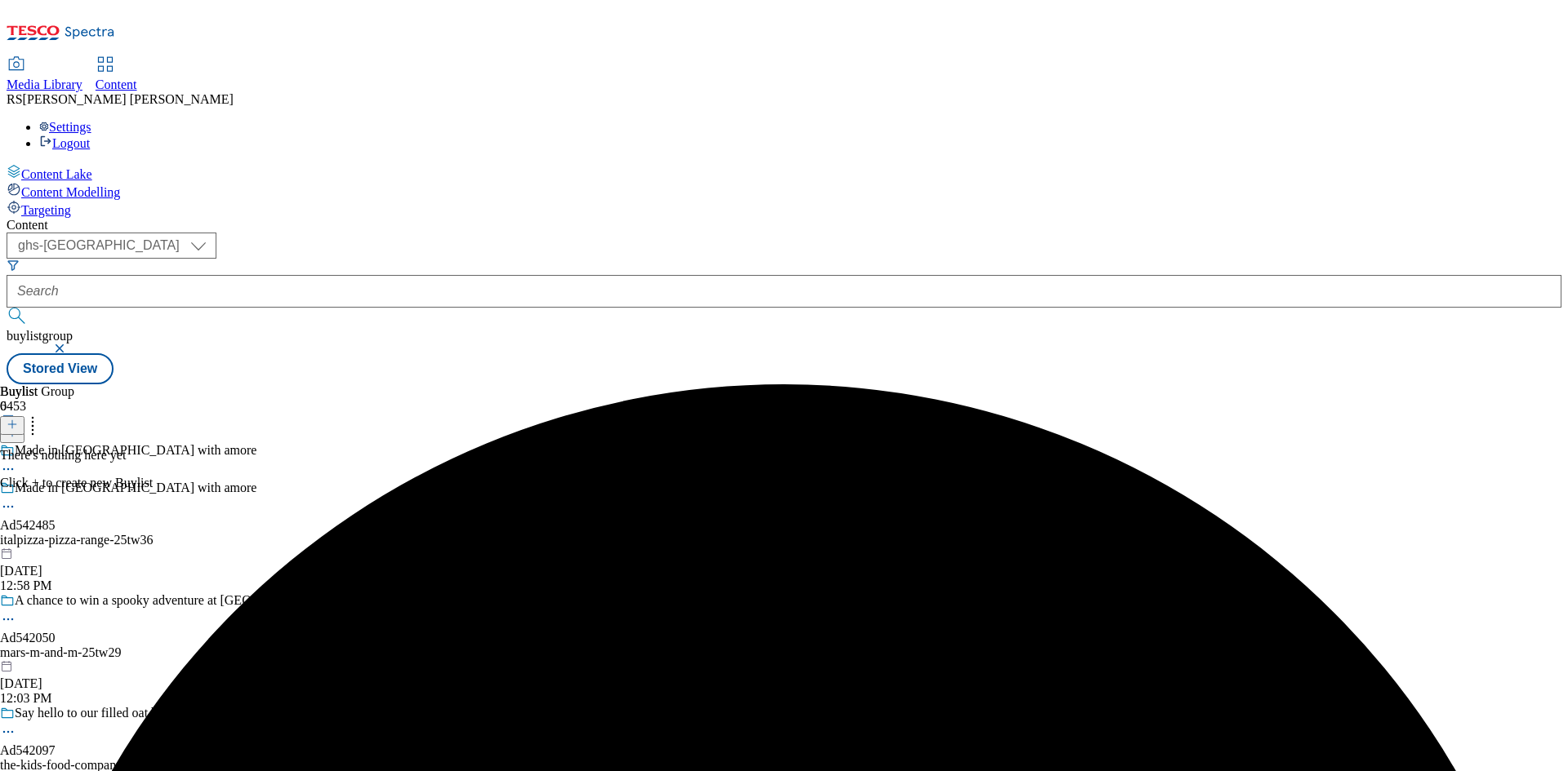
click at [16, 499] on icon at bounding box center [8, 507] width 16 height 16
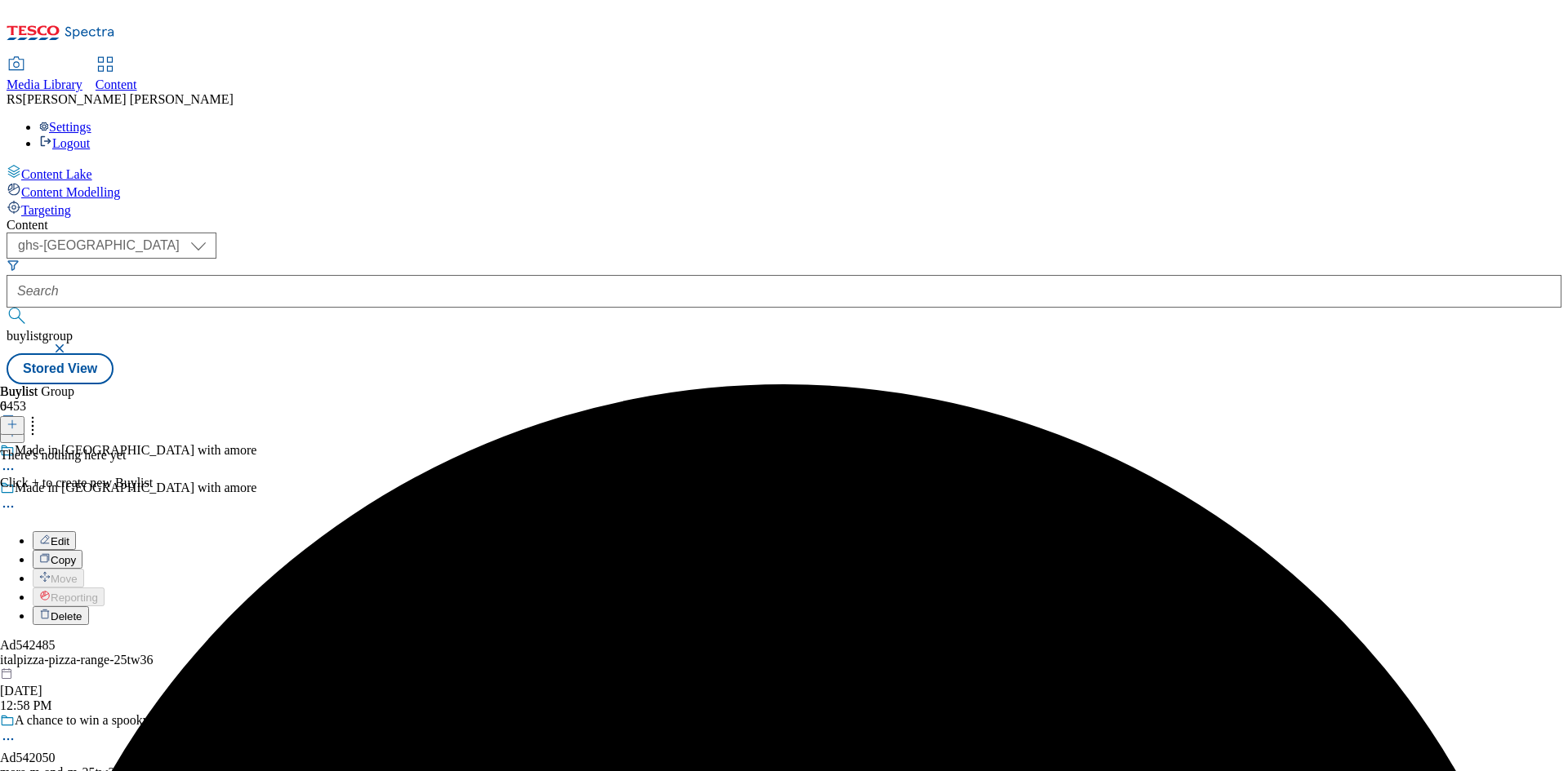
click at [82, 611] on span "Delete" at bounding box center [66, 617] width 32 height 12
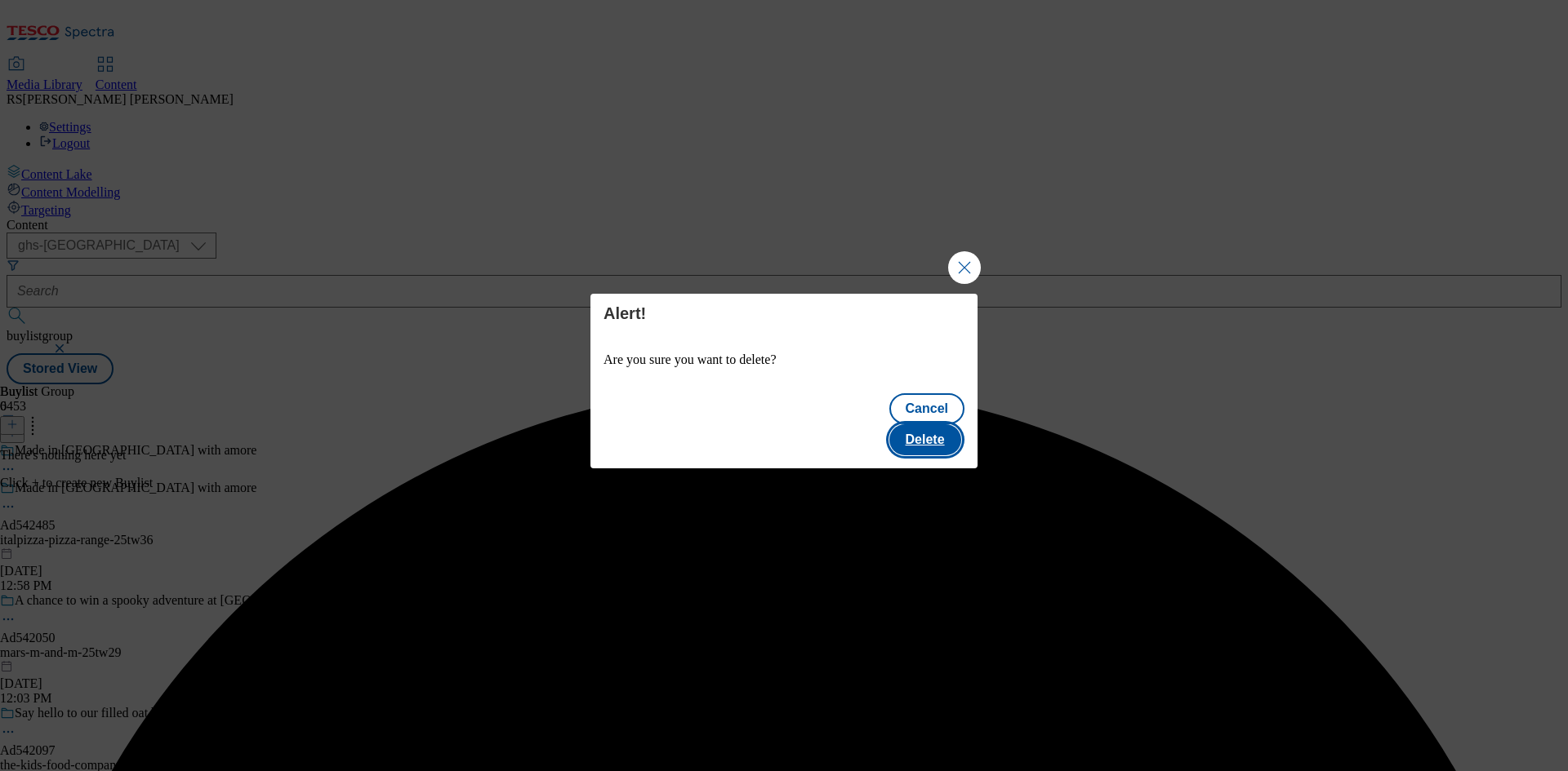
click at [946, 424] on button "Delete" at bounding box center [926, 439] width 72 height 31
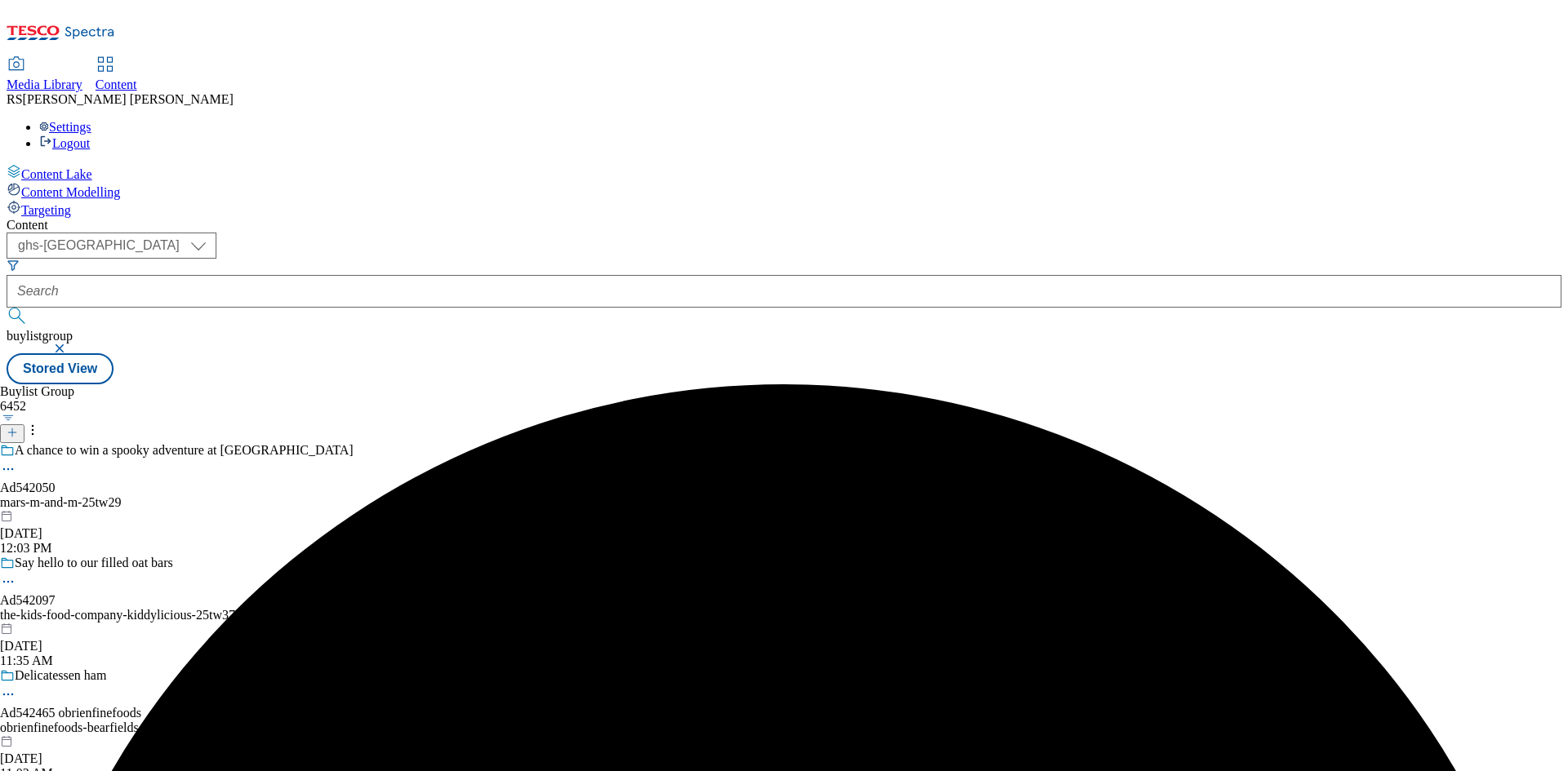
click at [1041, 218] on div "Content ( optional ) ghs-roi ghs-uk ghs-uk buylistgroup Stored View Buylist Gro…" at bounding box center [784, 301] width 1555 height 167
click at [216, 233] on select "ghs-roi ghs-uk" at bounding box center [112, 246] width 210 height 27
select select "ghs-roi"
click at [212, 233] on select "ghs-roi ghs-uk" at bounding box center [112, 246] width 210 height 27
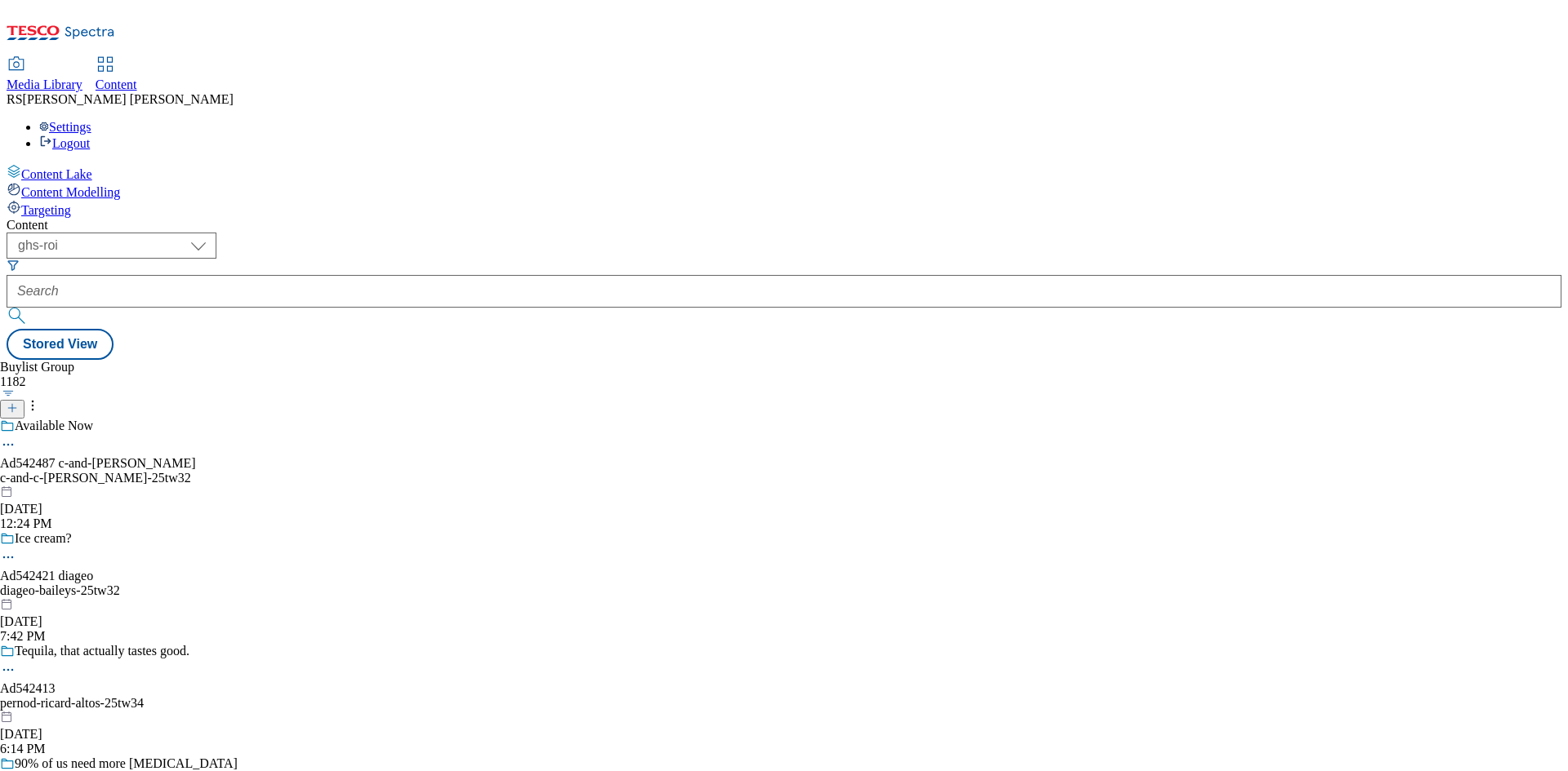
click at [18, 403] on icon at bounding box center [12, 408] width 11 height 11
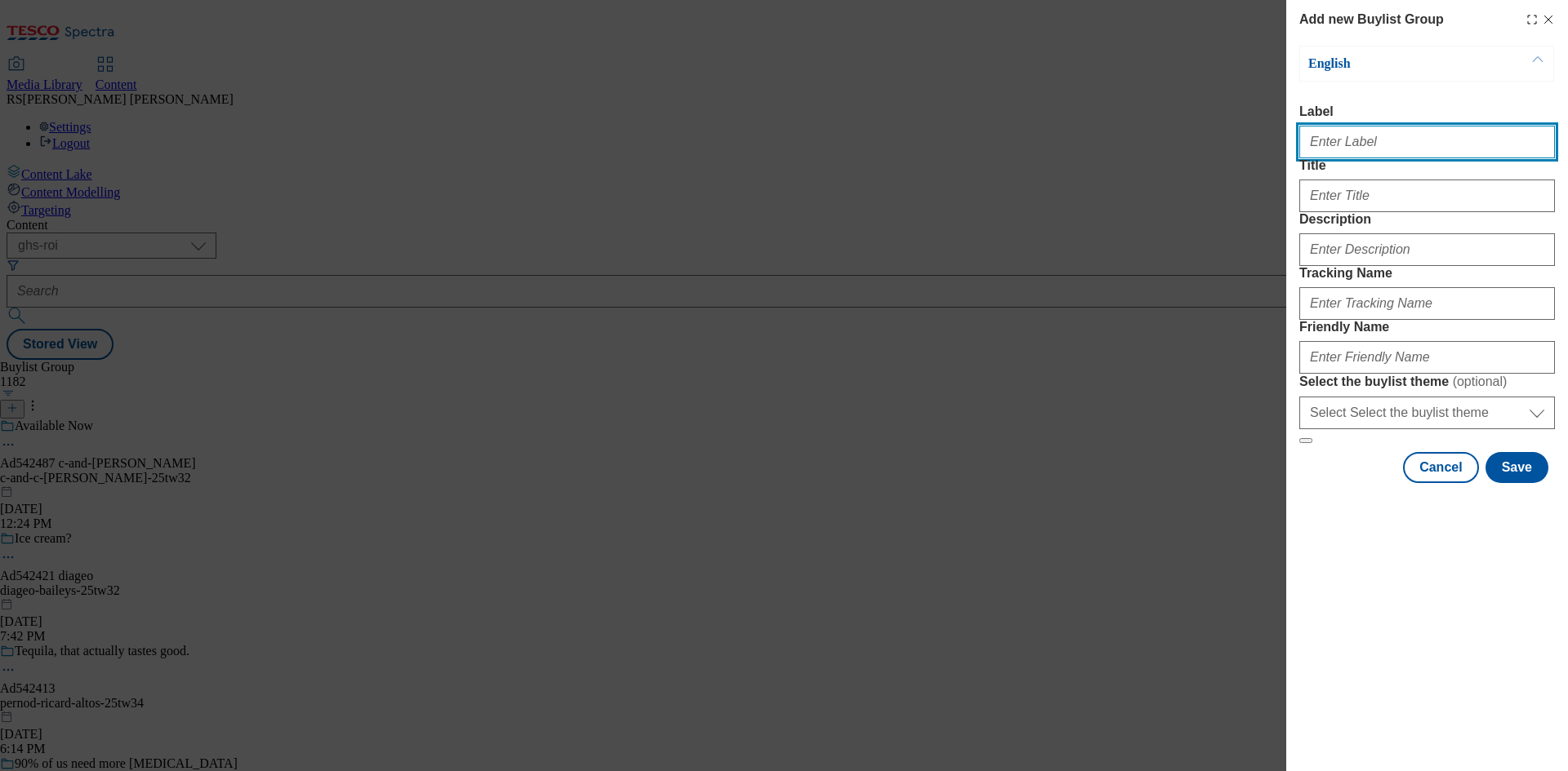
click at [1375, 156] on input "Label" at bounding box center [1427, 142] width 256 height 32
paste input "542485"
click at [1320, 147] on input "AD542485" at bounding box center [1427, 142] width 256 height 32
type input "Ad542485"
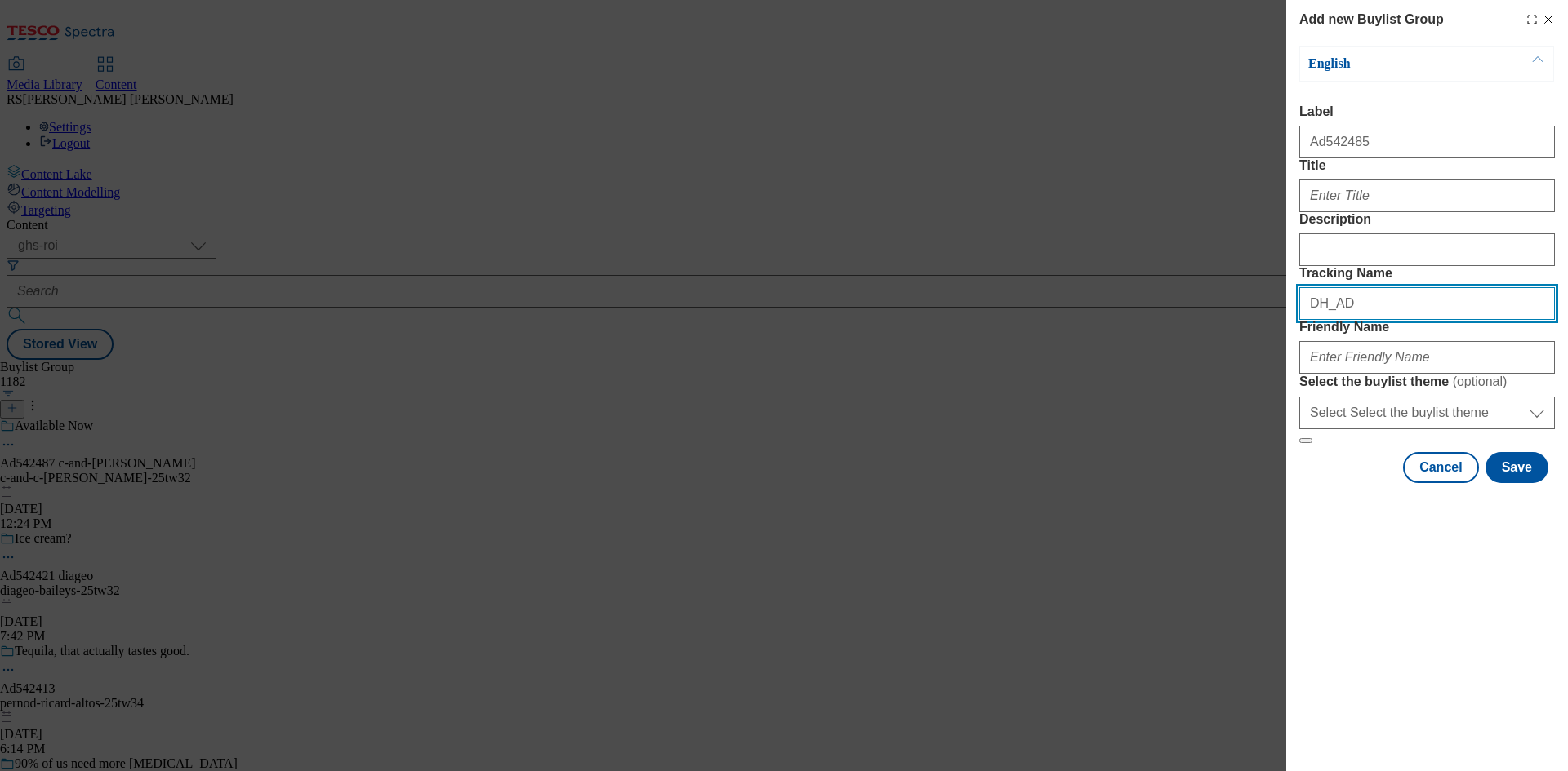
paste input "542485"
type input "DH_AD542485"
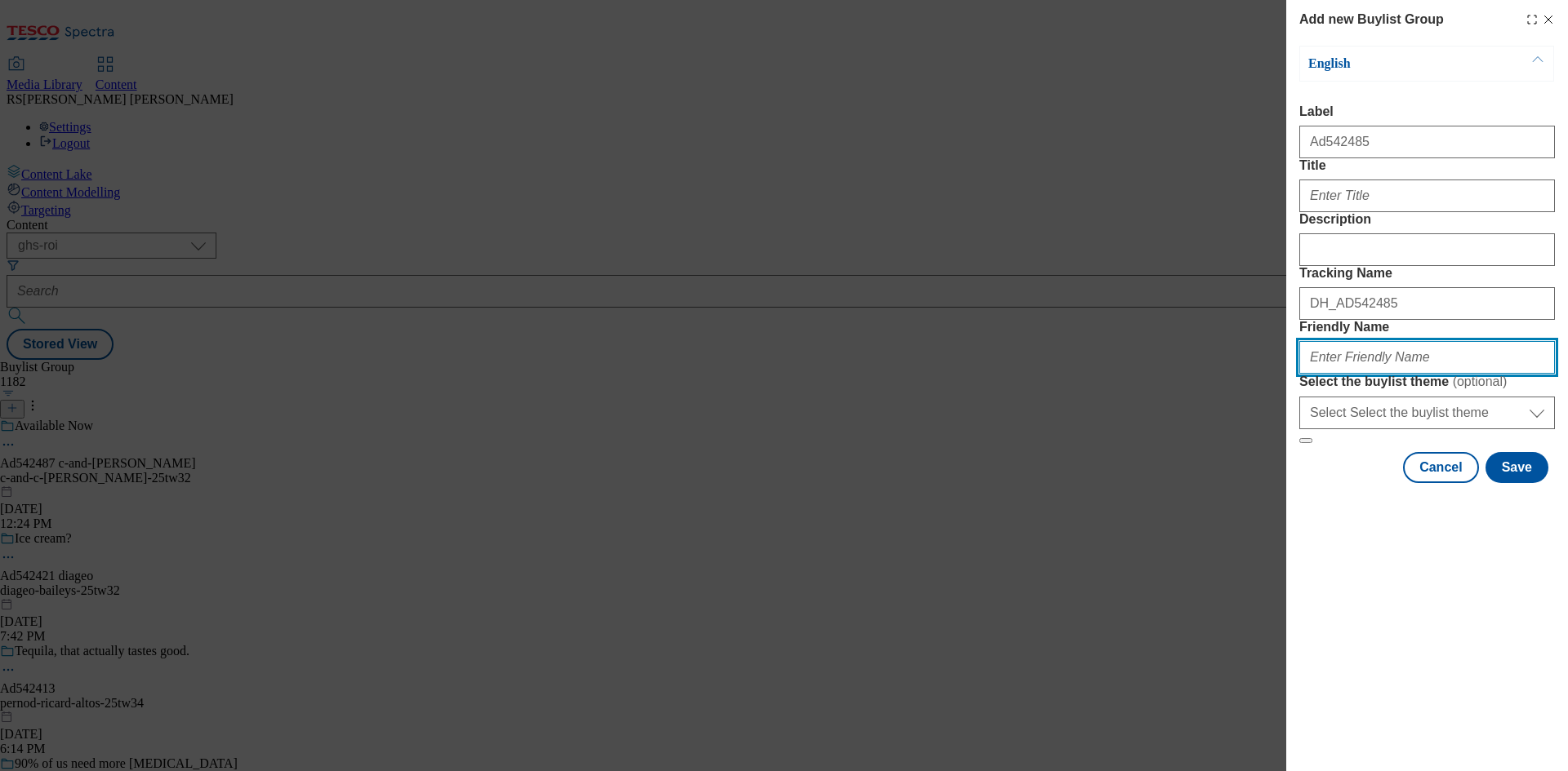
click at [1404, 374] on input "Friendly Name" at bounding box center [1427, 357] width 256 height 32
paste input "italpizza-pizza-range-25tw36"
type input "italpizza-pizza-range-25tw36"
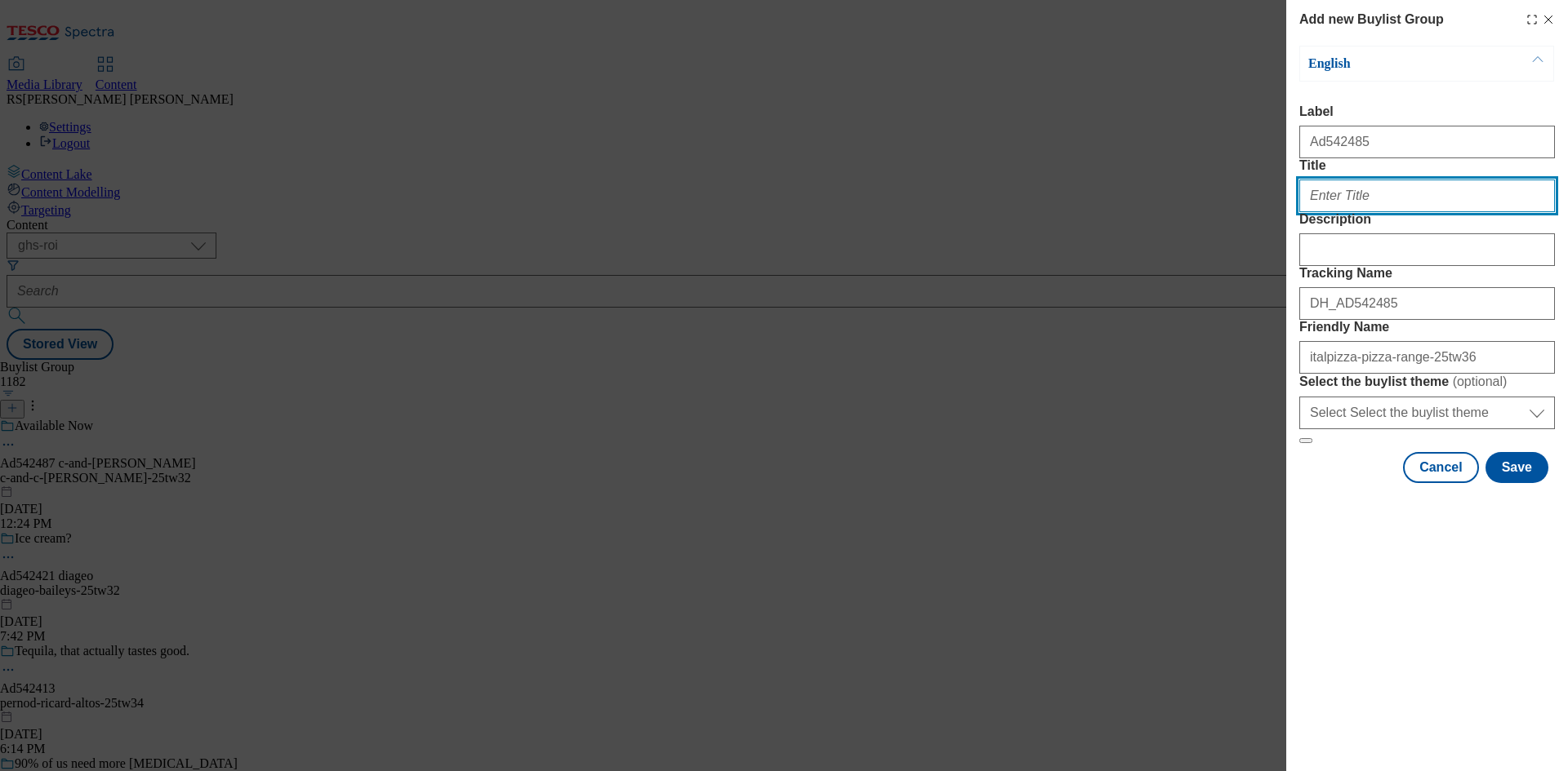
click at [1405, 212] on input "Title" at bounding box center [1427, 196] width 256 height 32
click at [1391, 212] on input "Title" at bounding box center [1427, 196] width 256 height 32
paste input "Made in [GEOGRAPHIC_DATA] with amore"
type input "Made in [GEOGRAPHIC_DATA] with amore"
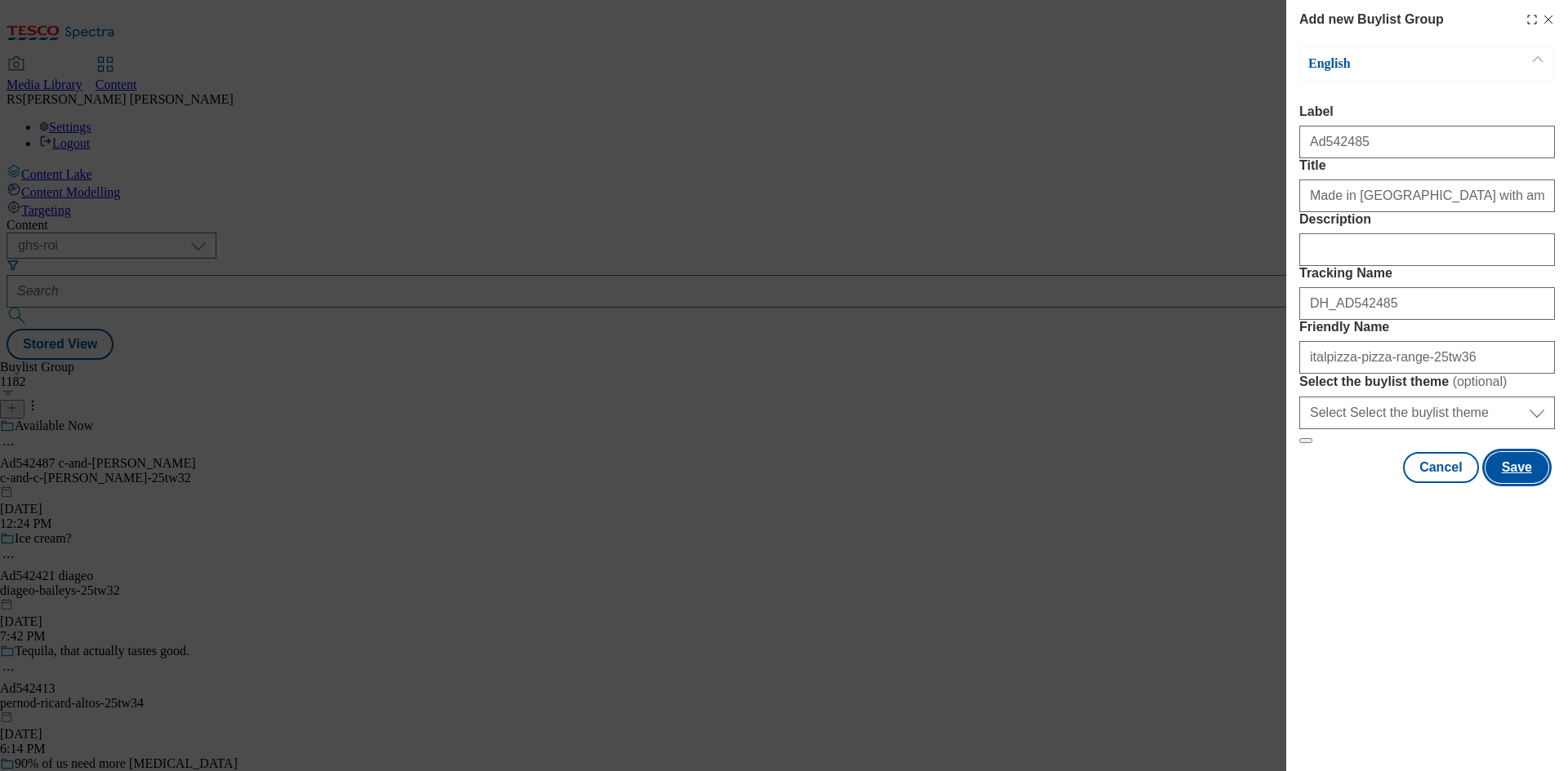
click at [1524, 483] on button "Save" at bounding box center [1517, 467] width 63 height 31
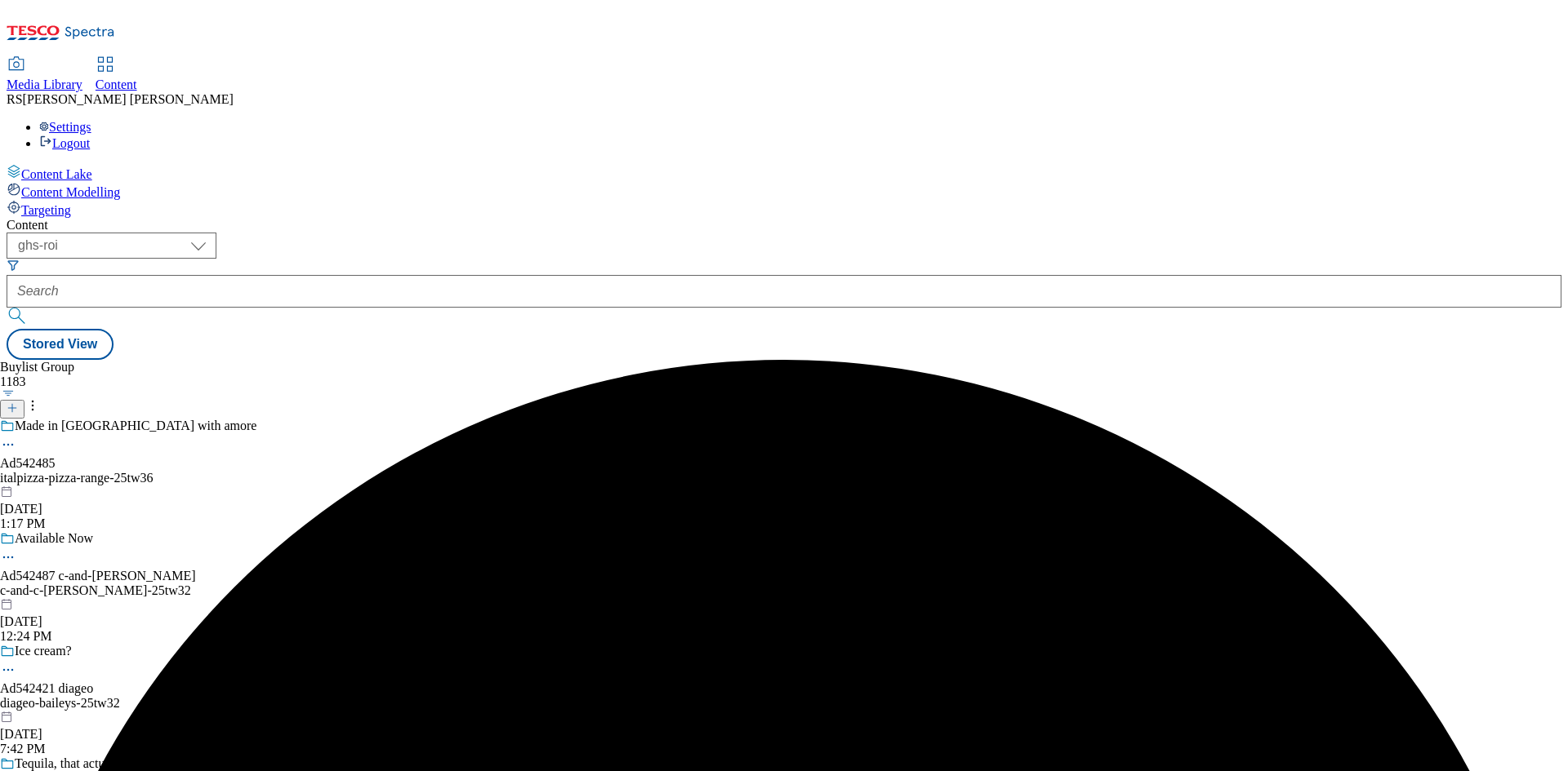
click at [257, 419] on div "Made in Italy with amore Ad542485 italpizza-pizza-range-25tw36 Oct 7, 2025 1:17…" at bounding box center [128, 475] width 257 height 113
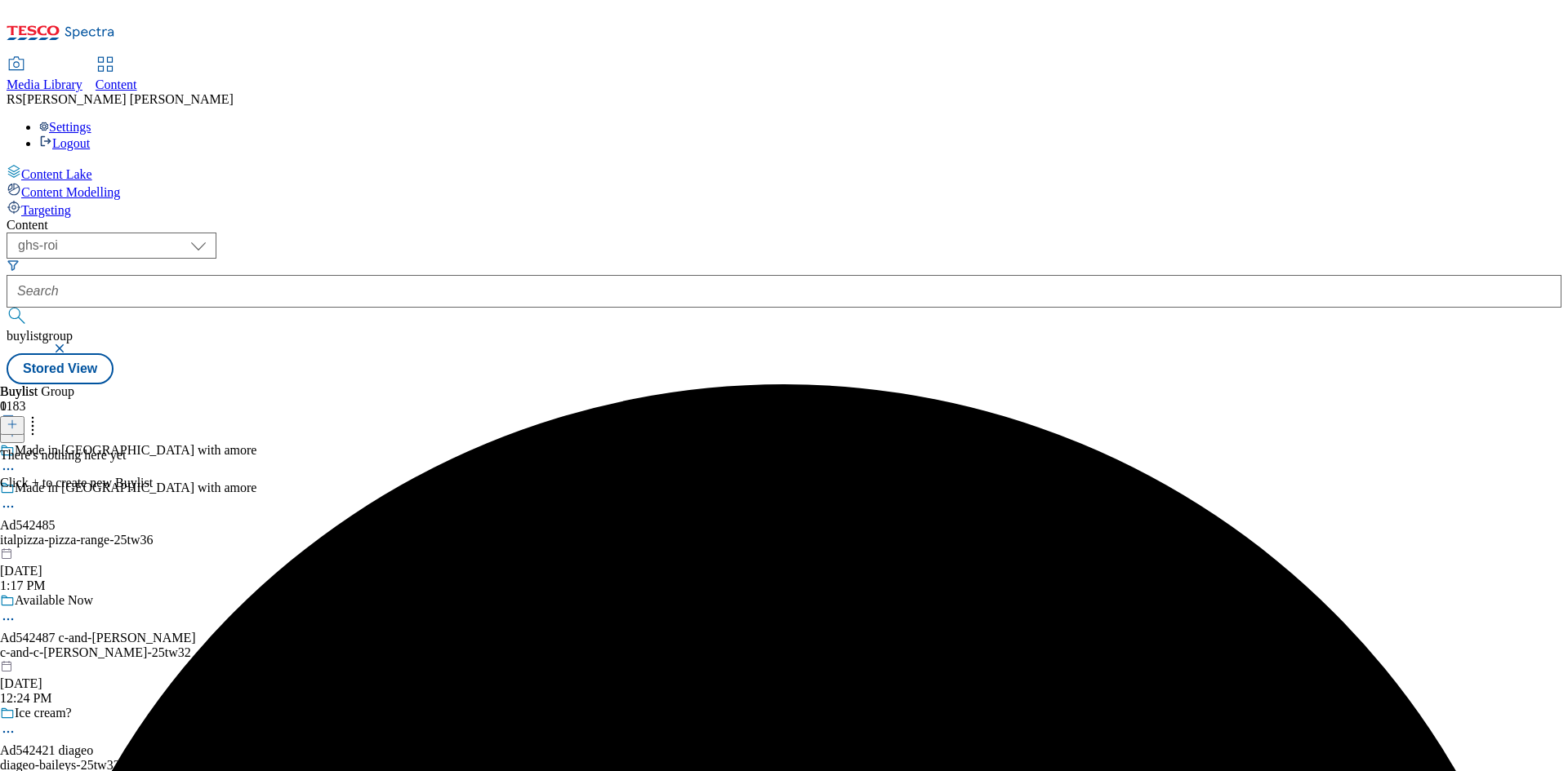
click at [18, 419] on icon at bounding box center [12, 424] width 11 height 11
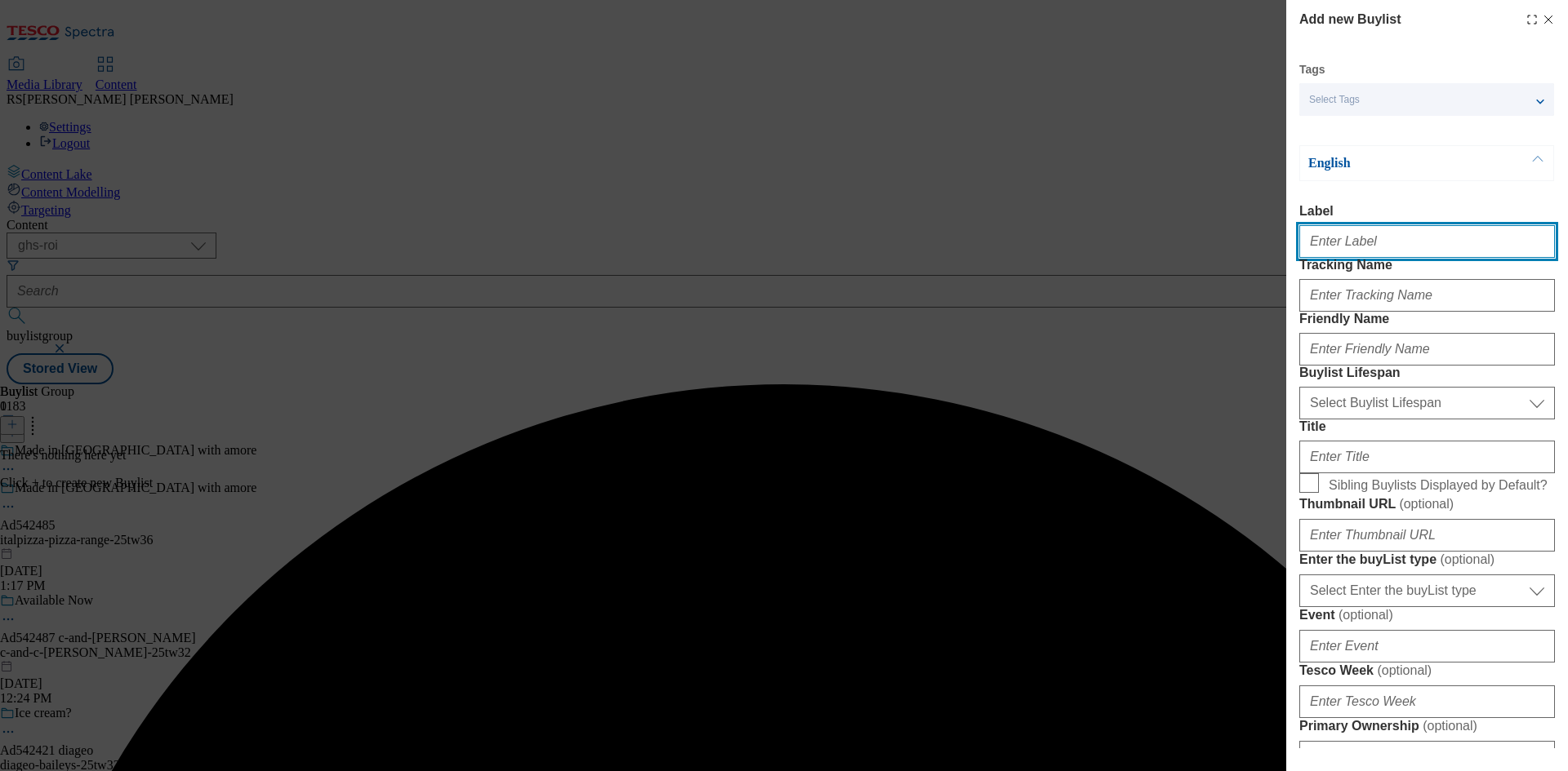
click at [1424, 252] on input "Label" at bounding box center [1427, 242] width 256 height 32
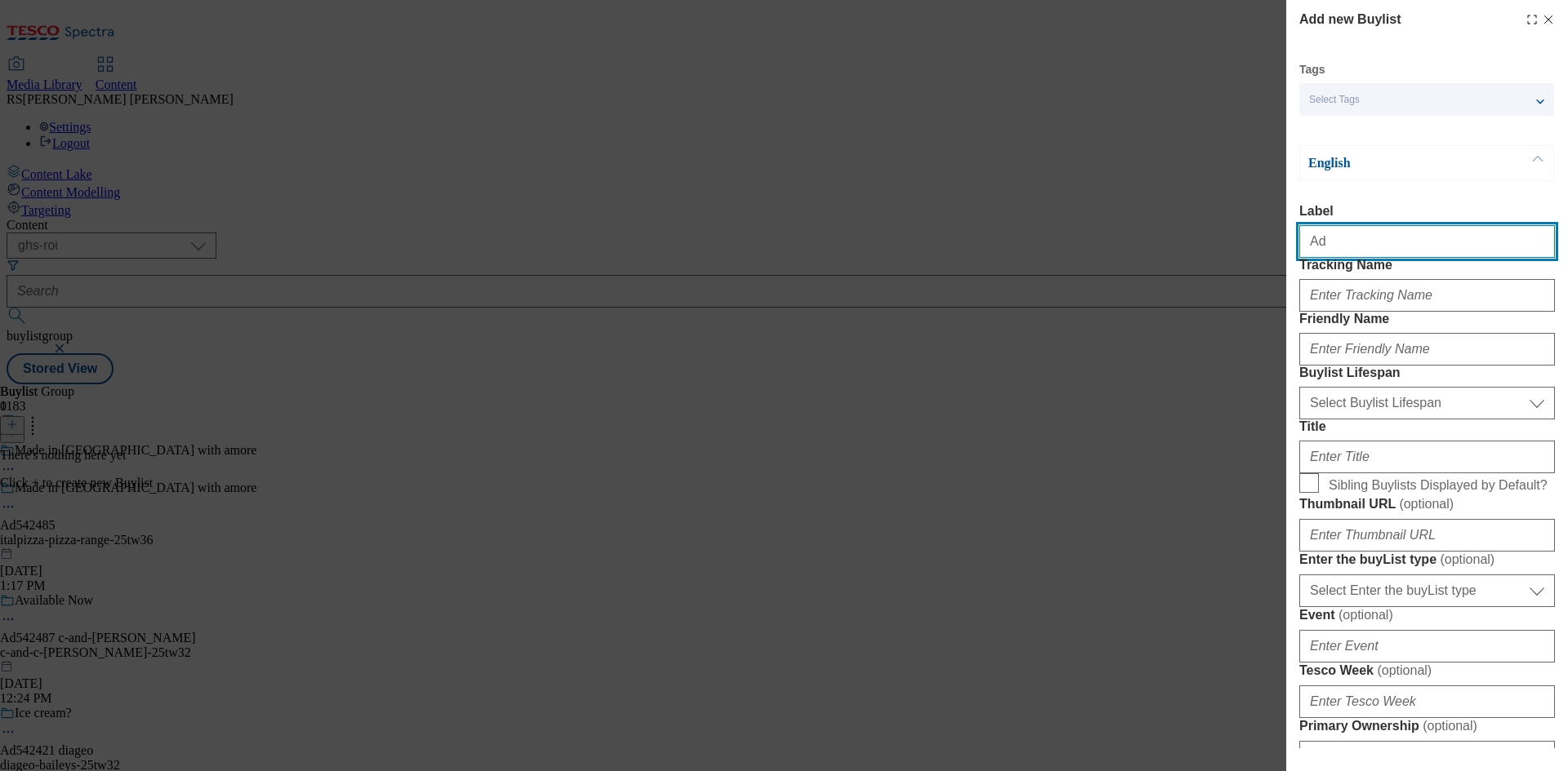
paste input "542485"
type input "Ad542485"
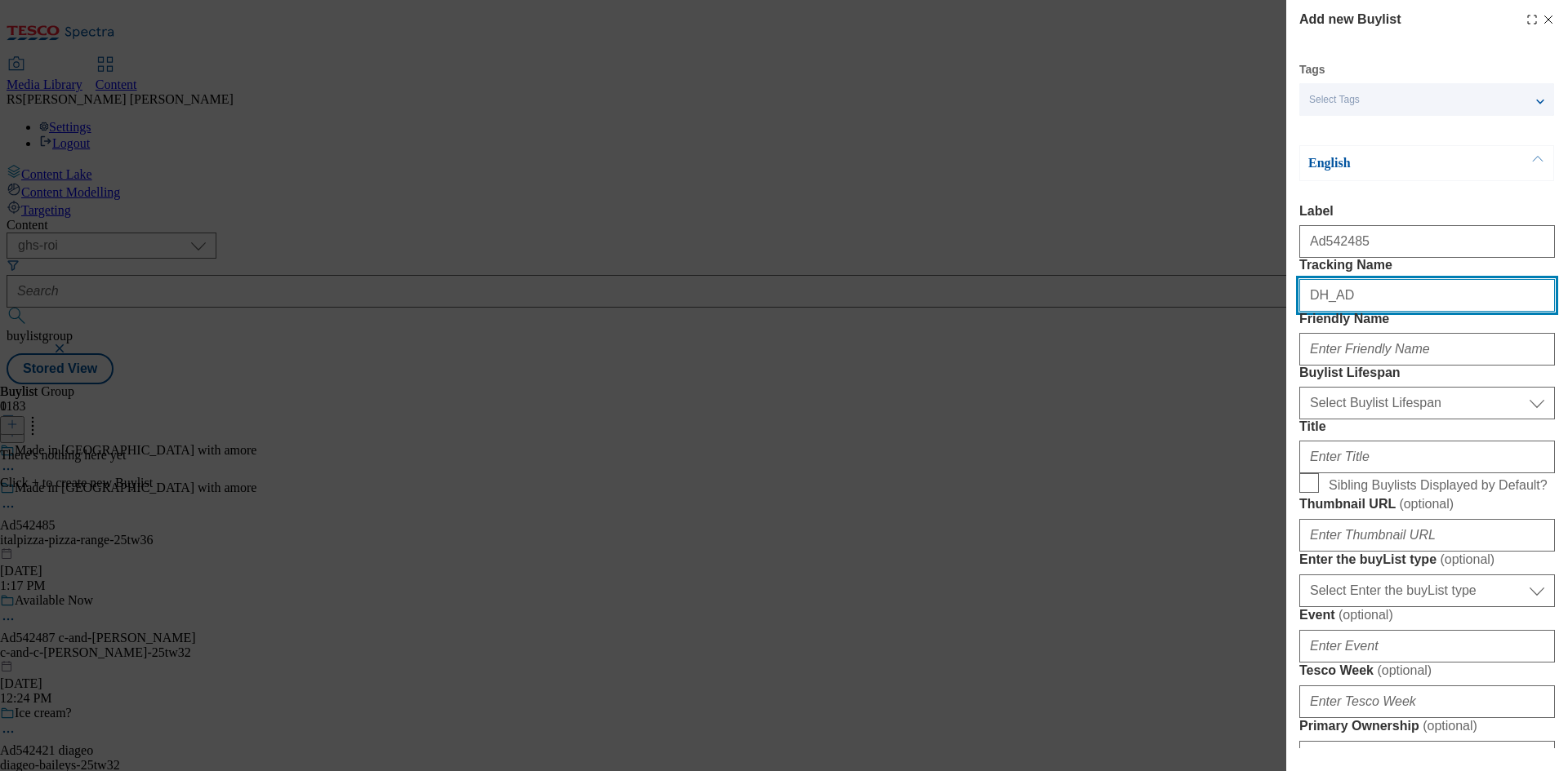
paste input "542485"
type input "DH_AD542485"
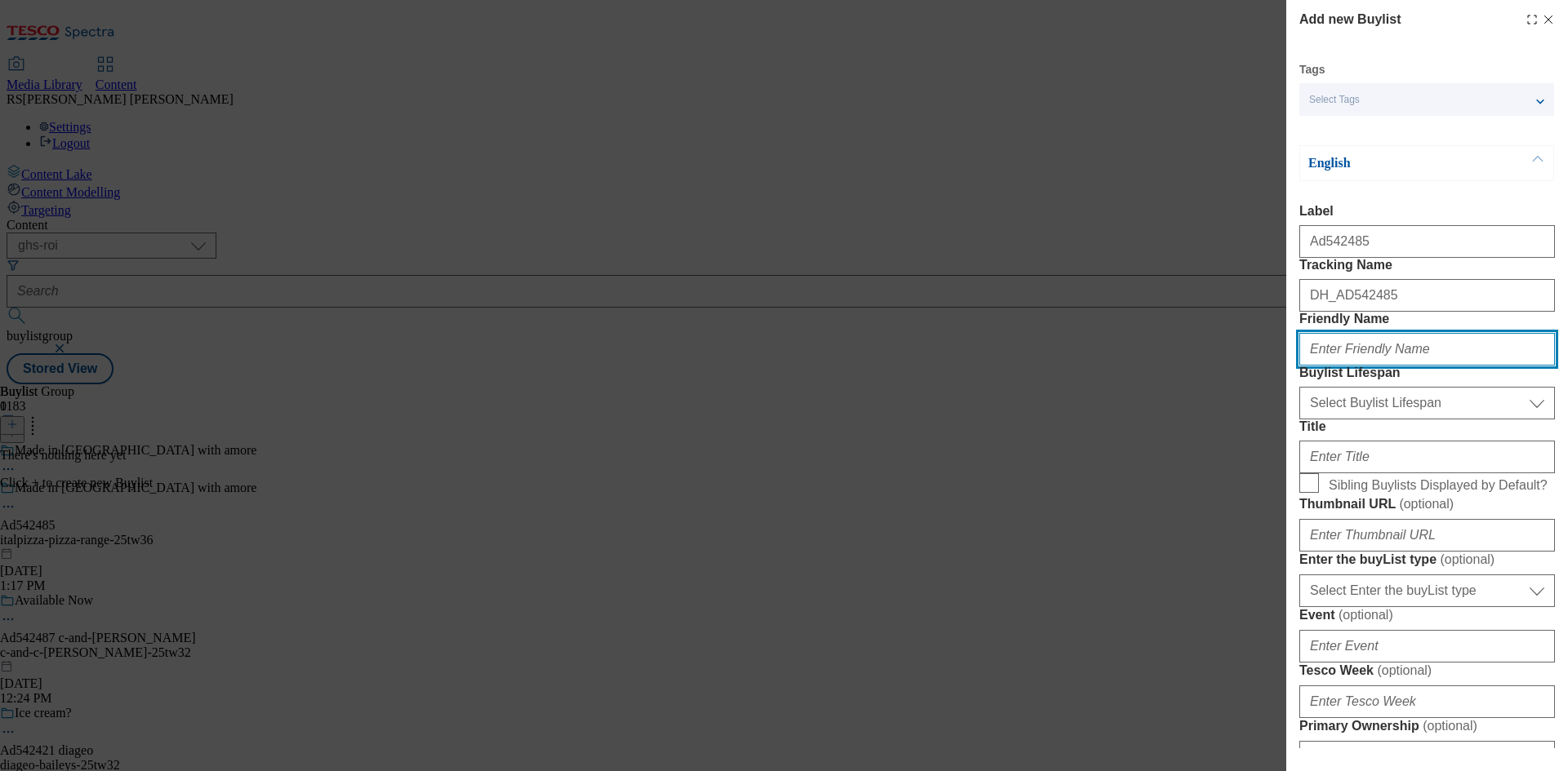
click at [1426, 366] on input "Friendly Name" at bounding box center [1427, 350] width 256 height 32
paste input "italpizza"
type input "italpizza"
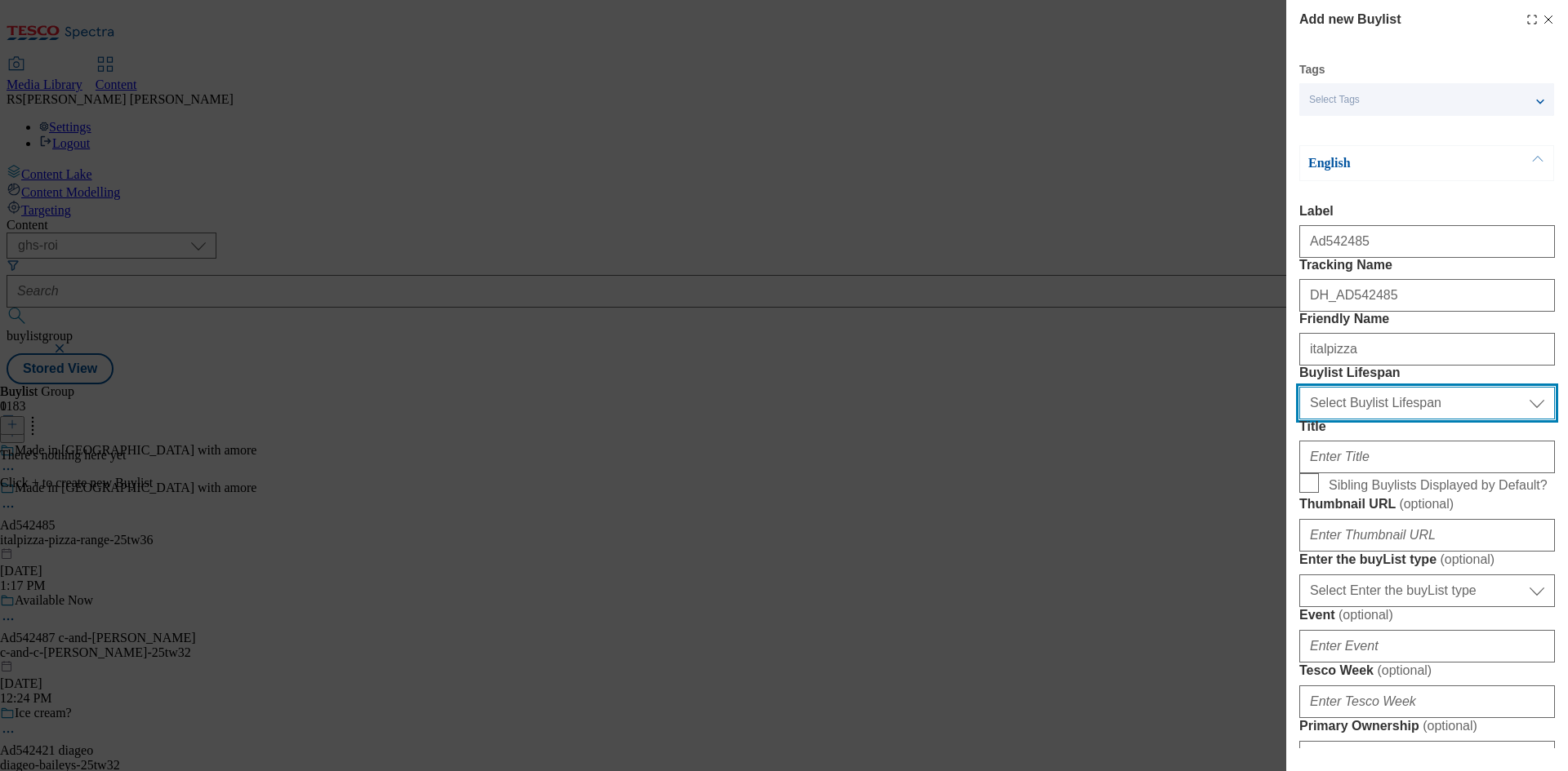
click at [1426, 420] on select "Select Buylist Lifespan evergreen seasonal tactical" at bounding box center [1427, 403] width 256 height 32
select select "tactical"
click at [1299, 420] on select "Select Buylist Lifespan evergreen seasonal tactical" at bounding box center [1427, 403] width 256 height 32
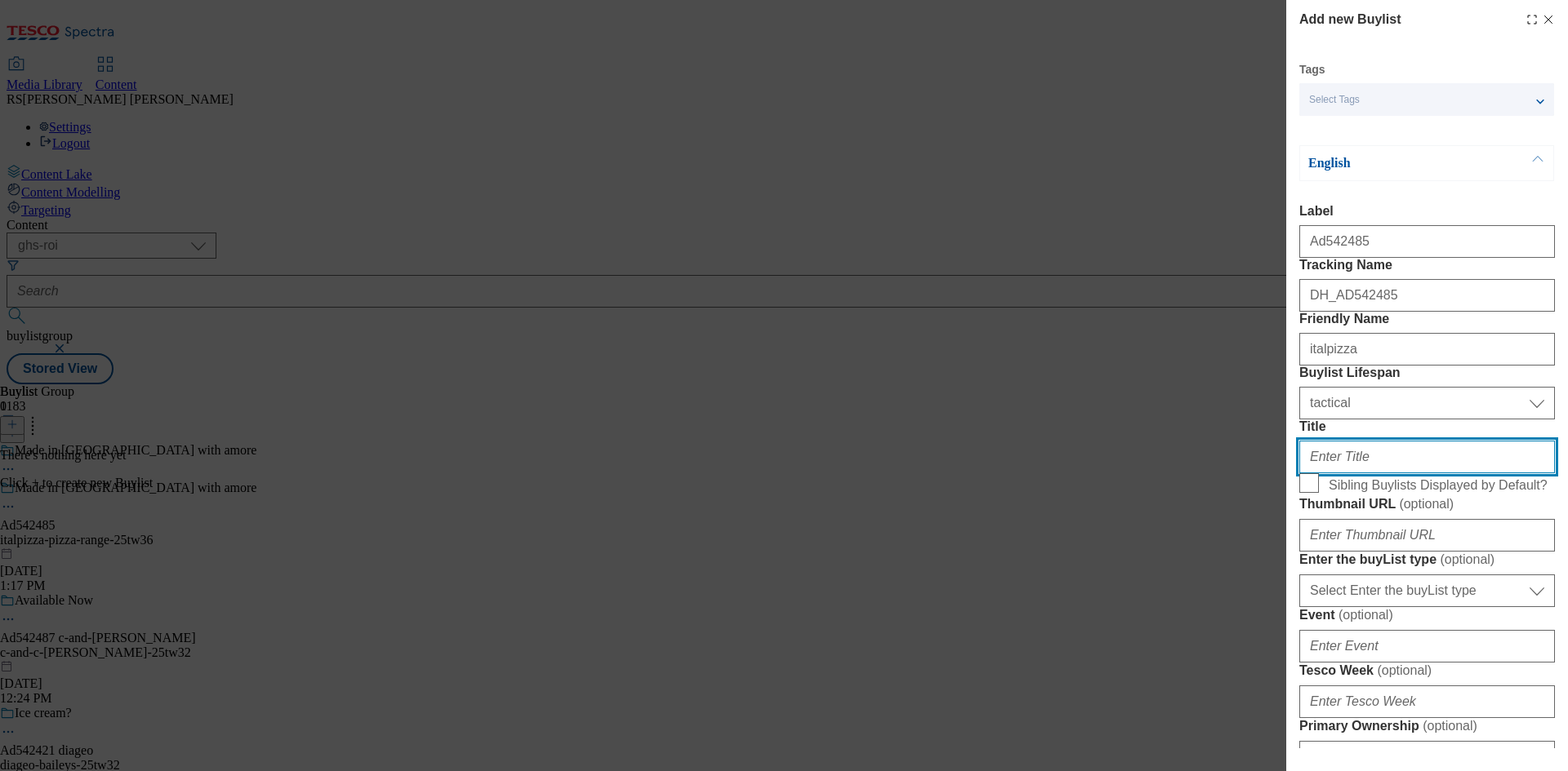
click at [1363, 474] on input "Title" at bounding box center [1427, 457] width 256 height 32
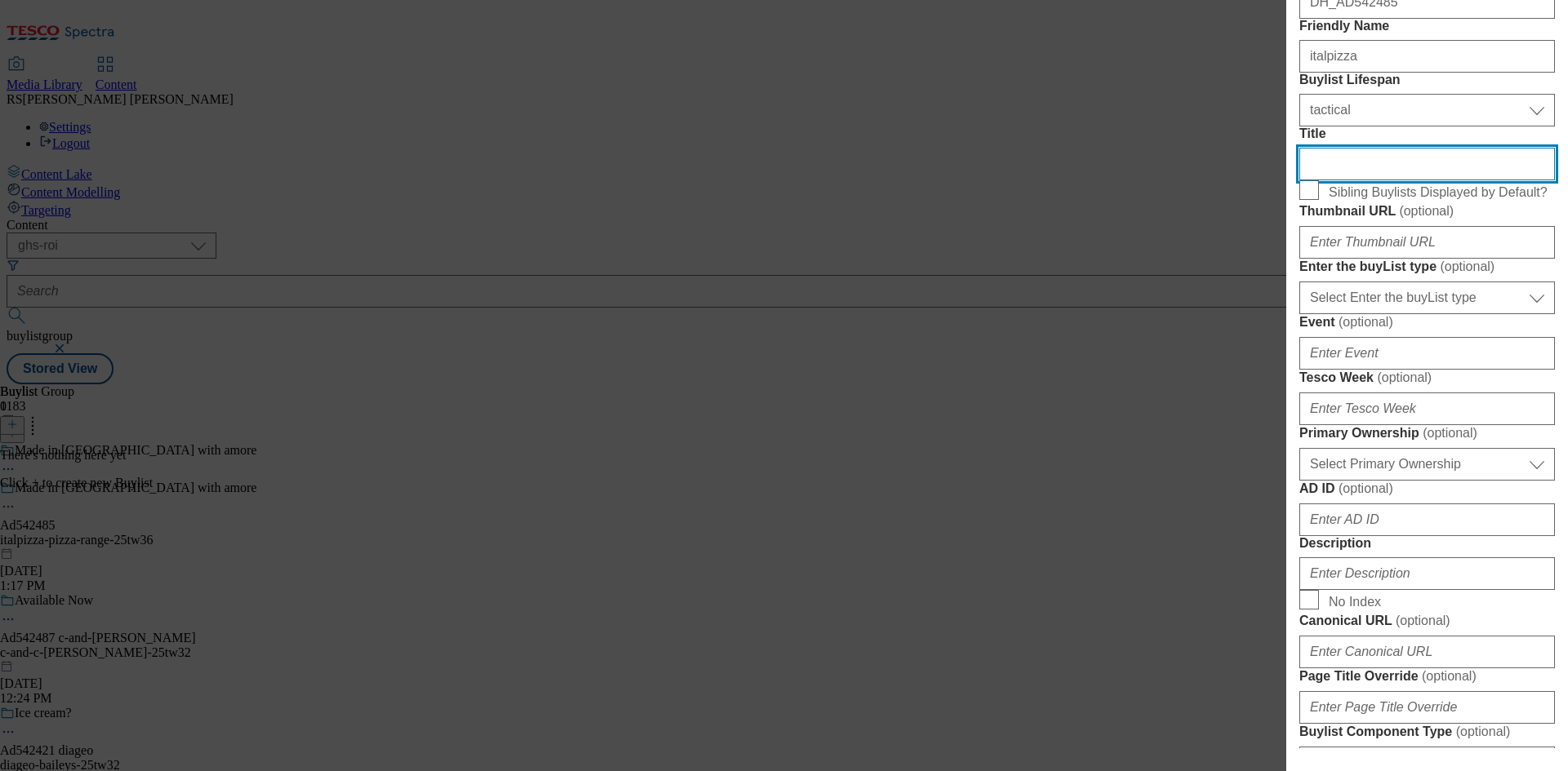
scroll to position [327, 0]
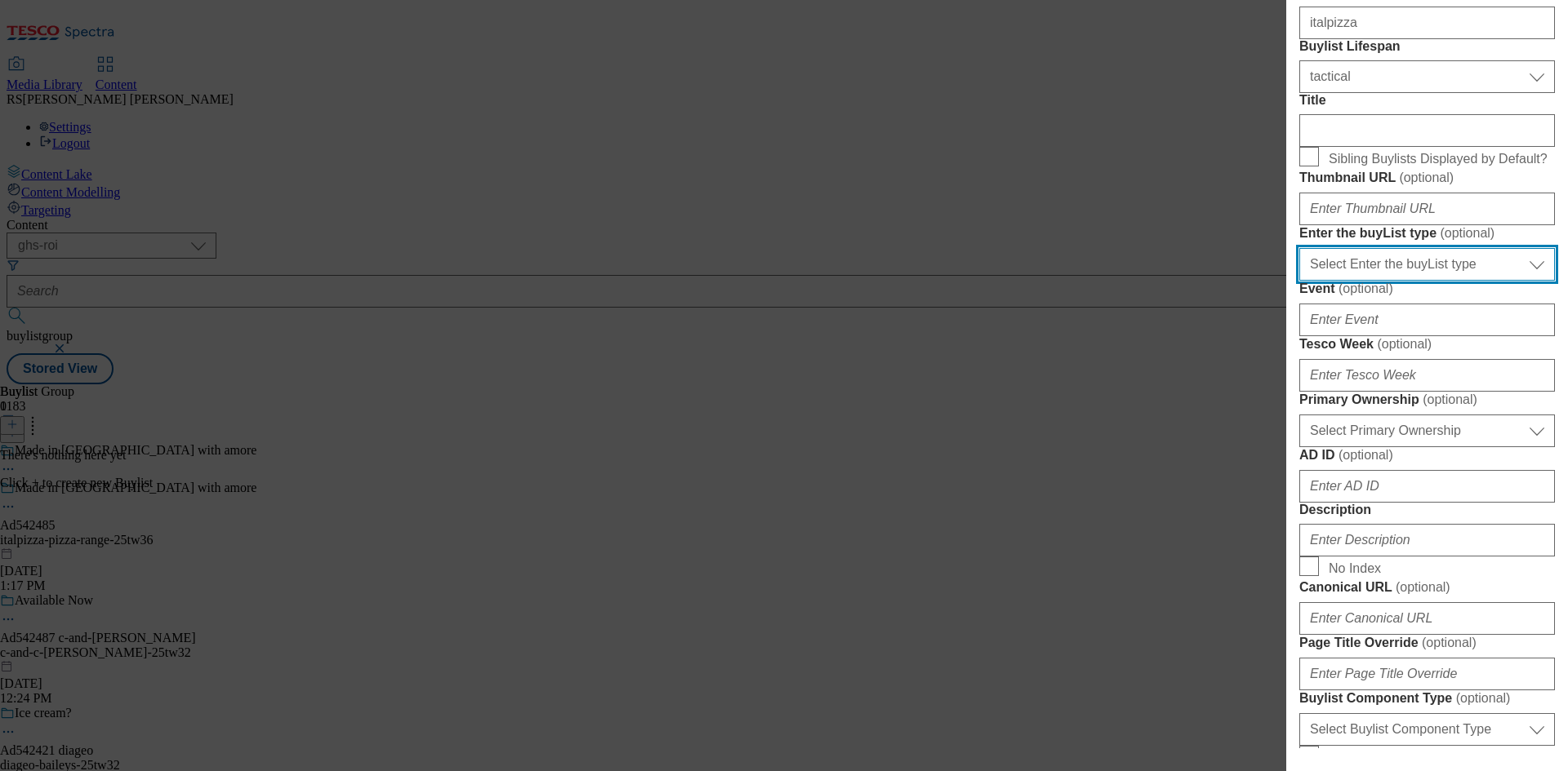
click at [1415, 280] on select "Select Enter the buyList type event supplier funded long term >4 weeks supplier…" at bounding box center [1427, 264] width 256 height 32
select select "supplier funded short term 1-3 weeks"
click at [1299, 280] on select "Select Enter the buyList type event supplier funded long term >4 weeks supplier…" at bounding box center [1427, 264] width 256 height 32
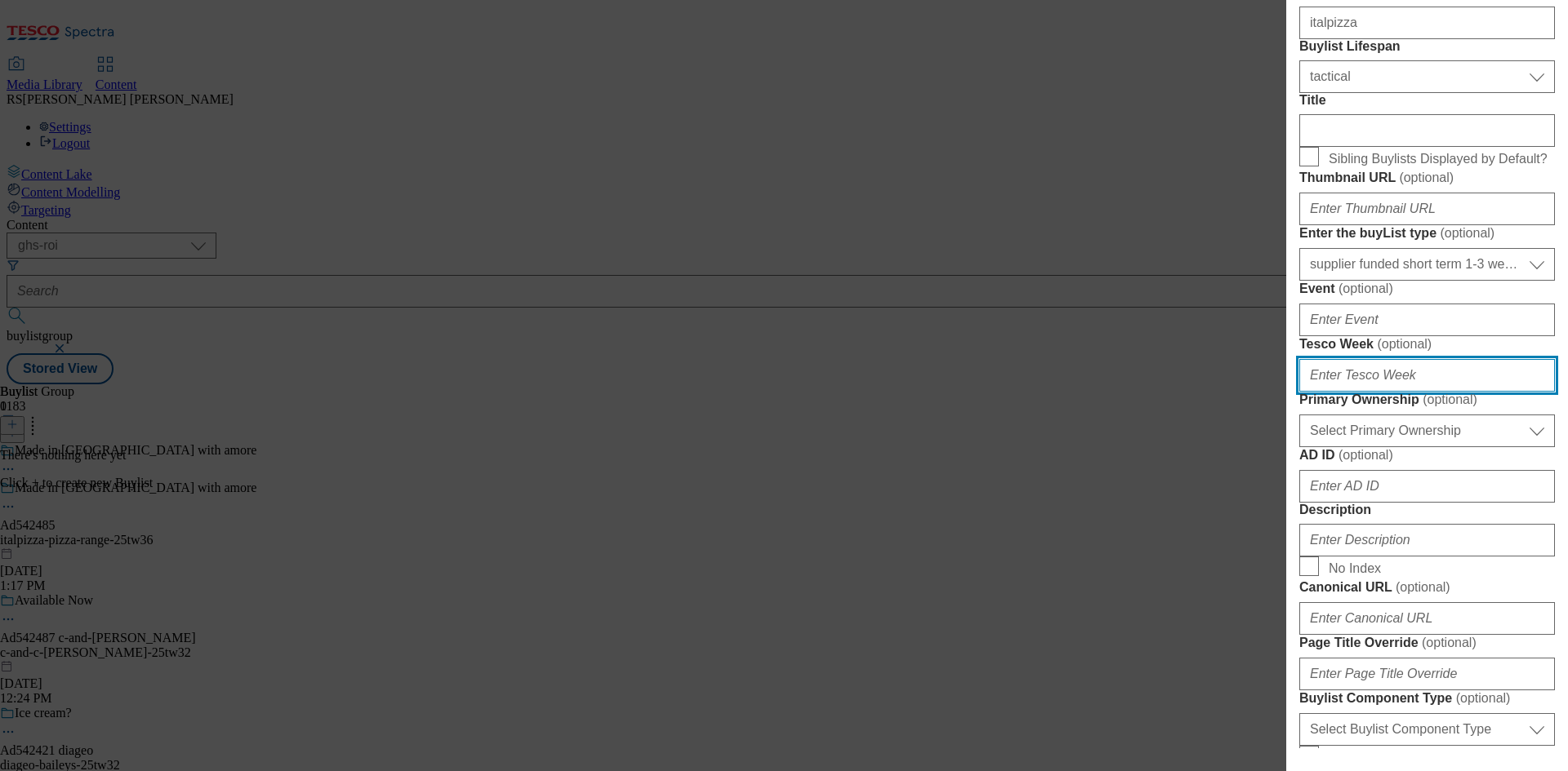
click at [1399, 392] on input "Tesco Week ( optional )" at bounding box center [1427, 375] width 256 height 32
type input "36"
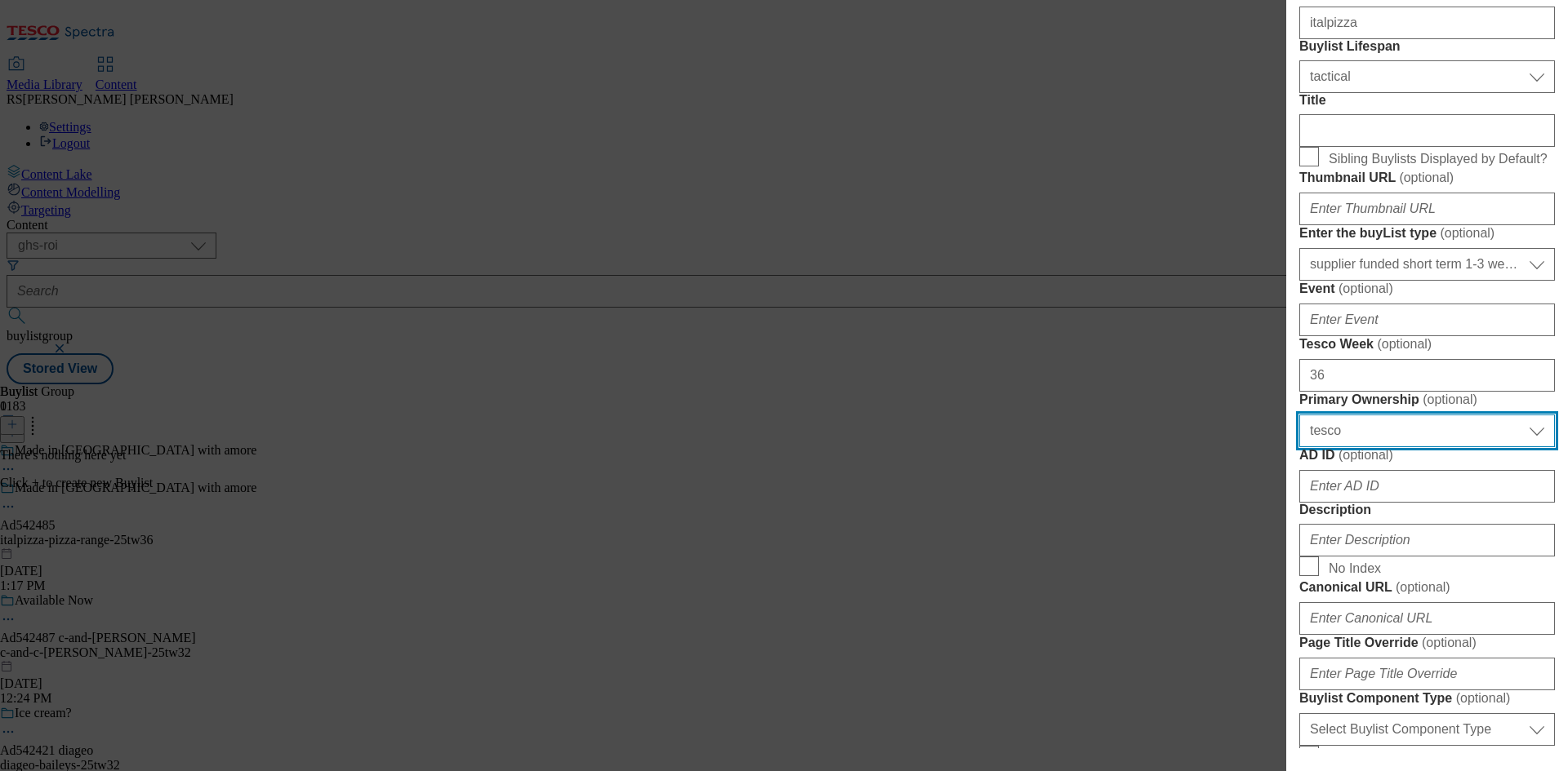
select select "dunnhumby"
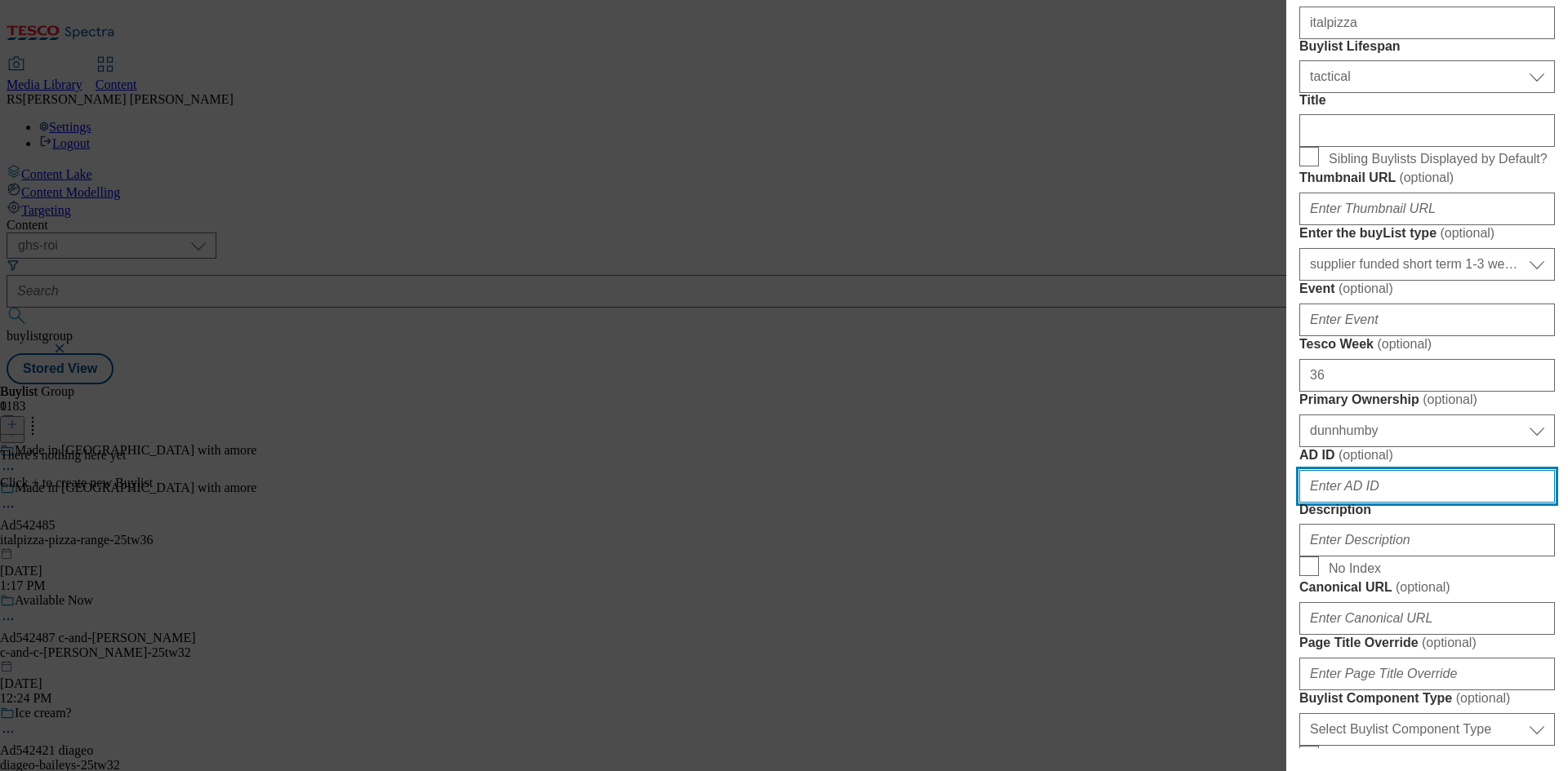
scroll to position [734, 0]
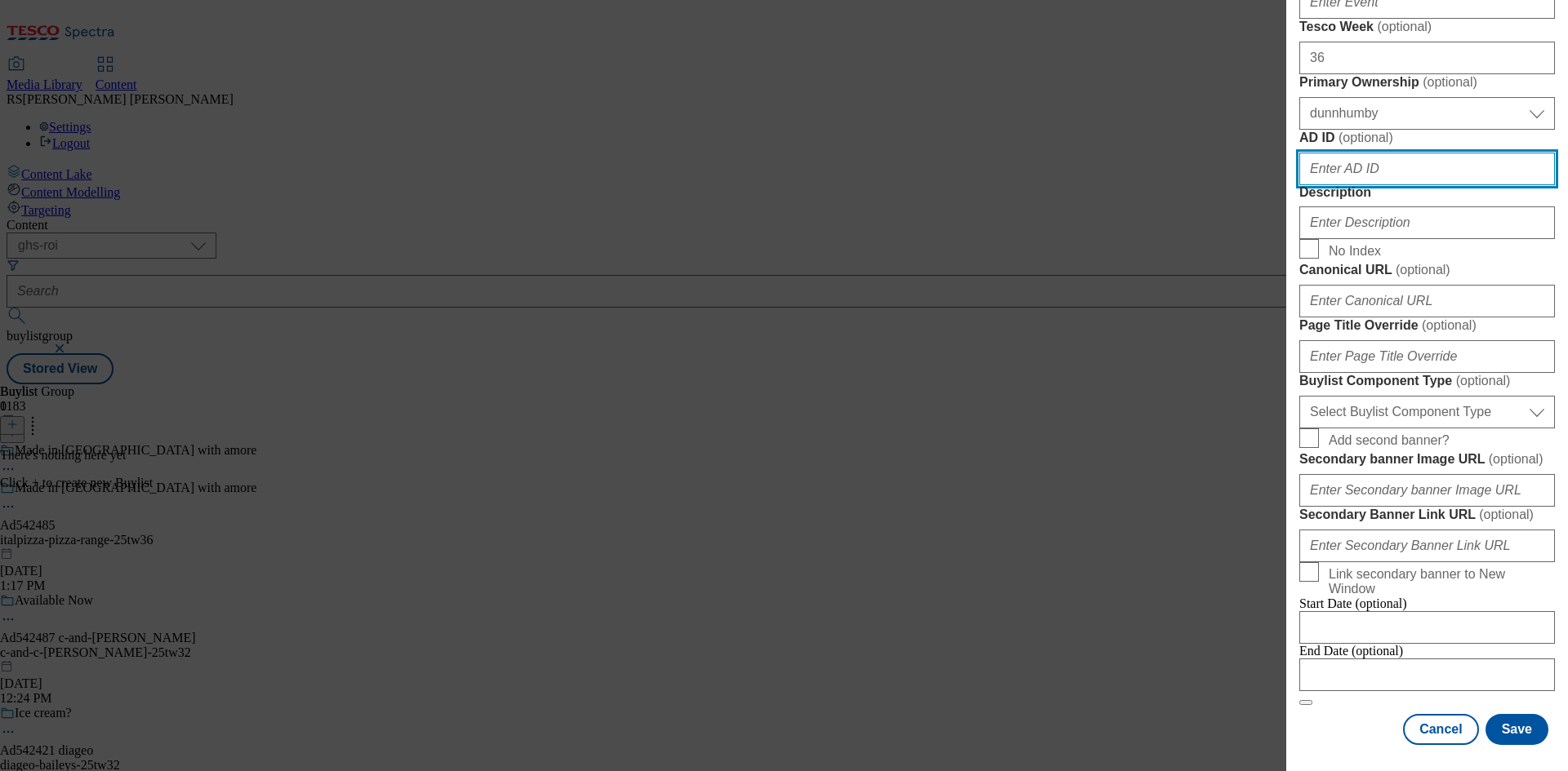
paste input "542485"
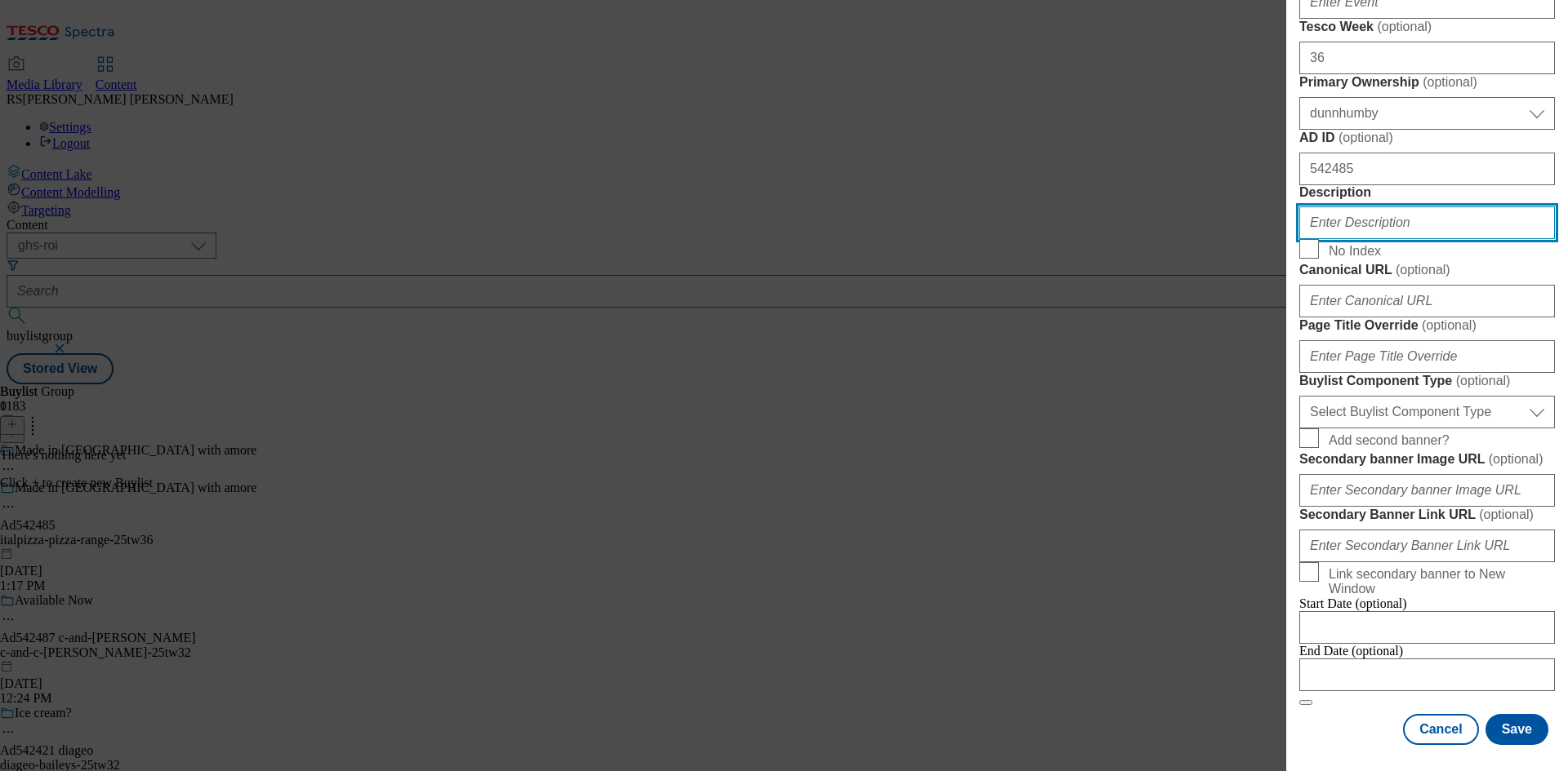
click at [1388, 240] on input "Description" at bounding box center [1427, 223] width 256 height 32
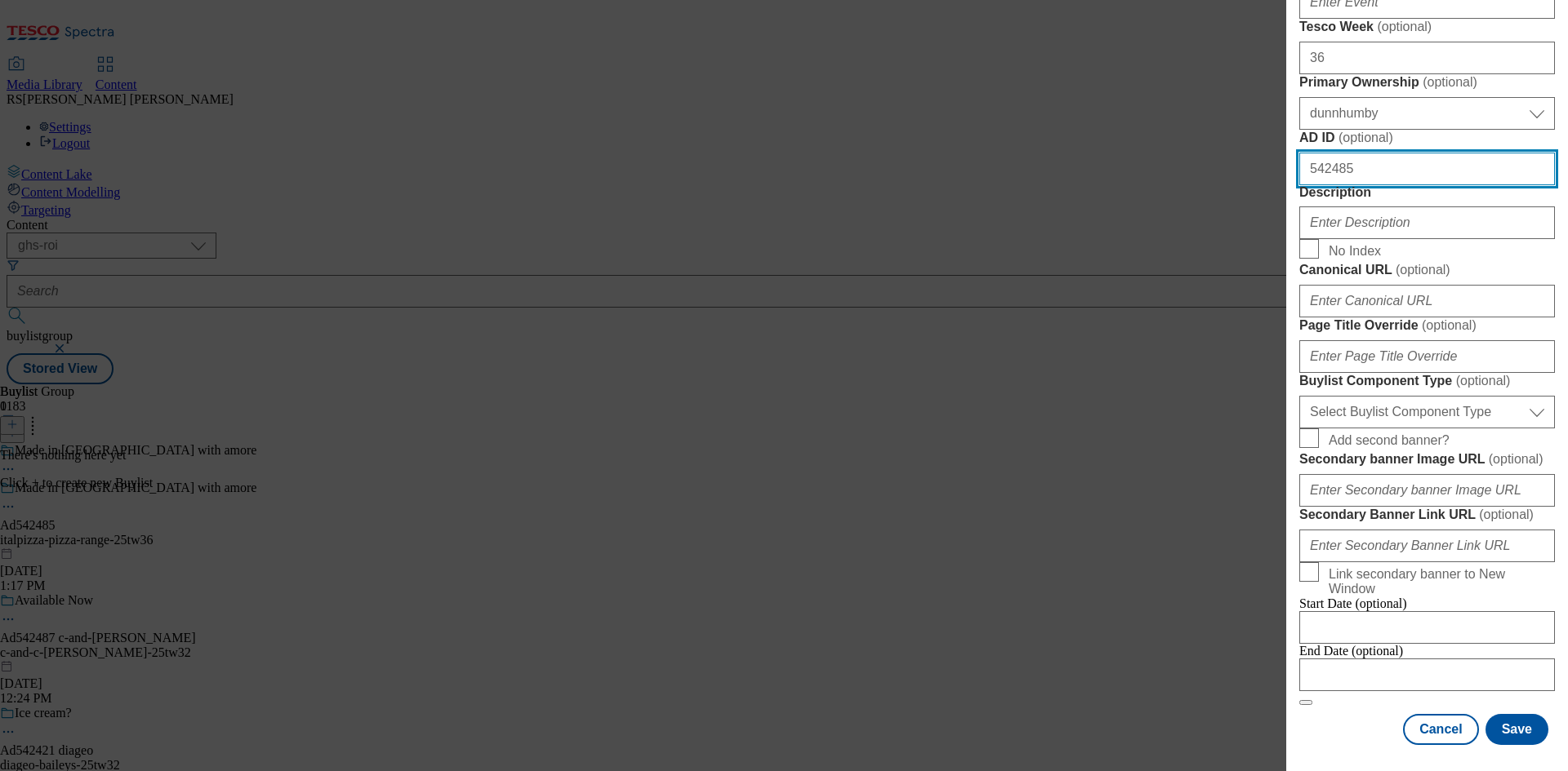
click at [1405, 186] on input "542485" at bounding box center [1427, 169] width 256 height 32
type input "542485"
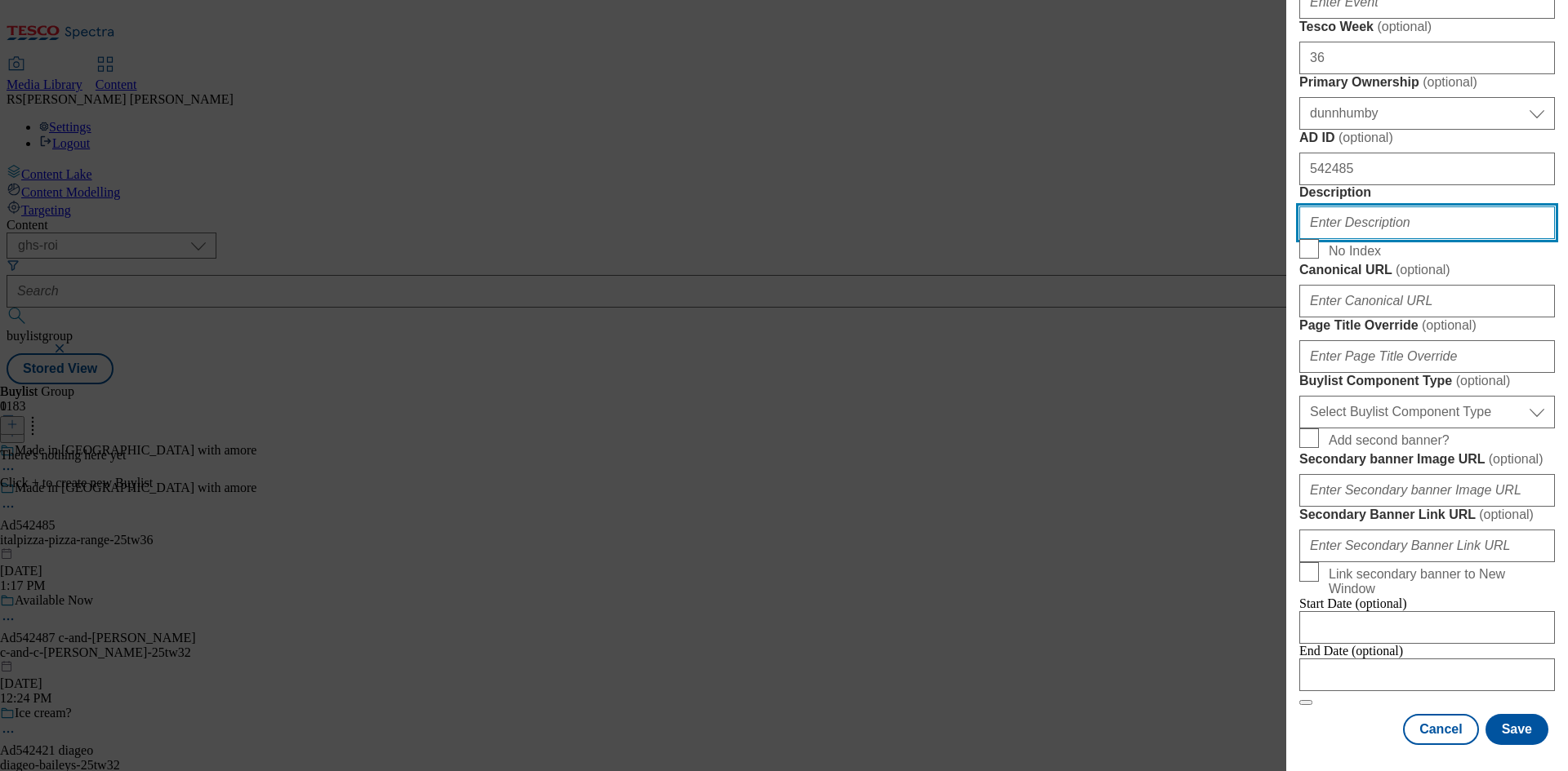
click at [1381, 240] on input "Description" at bounding box center [1427, 223] width 256 height 32
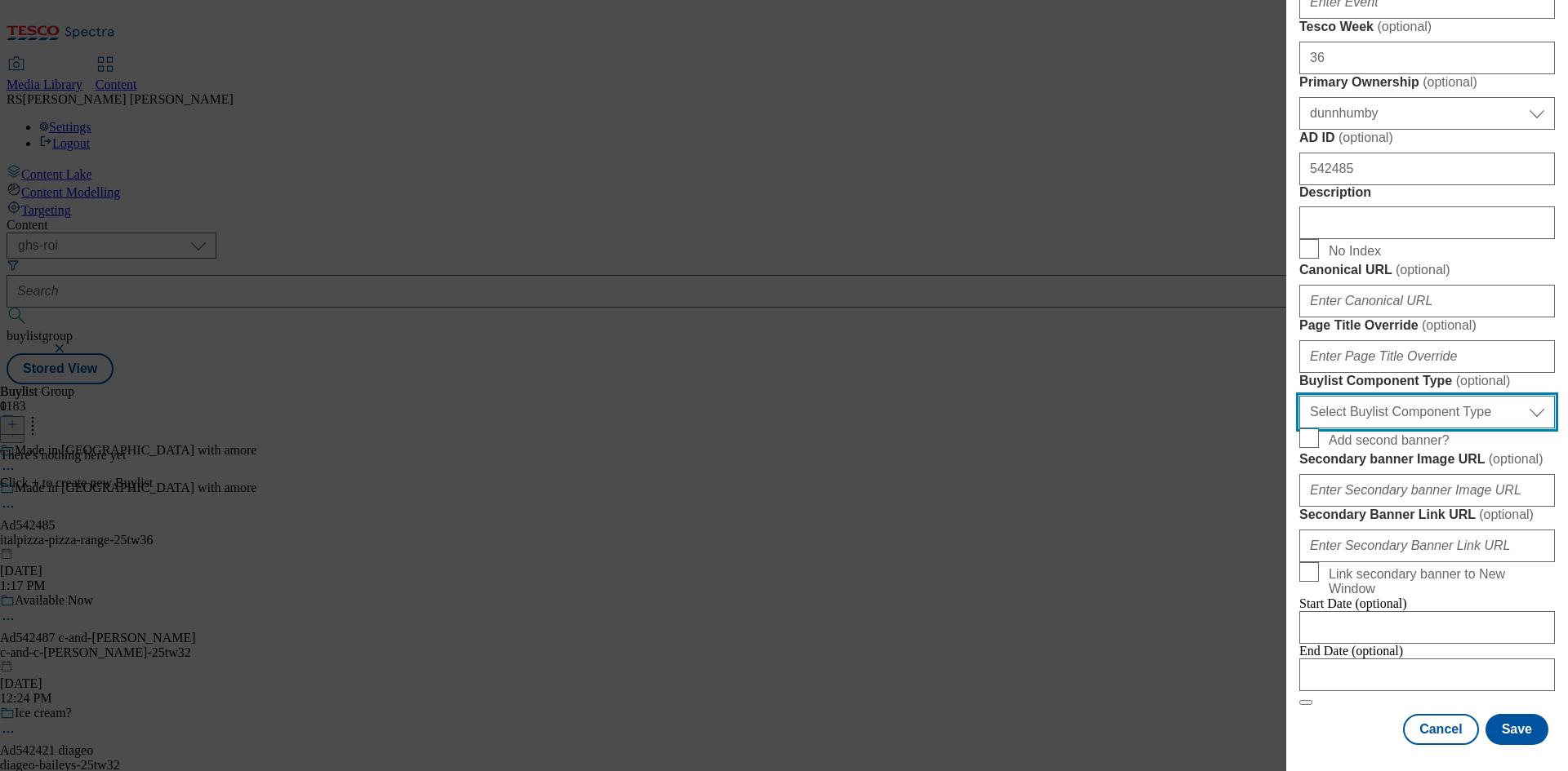
click at [1411, 415] on select "Select Buylist Component Type Banner Competition Header Meal" at bounding box center [1427, 412] width 256 height 32
select select "Banner"
click at [1299, 406] on select "Select Buylist Component Type Banner Competition Header Meal" at bounding box center [1427, 412] width 256 height 32
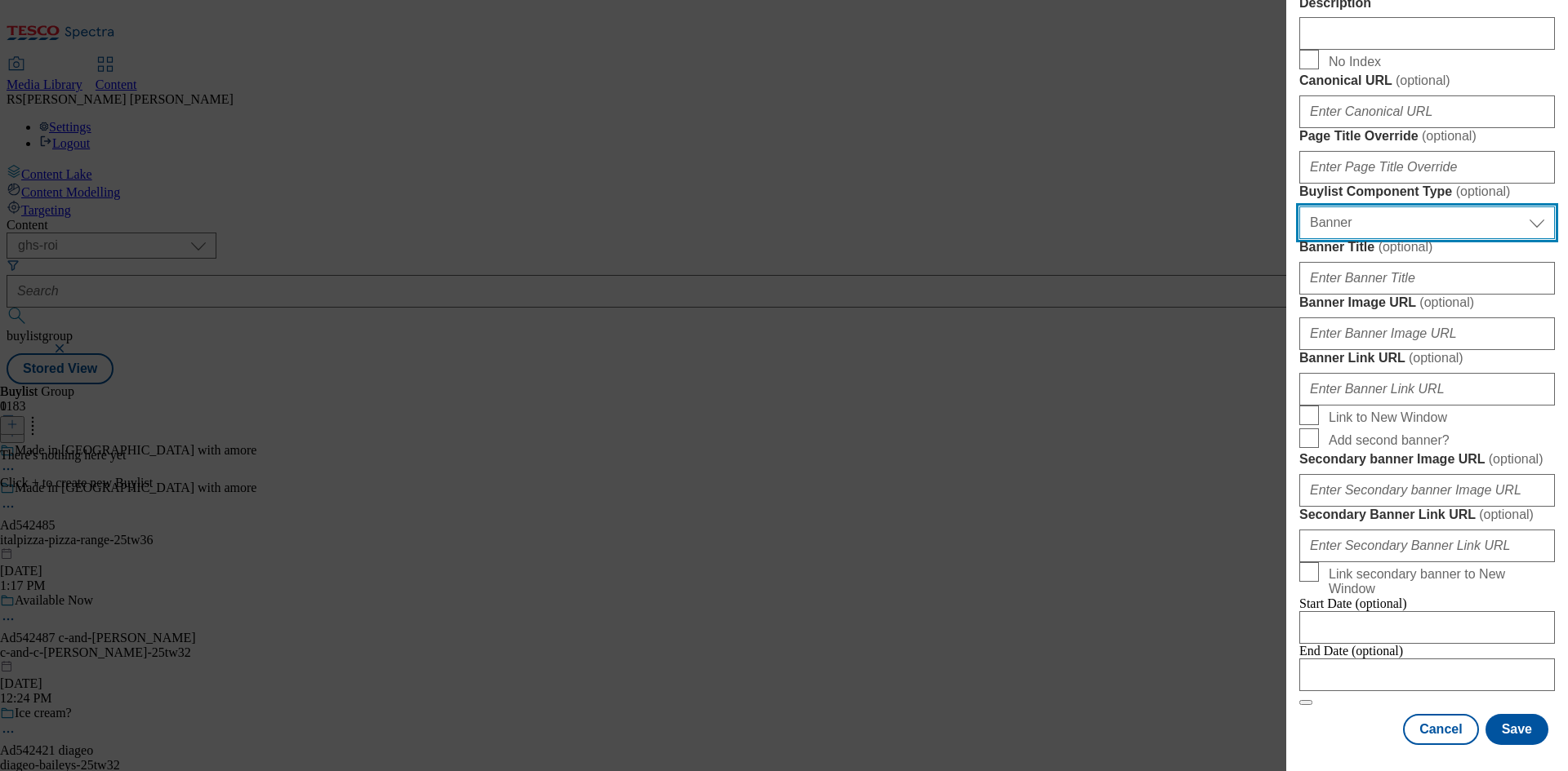
scroll to position [1531, 0]
click at [1340, 691] on div "End Date (optional)" at bounding box center [1427, 668] width 256 height 47
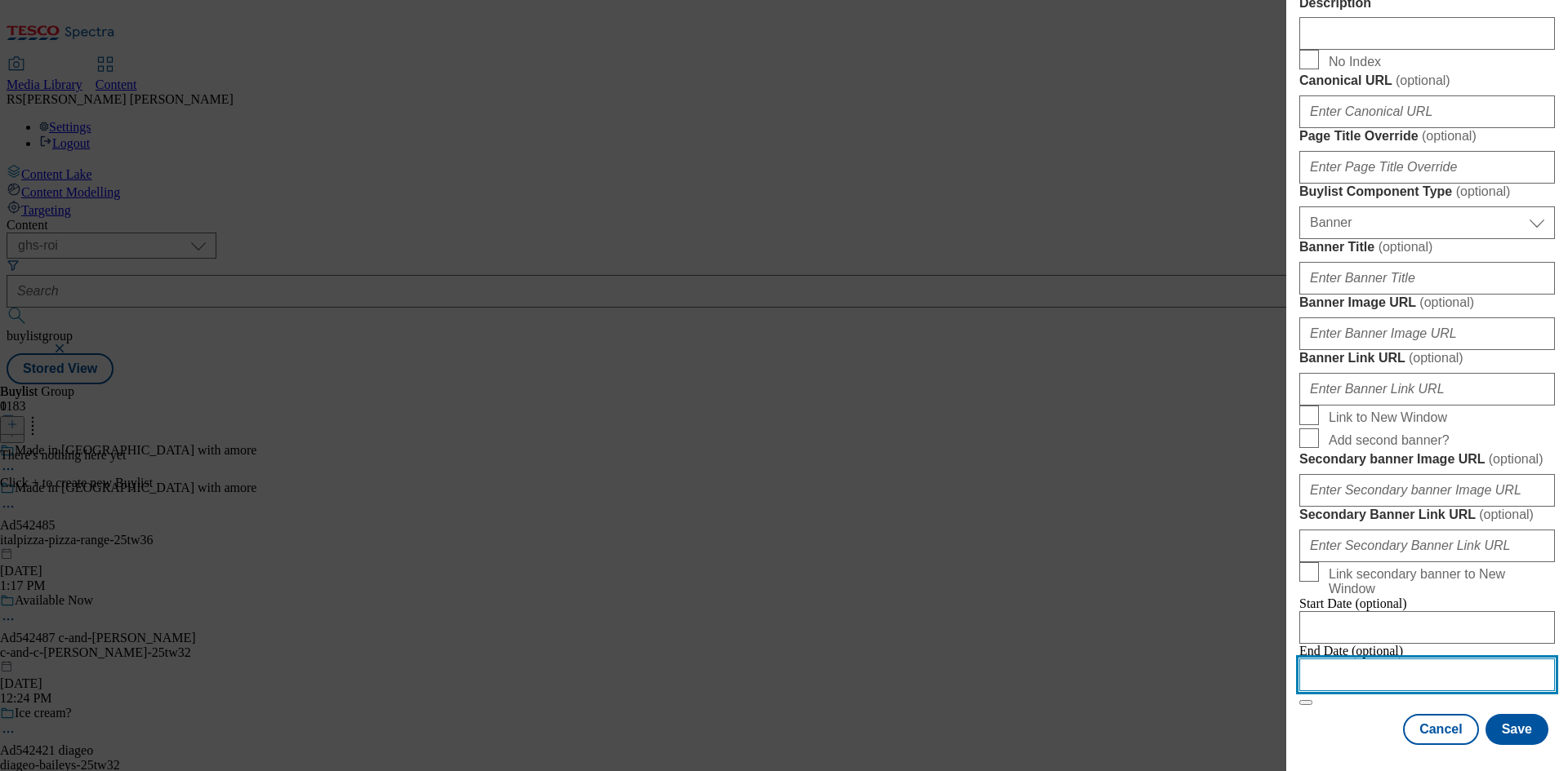
click at [1416, 666] on input "Modal" at bounding box center [1427, 675] width 256 height 32
select select "2025"
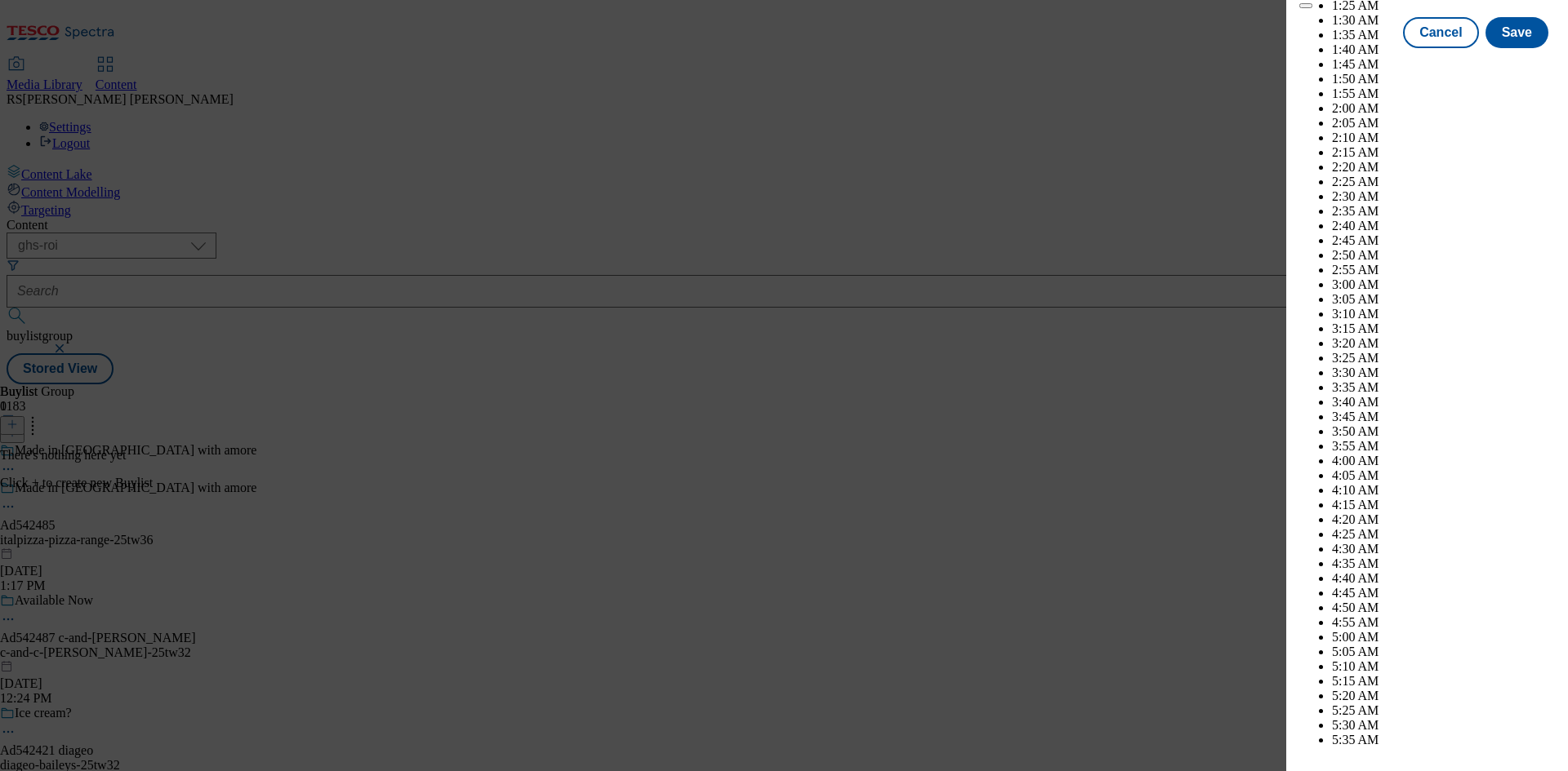
scroll to position [4789, 0]
select select "December"
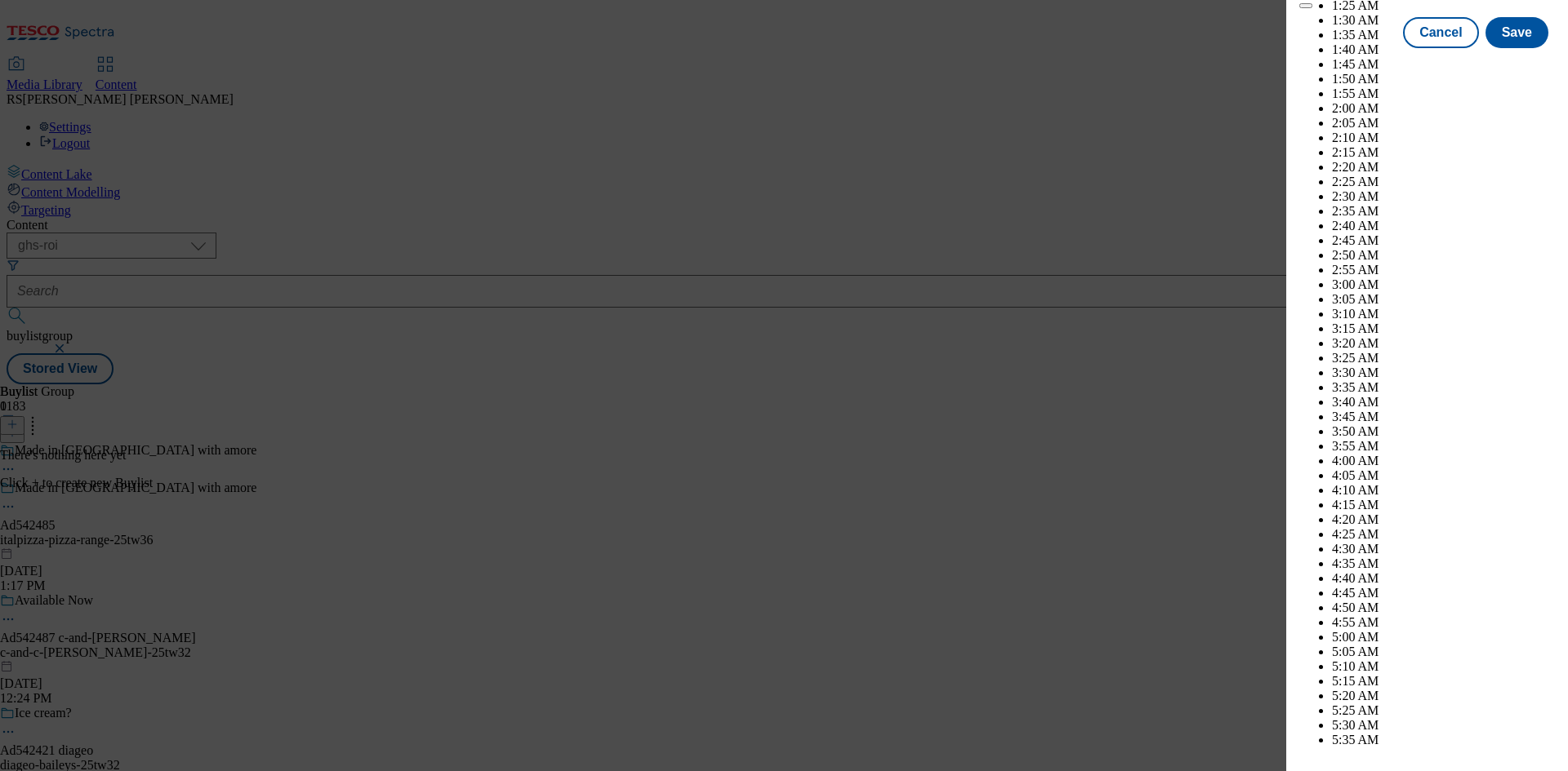
select select "2026"
select select "January"
click at [1506, 63] on button "Save" at bounding box center [1517, 47] width 63 height 31
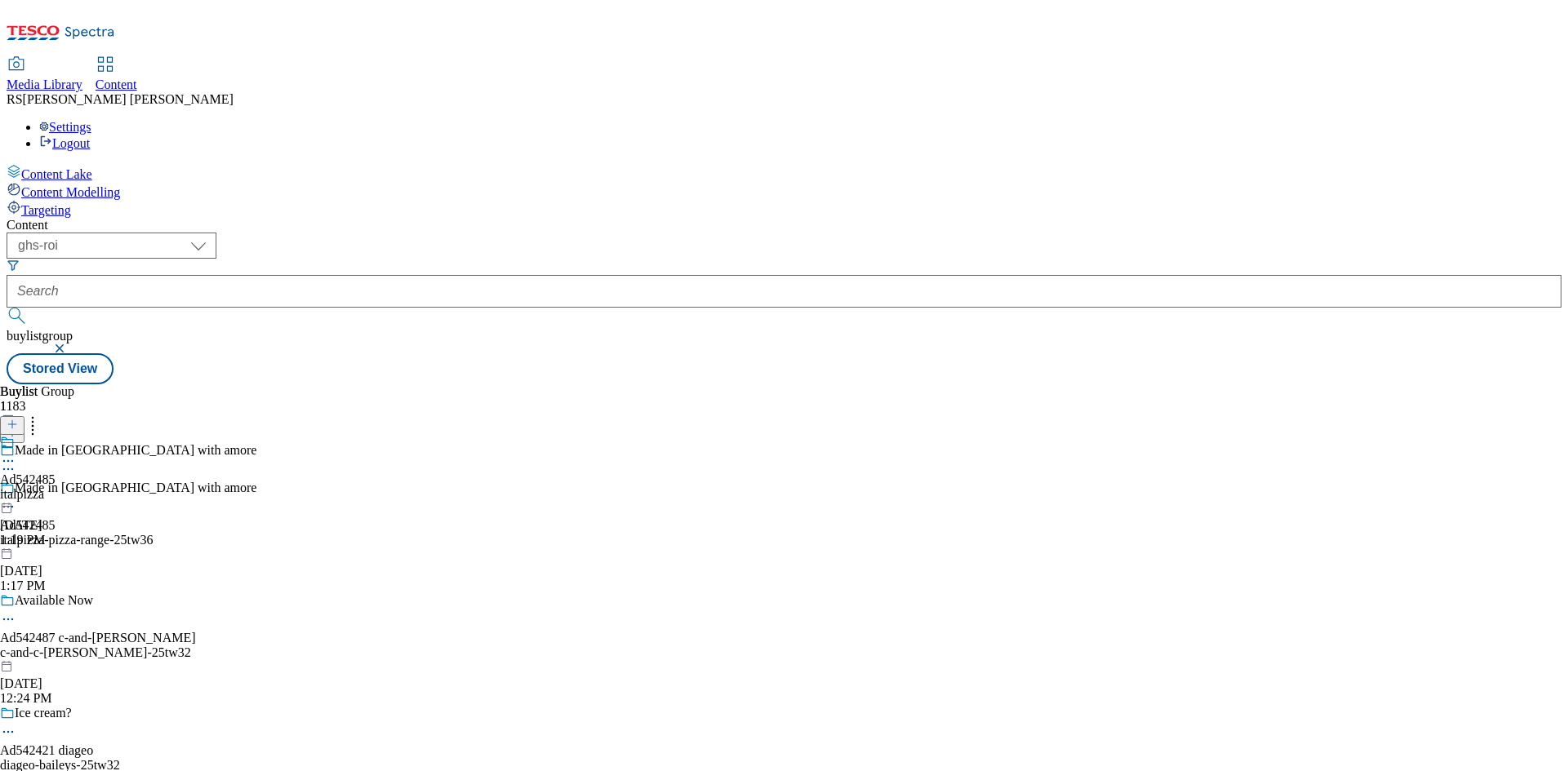
click at [56, 488] on div "italpizza" at bounding box center [27, 495] width 56 height 15
click at [18, 419] on icon at bounding box center [12, 424] width 11 height 11
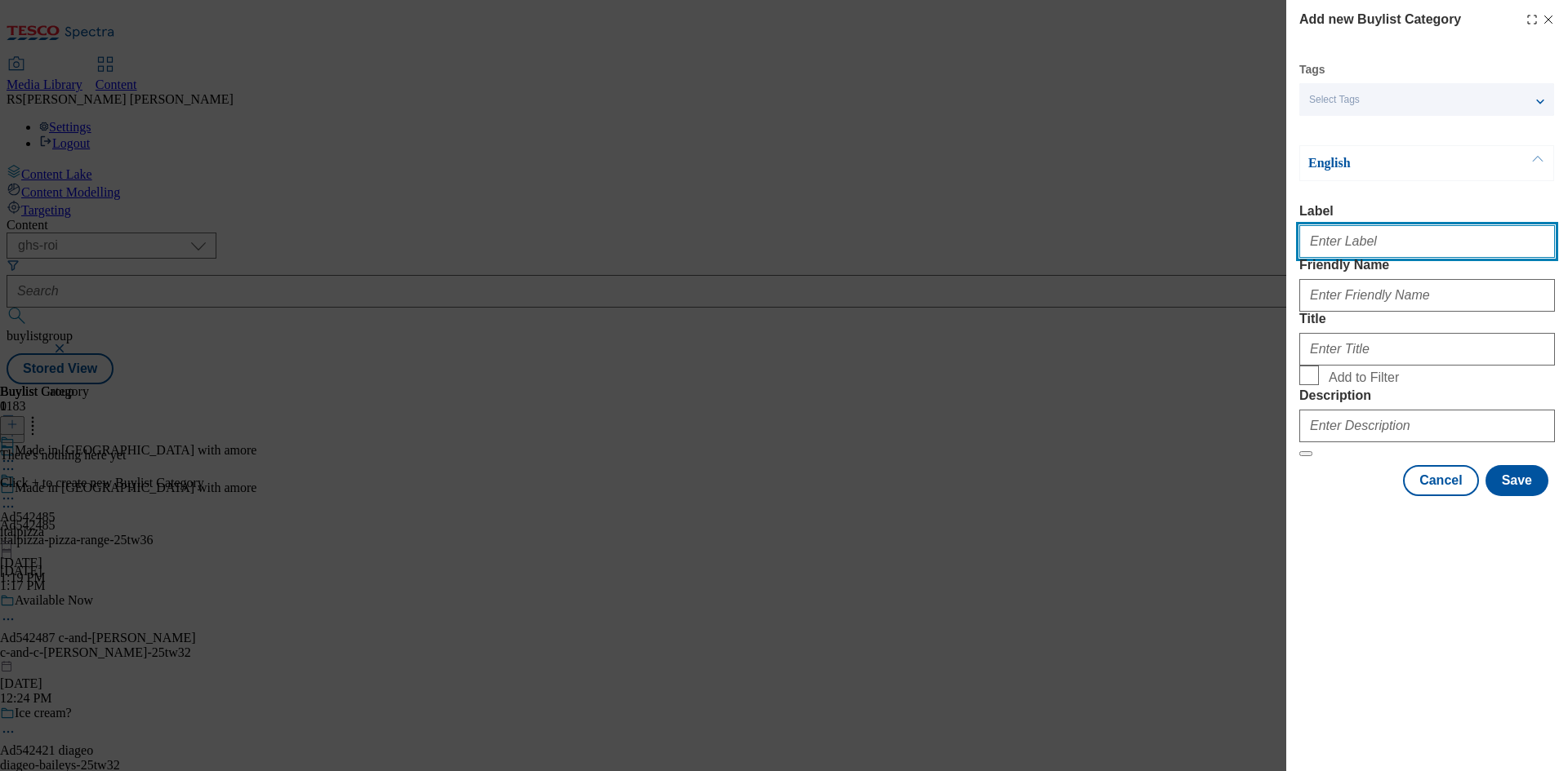
click at [1398, 238] on input "Label" at bounding box center [1427, 242] width 256 height 32
paste input "542485"
type input "Ad542485"
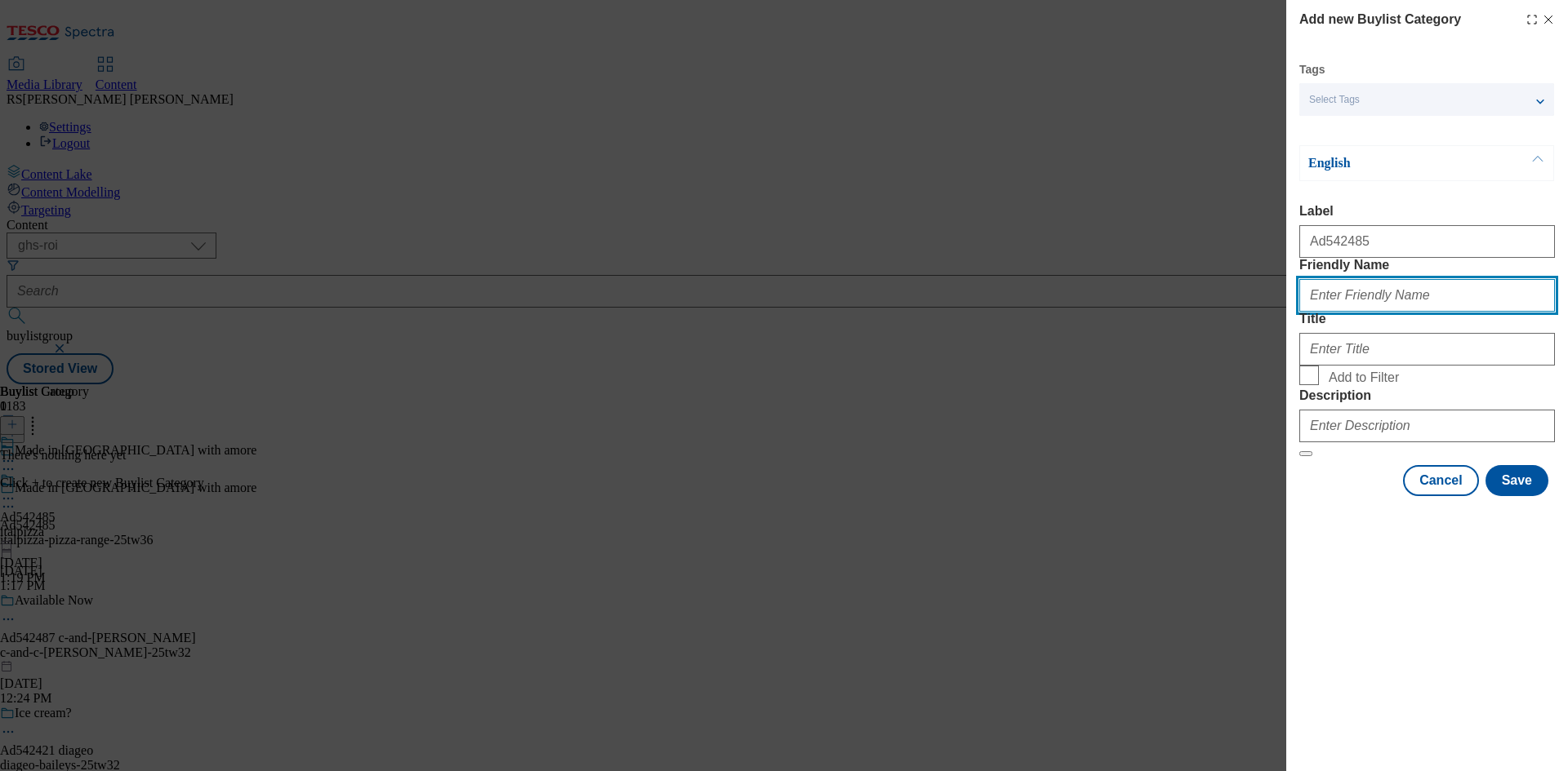
click at [1411, 312] on input "Friendly Name" at bounding box center [1427, 296] width 256 height 32
paste input "italpizza-pizza-range"
type input "italpizza-pizza-range"
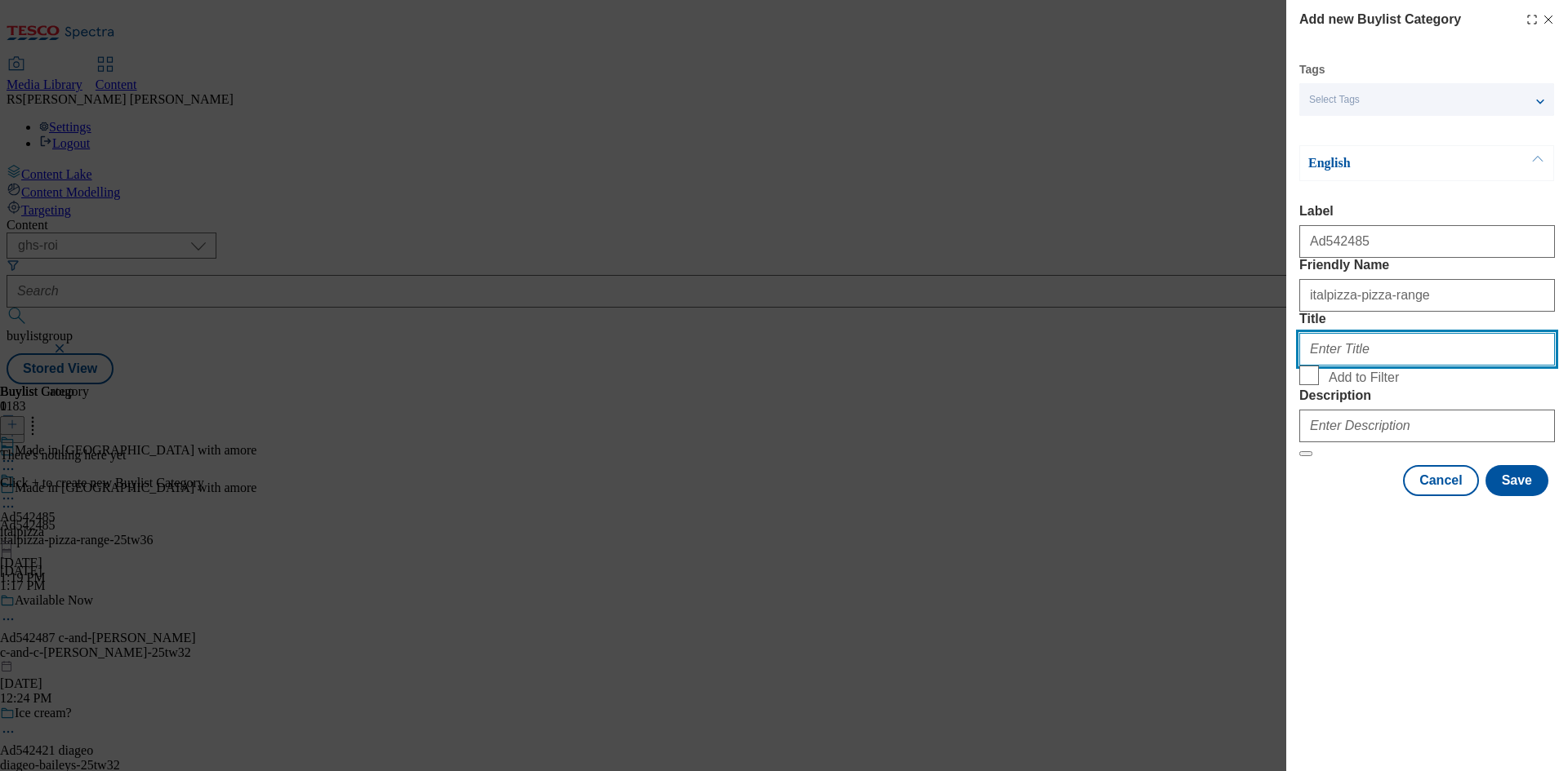
paste input "ITALPIZZA"
type input "ITALPIZZA"
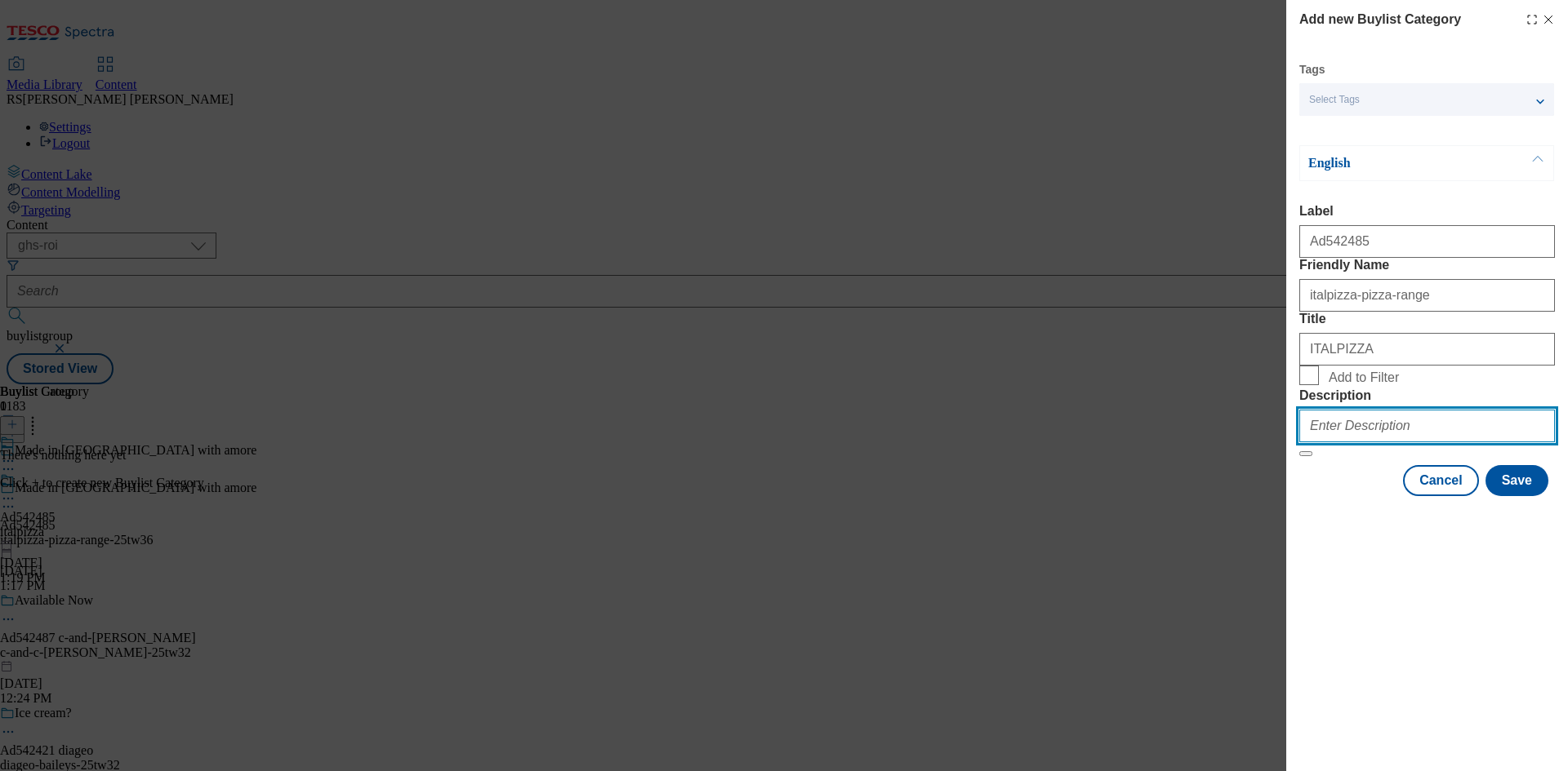
click at [1403, 442] on input "Description" at bounding box center [1427, 426] width 256 height 32
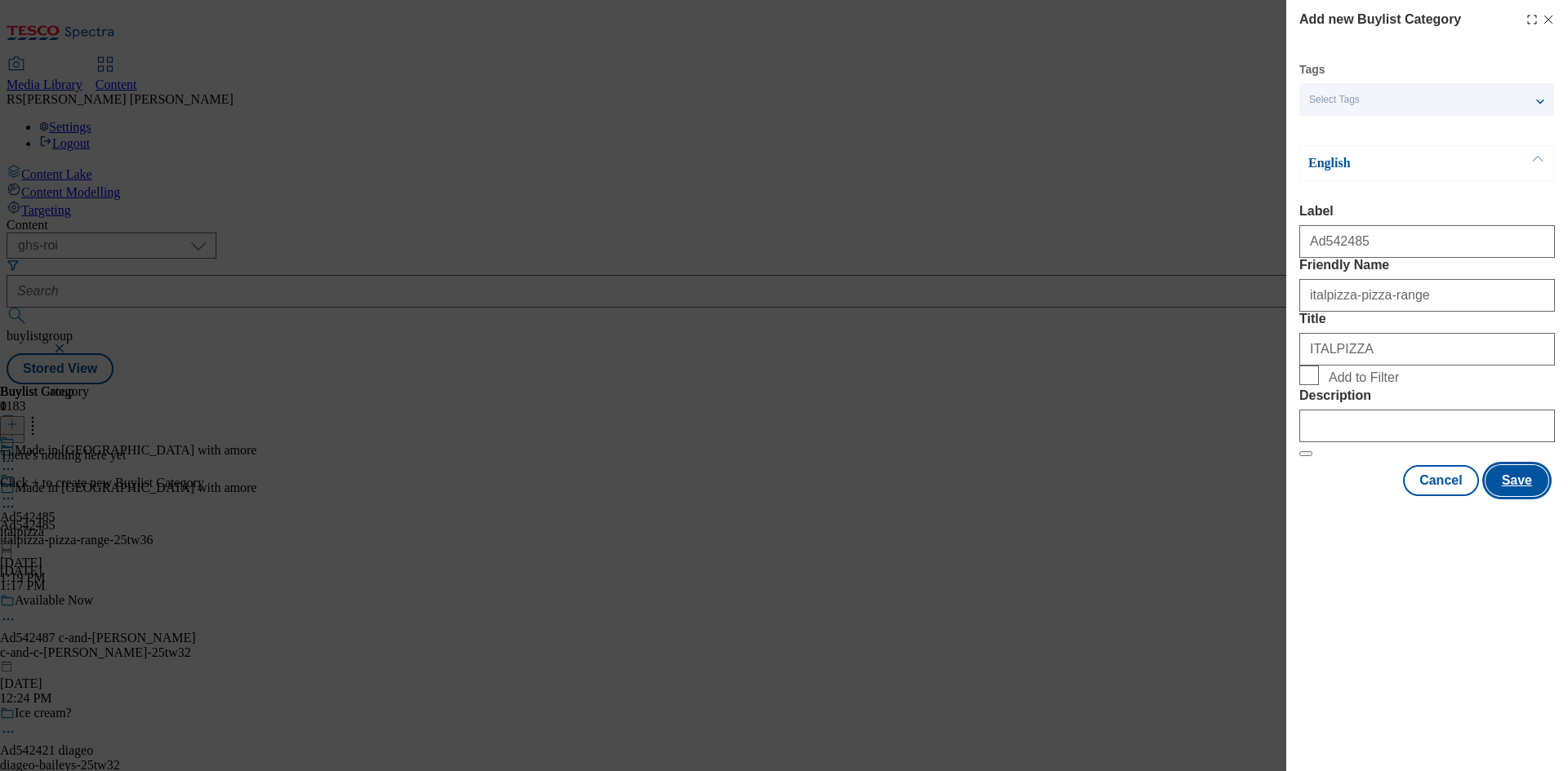
click at [1519, 496] on button "Save" at bounding box center [1517, 480] width 63 height 31
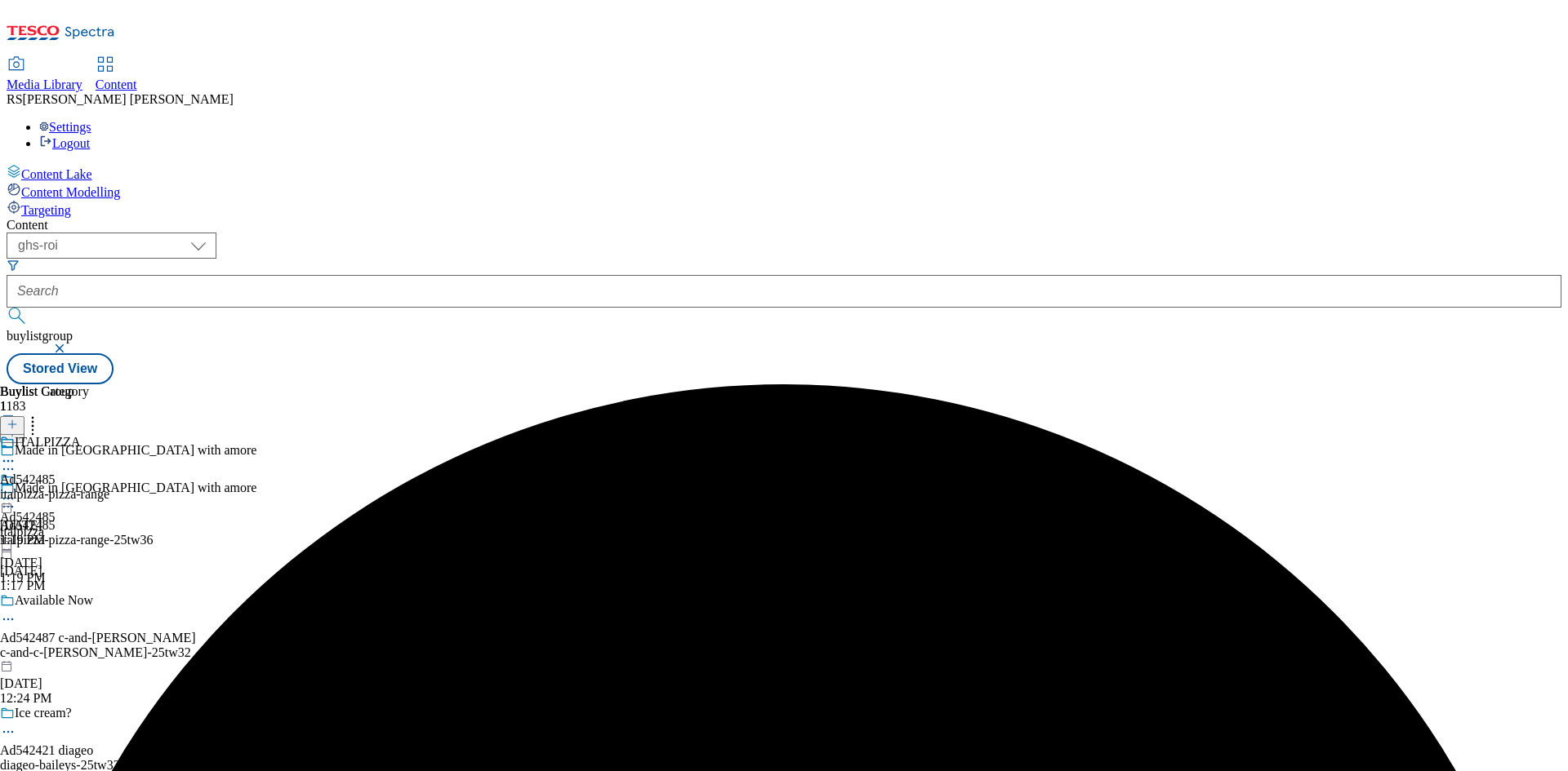
click at [109, 488] on div "italpizza-pizza-range" at bounding box center [54, 495] width 109 height 15
click at [18, 419] on icon at bounding box center [12, 424] width 11 height 11
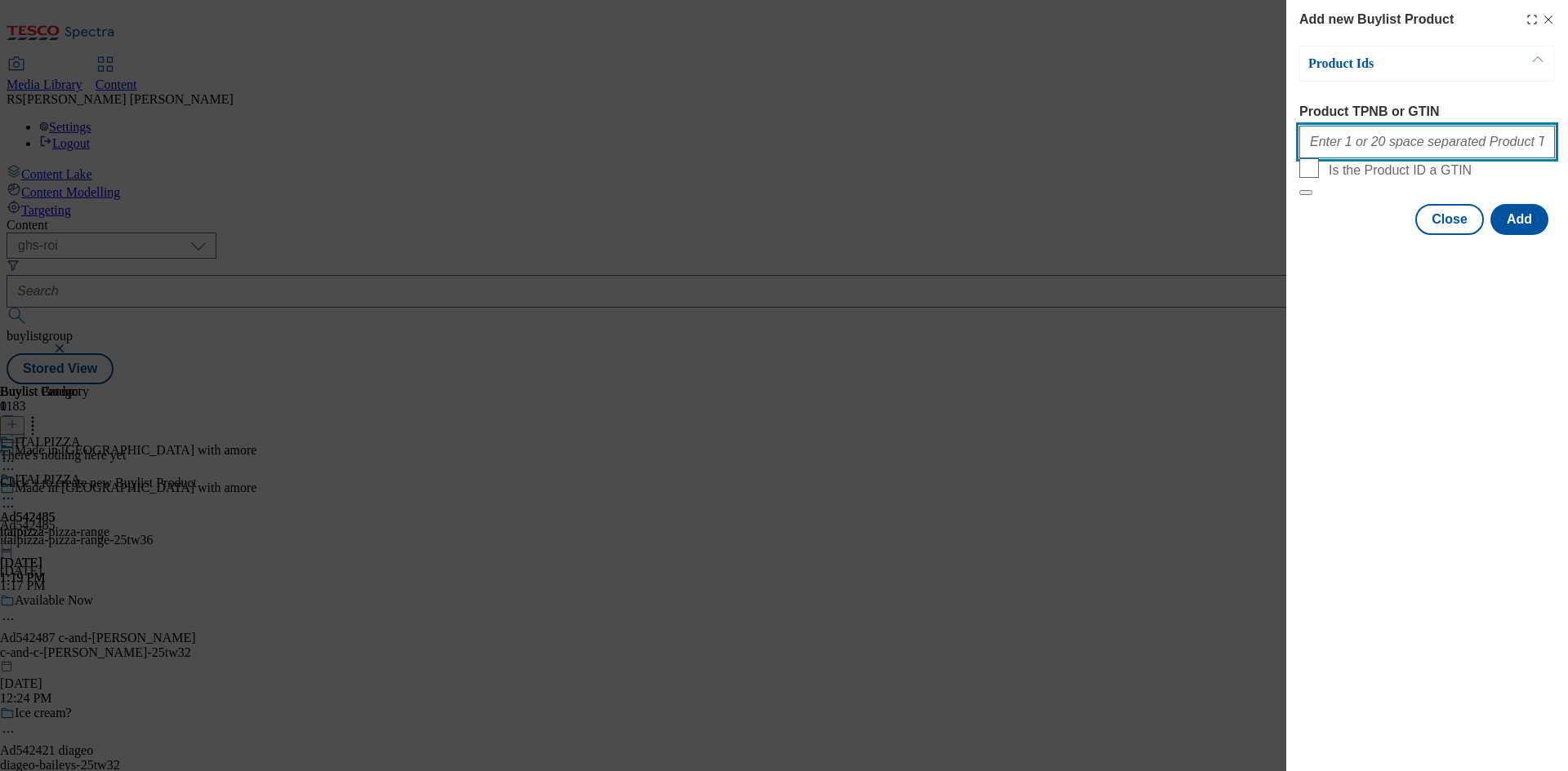
click at [1453, 146] on input "Product TPNB or GTIN" at bounding box center [1427, 142] width 256 height 32
paste input "93724816 93942546 94037637 96930786 96484081 96542358 93483023 93992492"
type input "93724816 93942546 94037637 96930786 96484081 96542358 93483023 93992492"
click at [1523, 235] on button "Add" at bounding box center [1519, 219] width 58 height 31
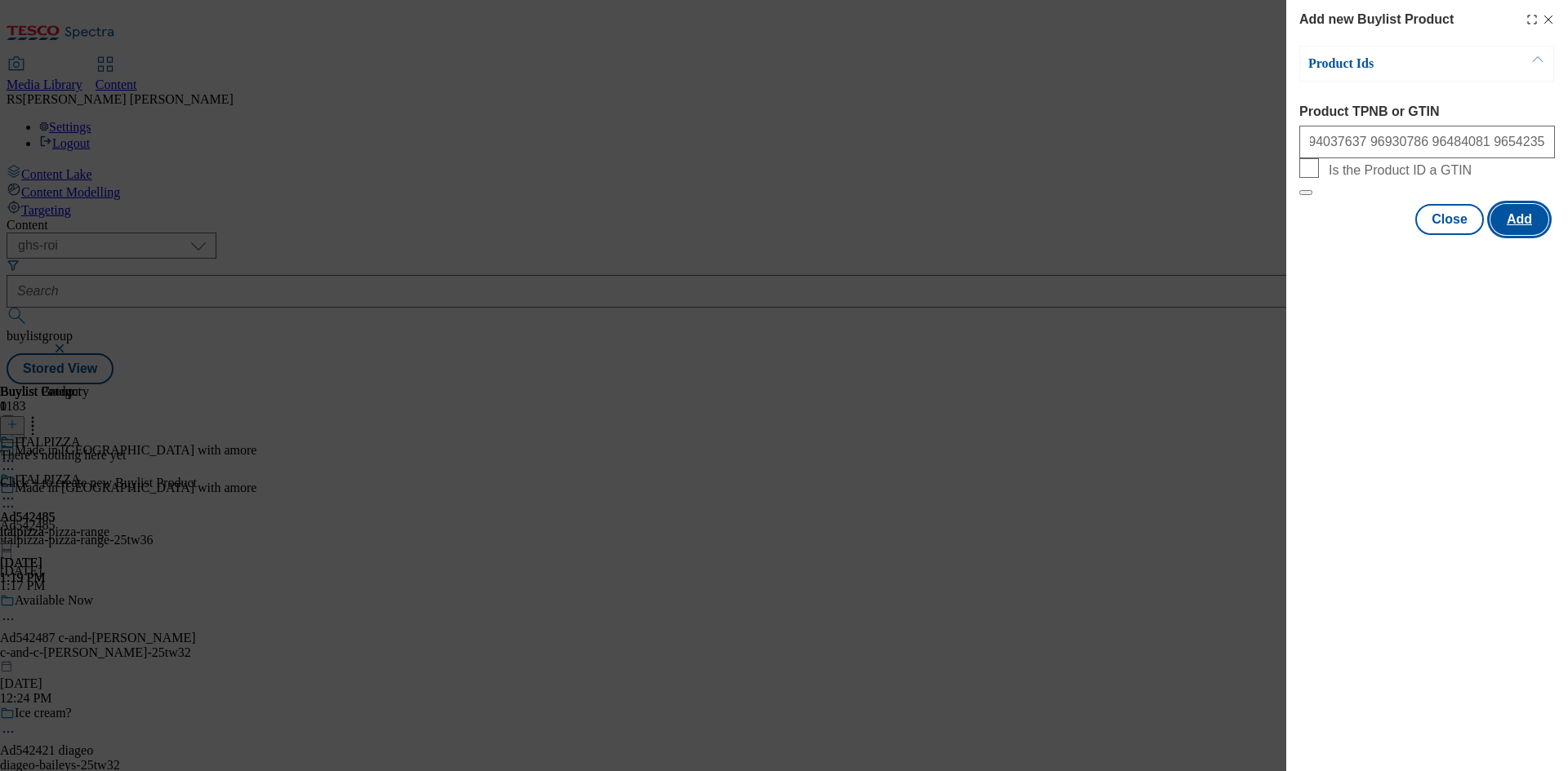
scroll to position [0, 0]
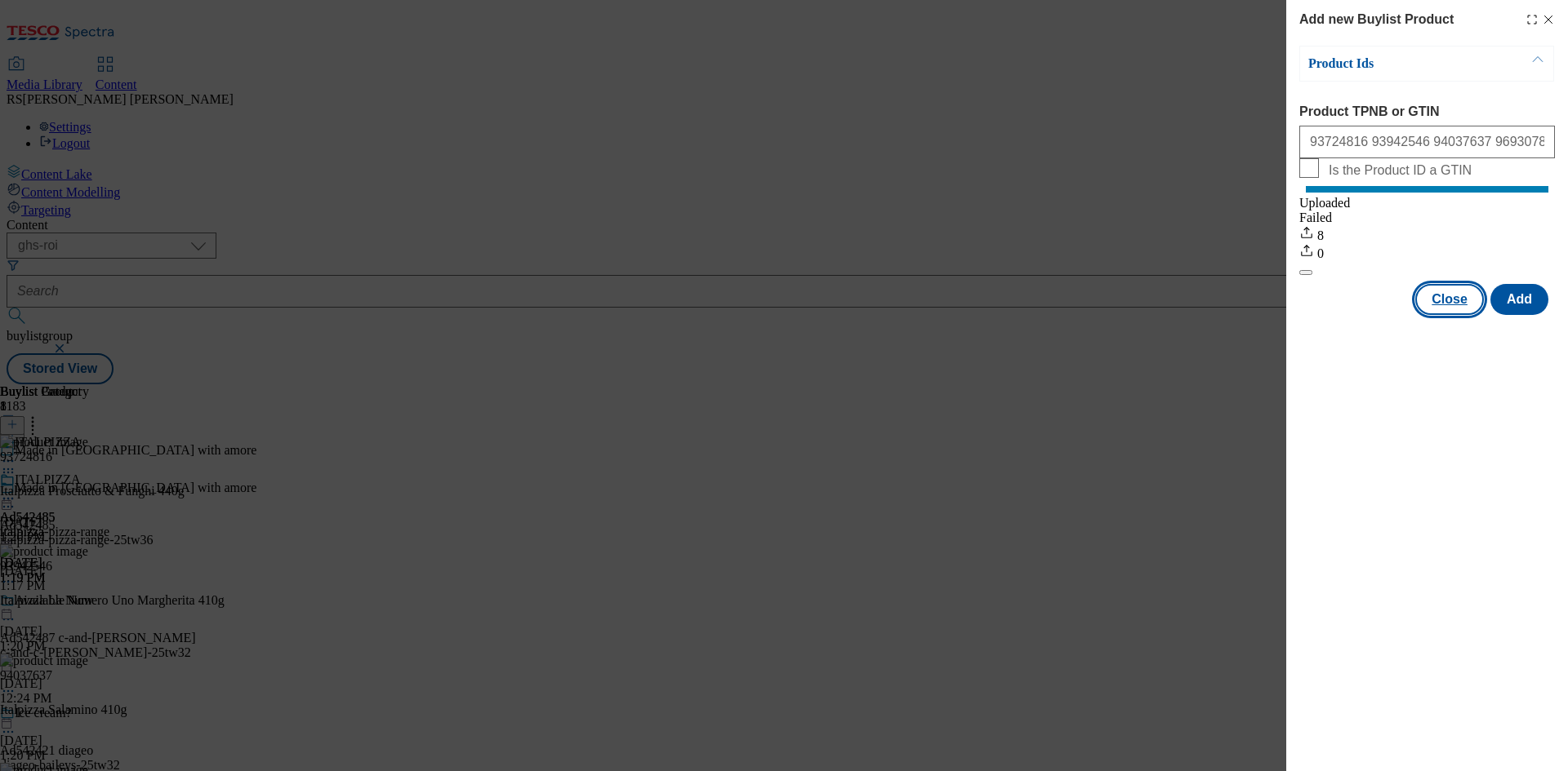
click at [1453, 315] on button "Close" at bounding box center [1450, 299] width 68 height 31
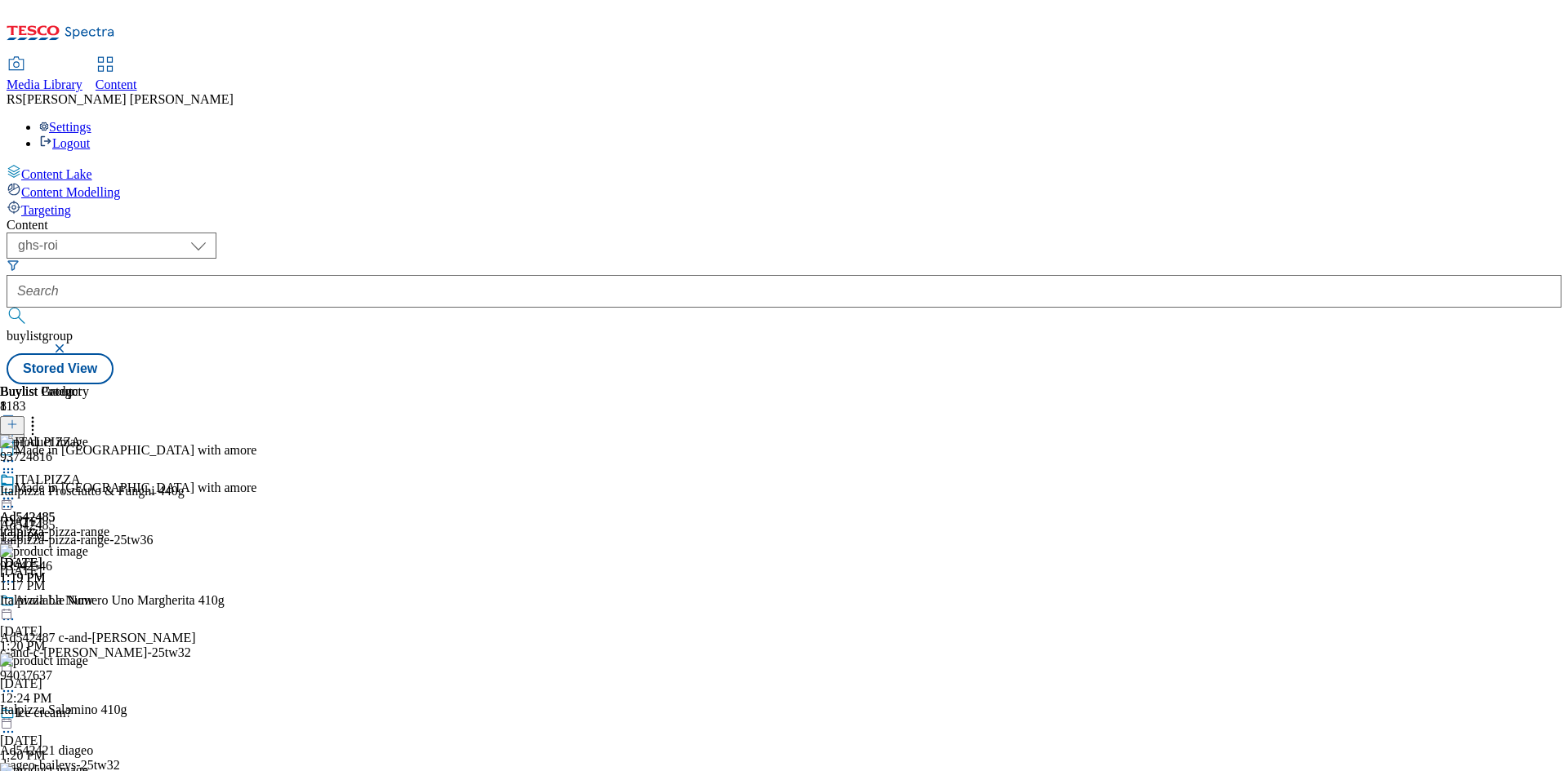
click at [9, 472] on circle at bounding box center [9, 473] width 3 height 3
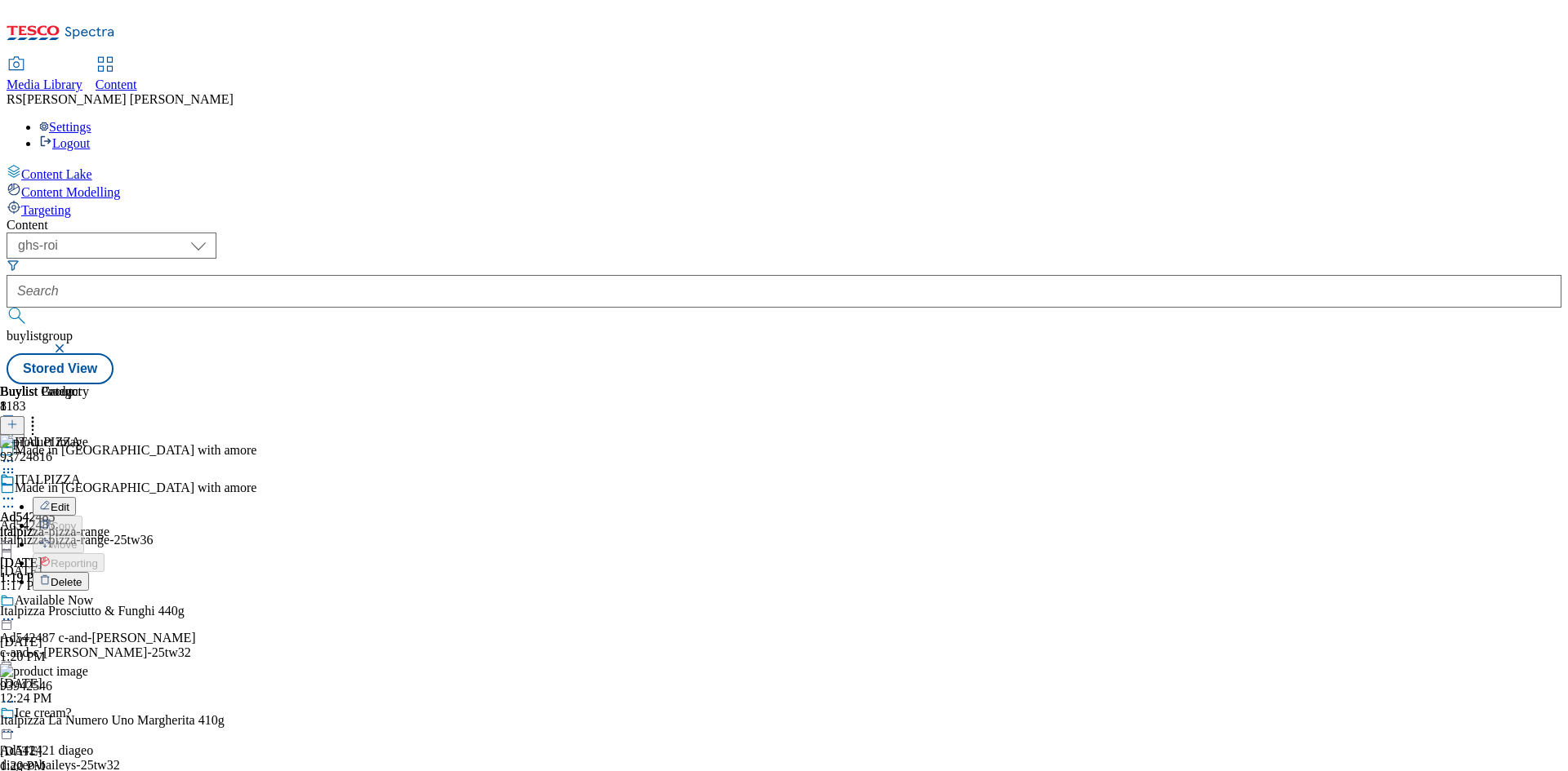
click at [69, 501] on span "Edit" at bounding box center [60, 507] width 19 height 12
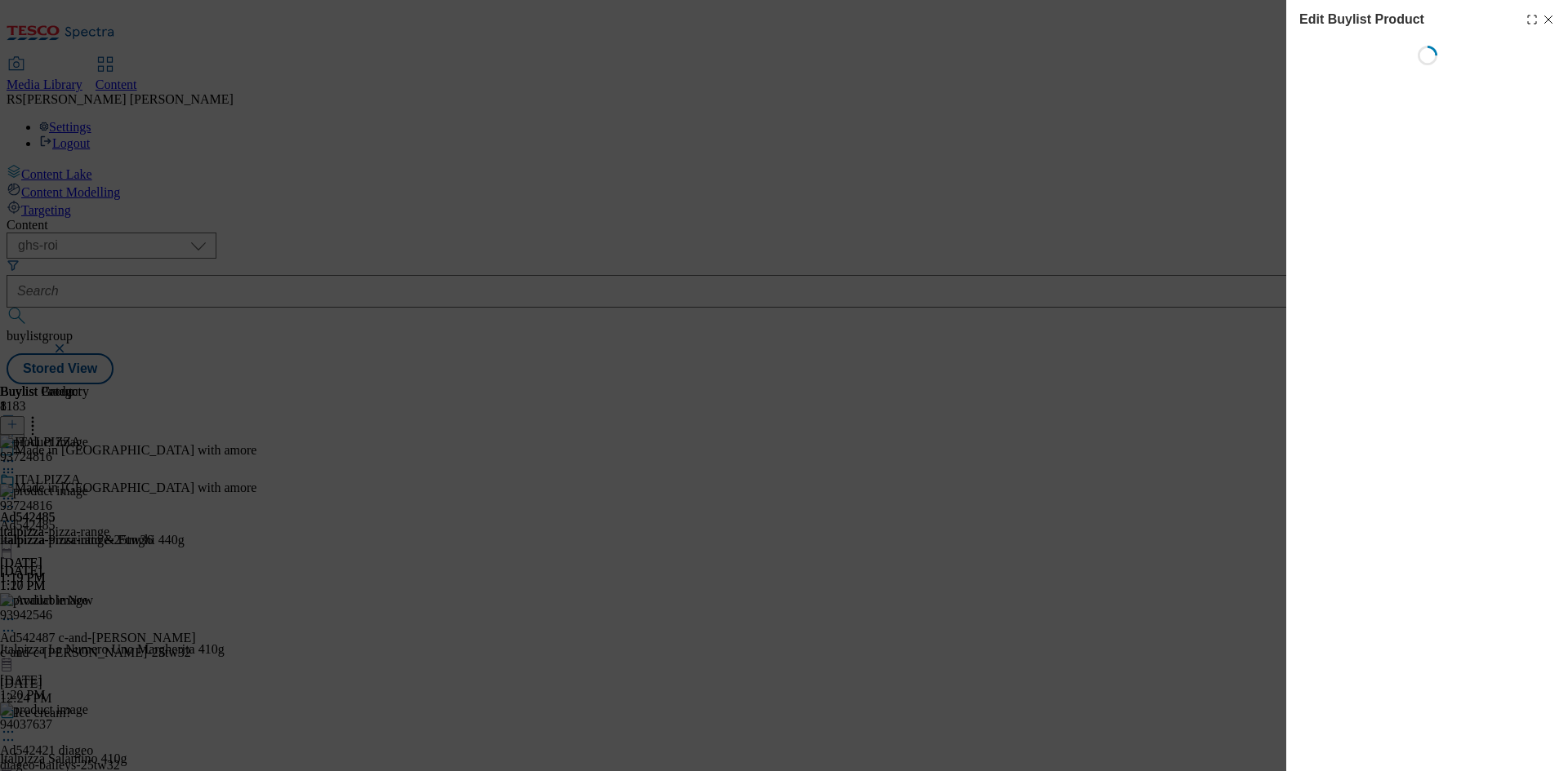
click at [1551, 21] on icon "Modal" at bounding box center [1548, 20] width 13 height 13
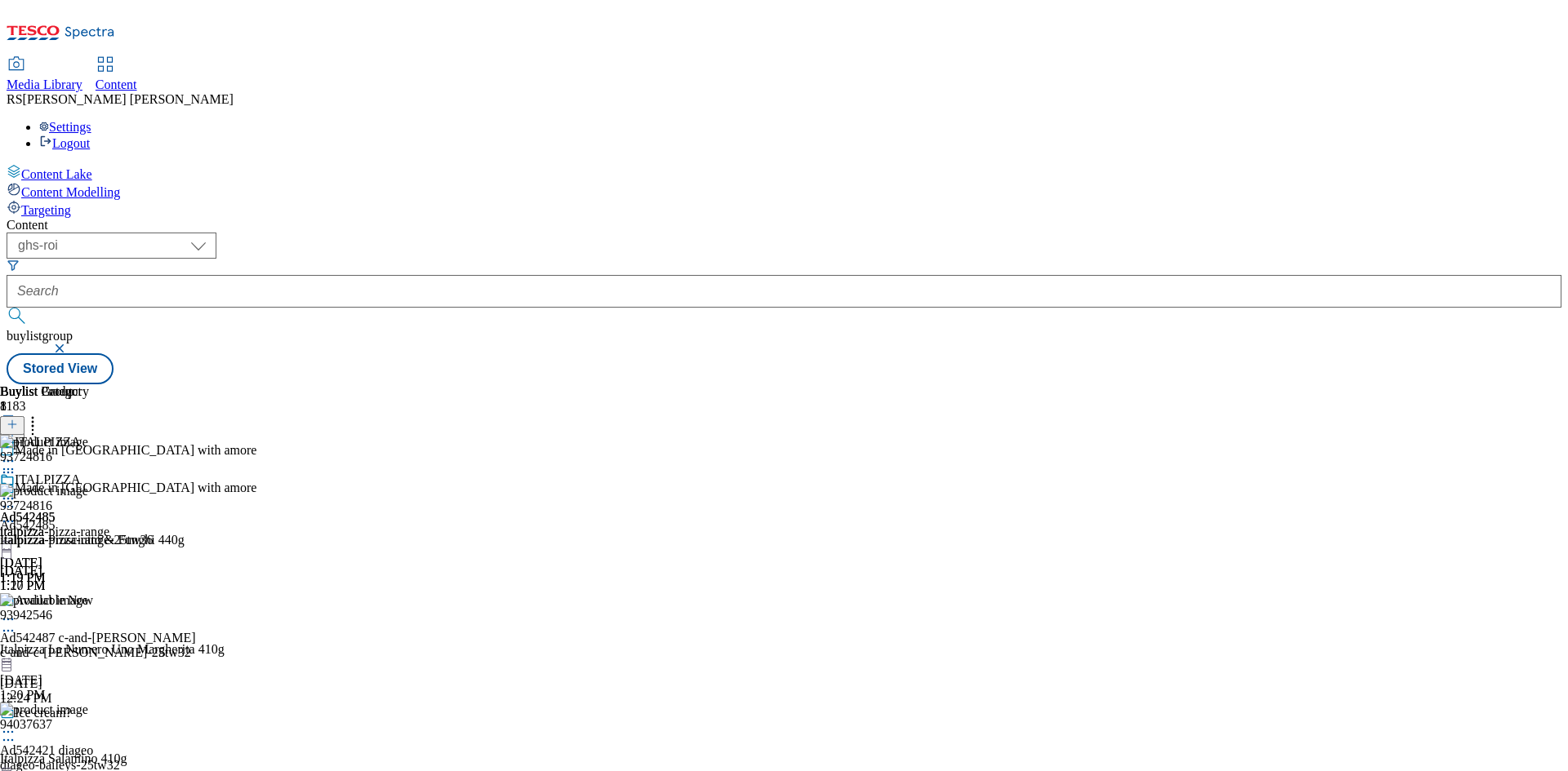
click at [973, 233] on div "( optional ) ghs-roi ghs-uk ghs-roi buylistgroup Stored View" at bounding box center [784, 309] width 1555 height 152
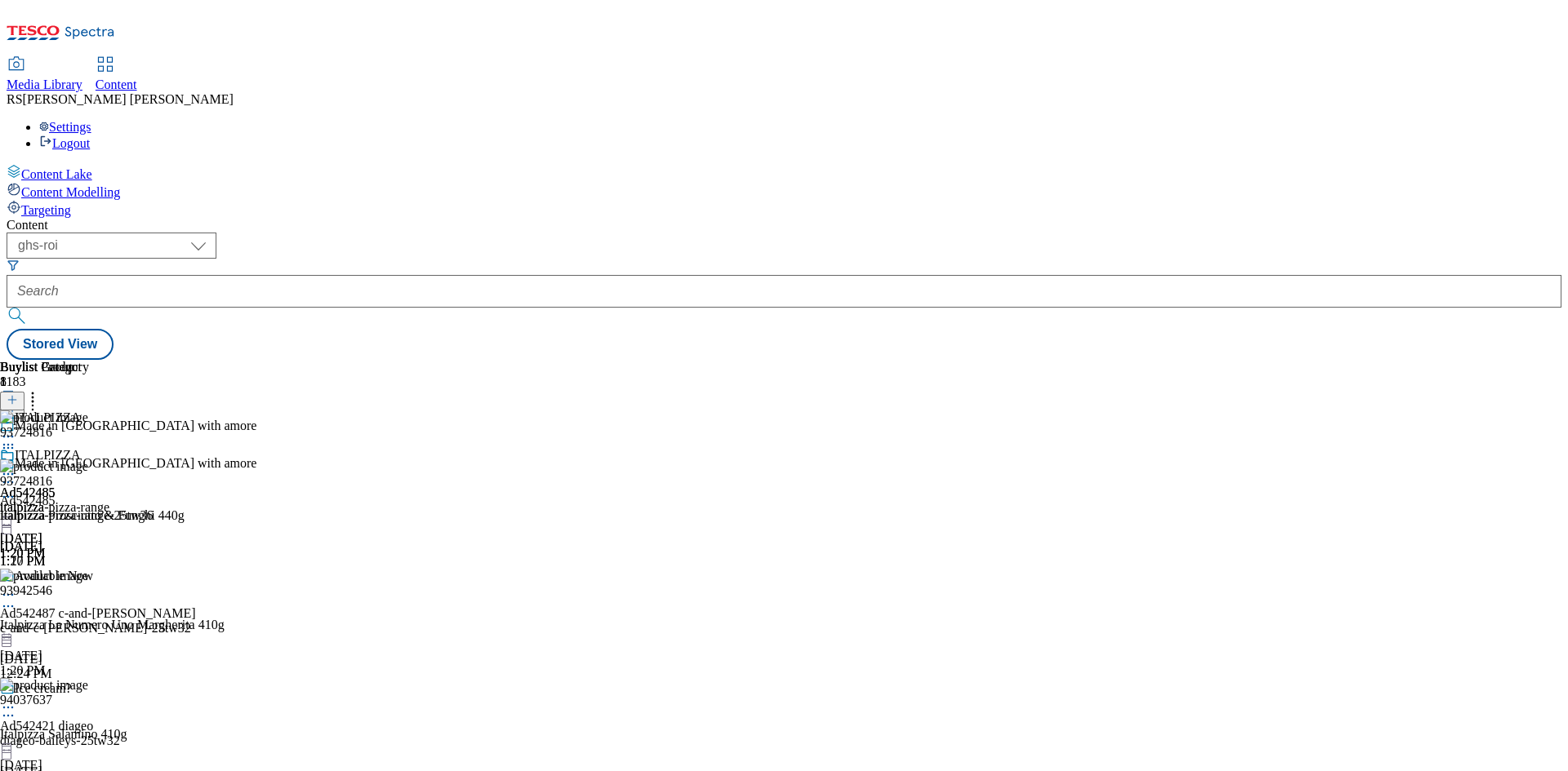
click at [834, 218] on div "Content ( optional ) ghs-roi ghs-uk ghs-roi Stored View Buylist Group 1183 Made…" at bounding box center [784, 289] width 1555 height 142
click at [16, 466] on icon at bounding box center [8, 474] width 16 height 16
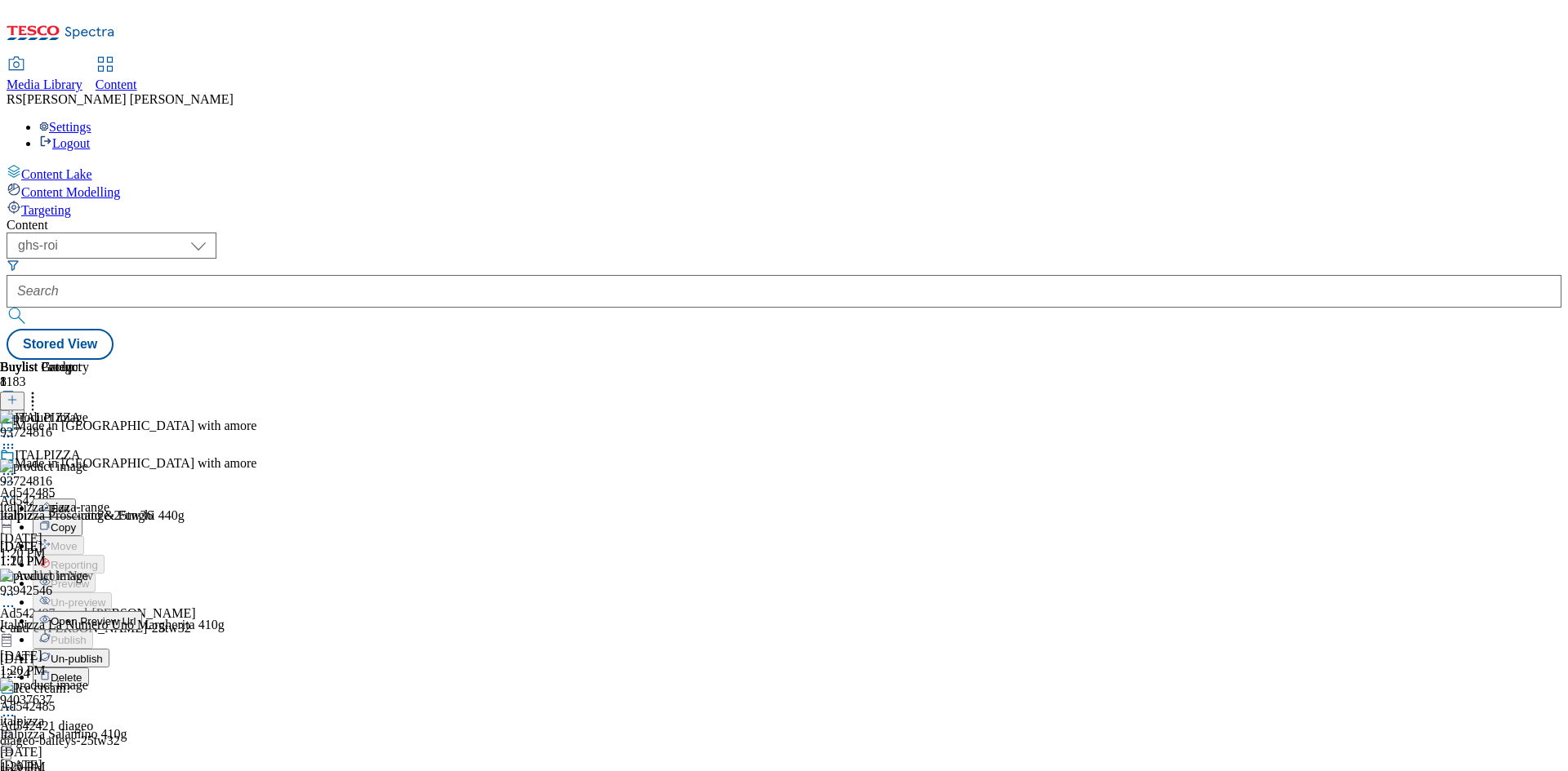
click at [69, 503] on span "Edit" at bounding box center [60, 509] width 19 height 12
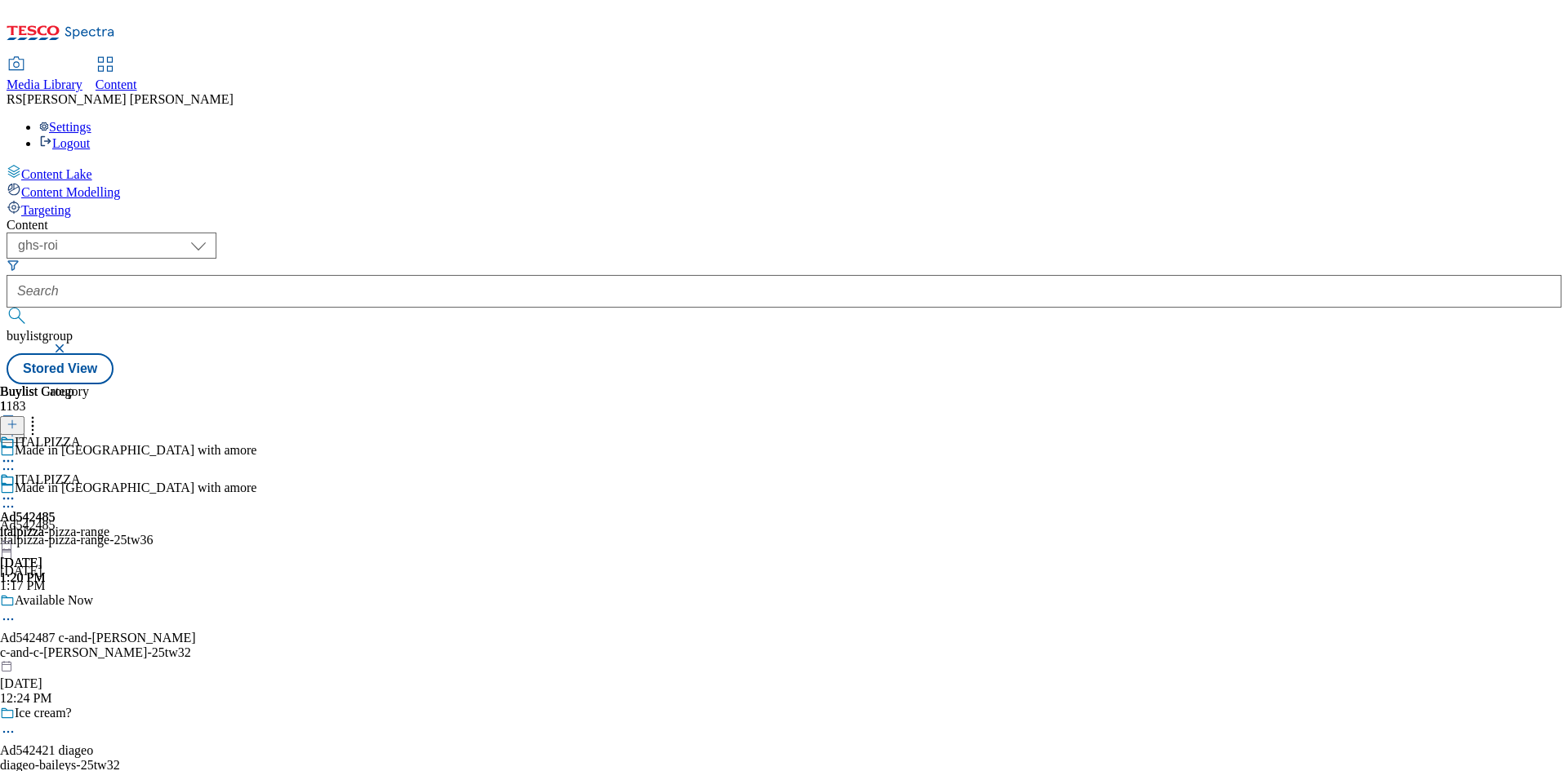
click at [1235, 385] on div "Buylist Group 1183 Made in [GEOGRAPHIC_DATA] with amore Made in [GEOGRAPHIC_DAT…" at bounding box center [784, 385] width 1555 height 0
click at [1224, 385] on div "Buylist Group 1183 Made in Italy with amore Made in Italy with amore Ad542485 i…" at bounding box center [784, 385] width 1555 height 0
